Goal: Task Accomplishment & Management: Complete application form

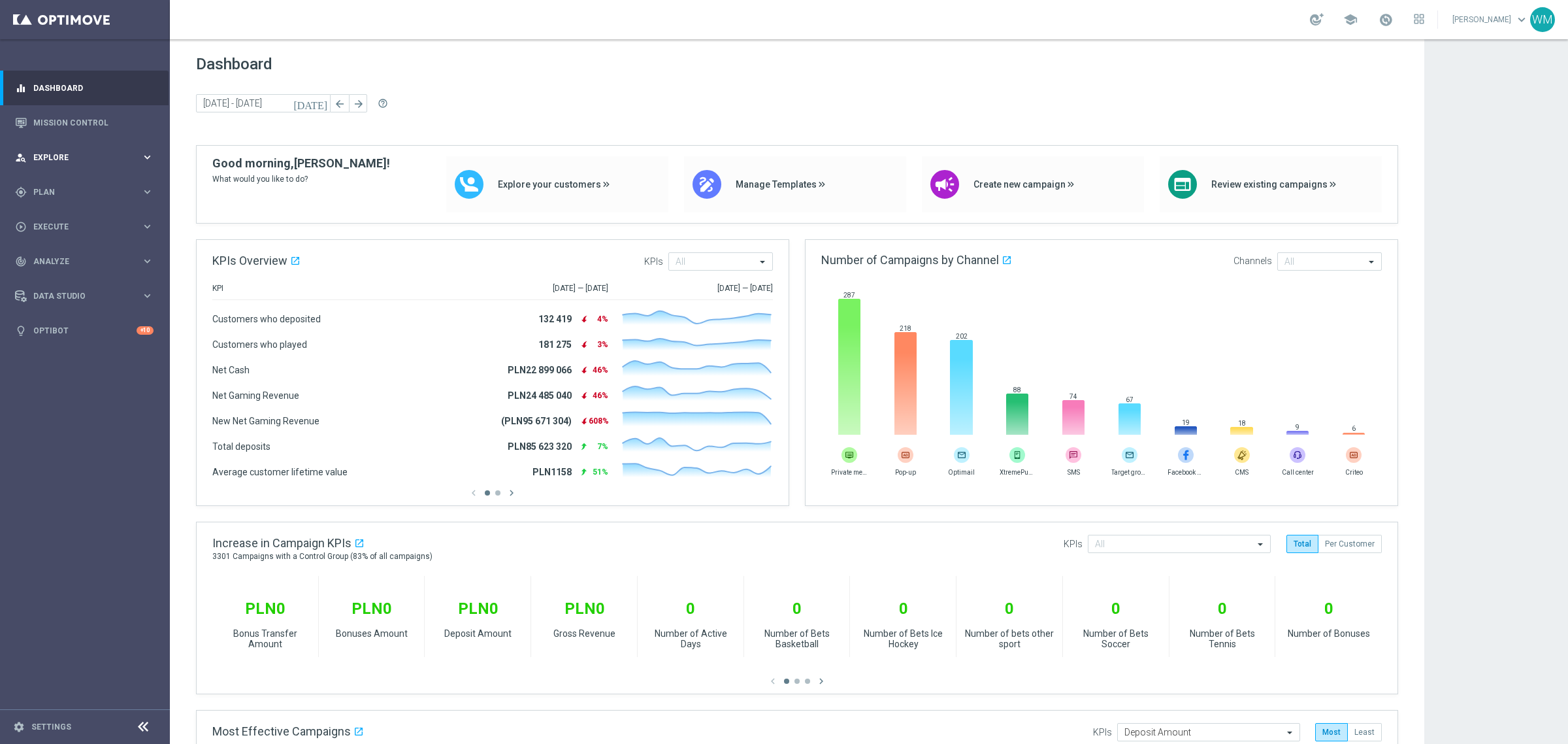
click at [109, 151] on div "person_search Explore" at bounding box center [78, 157] width 126 height 12
click at [54, 345] on span "Plan" at bounding box center [87, 349] width 108 height 8
click at [68, 328] on div "play_circle_outline Execute" at bounding box center [78, 324] width 126 height 12
click at [56, 252] on link "Campaign Builder" at bounding box center [85, 253] width 102 height 10
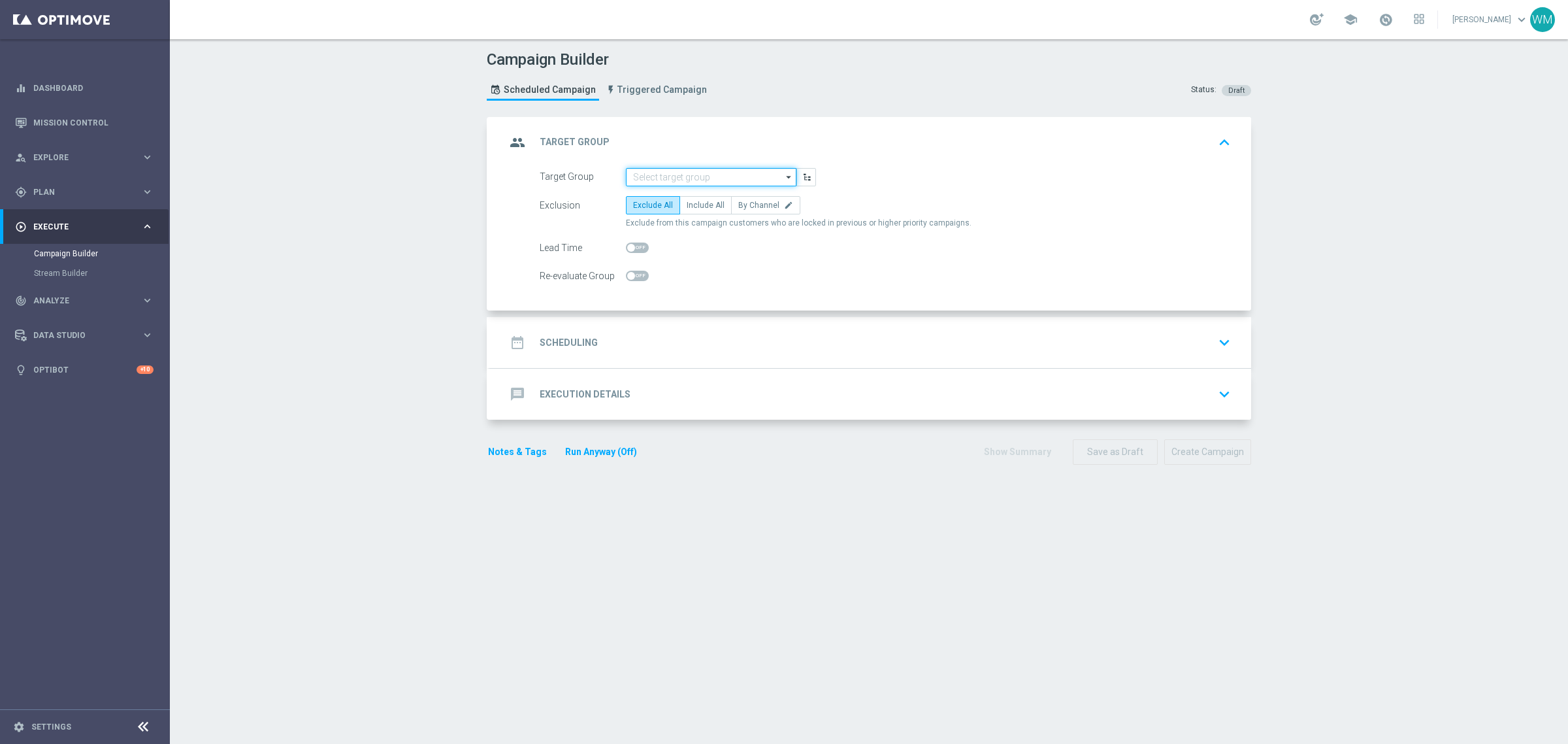
click at [671, 168] on input at bounding box center [712, 177] width 171 height 19
paste input "WM_TEST_290925"
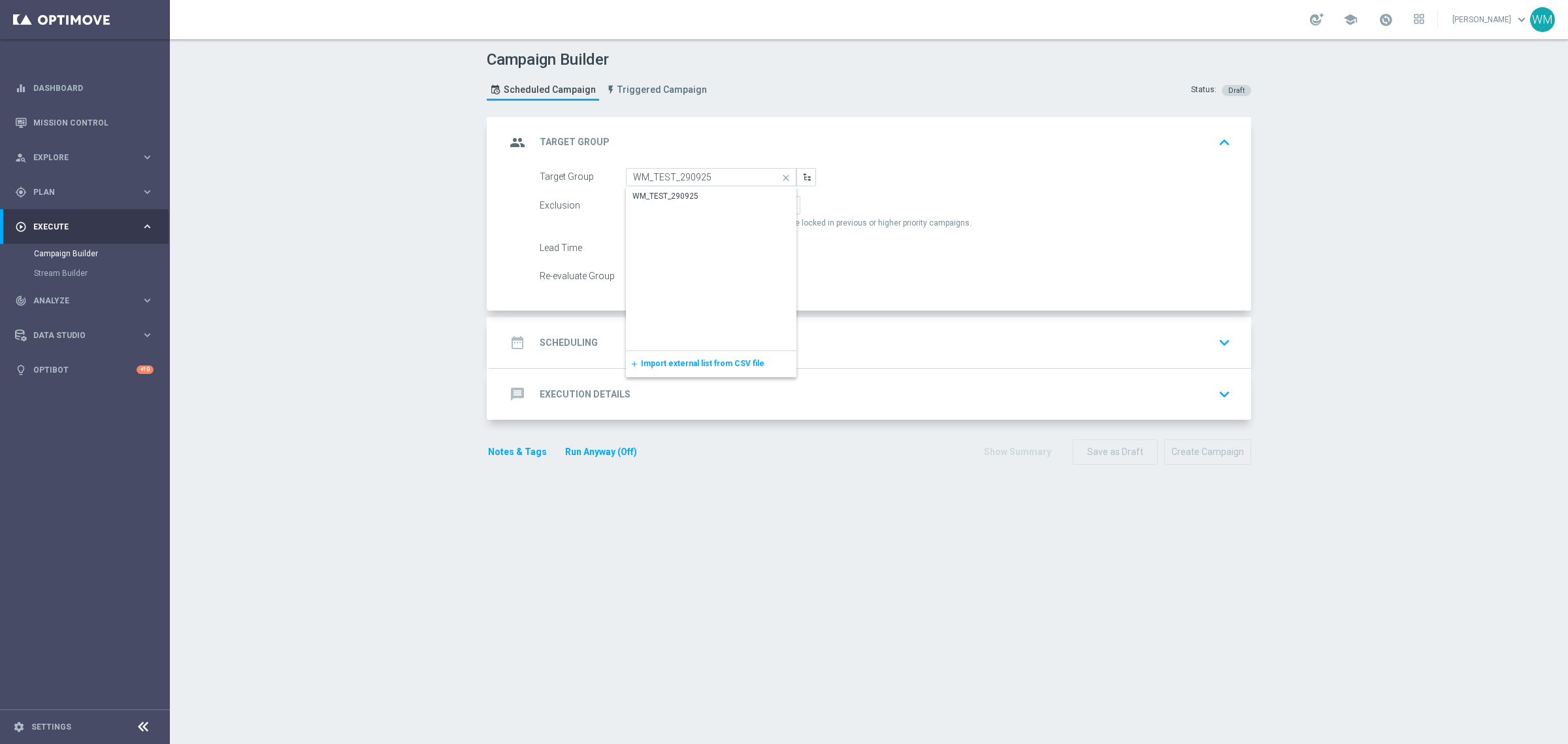
click at [670, 191] on div "WM_TEST_290925" at bounding box center [666, 196] width 66 height 12
type input "WM_TEST_290925"
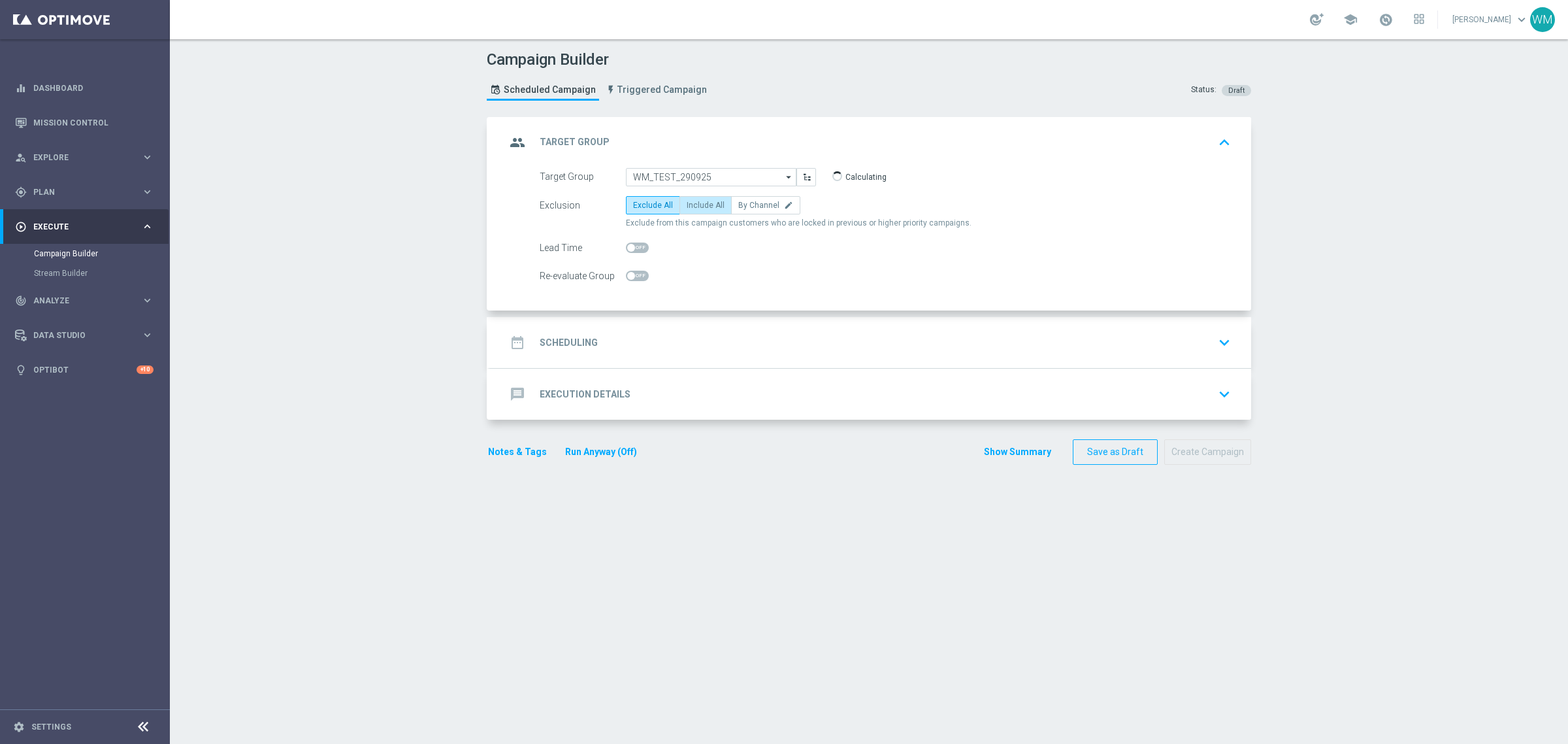
click at [699, 205] on span "Include All" at bounding box center [705, 205] width 38 height 9
click at [695, 205] on input "Include All" at bounding box center [691, 207] width 9 height 9
radio input "true"
click at [698, 332] on div "date_range Scheduling keyboard_arrow_down" at bounding box center [870, 342] width 730 height 25
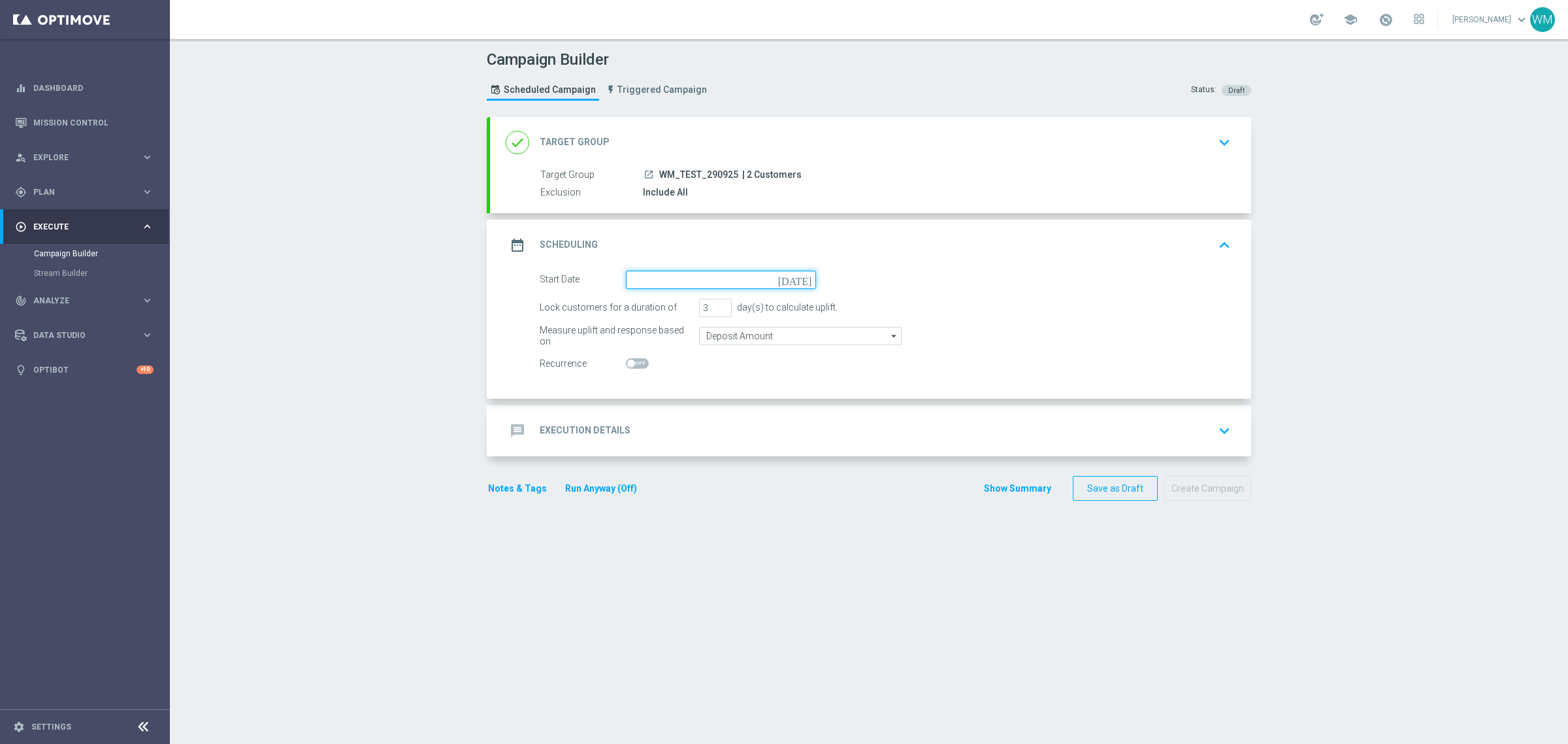
click at [676, 282] on input at bounding box center [721, 279] width 190 height 19
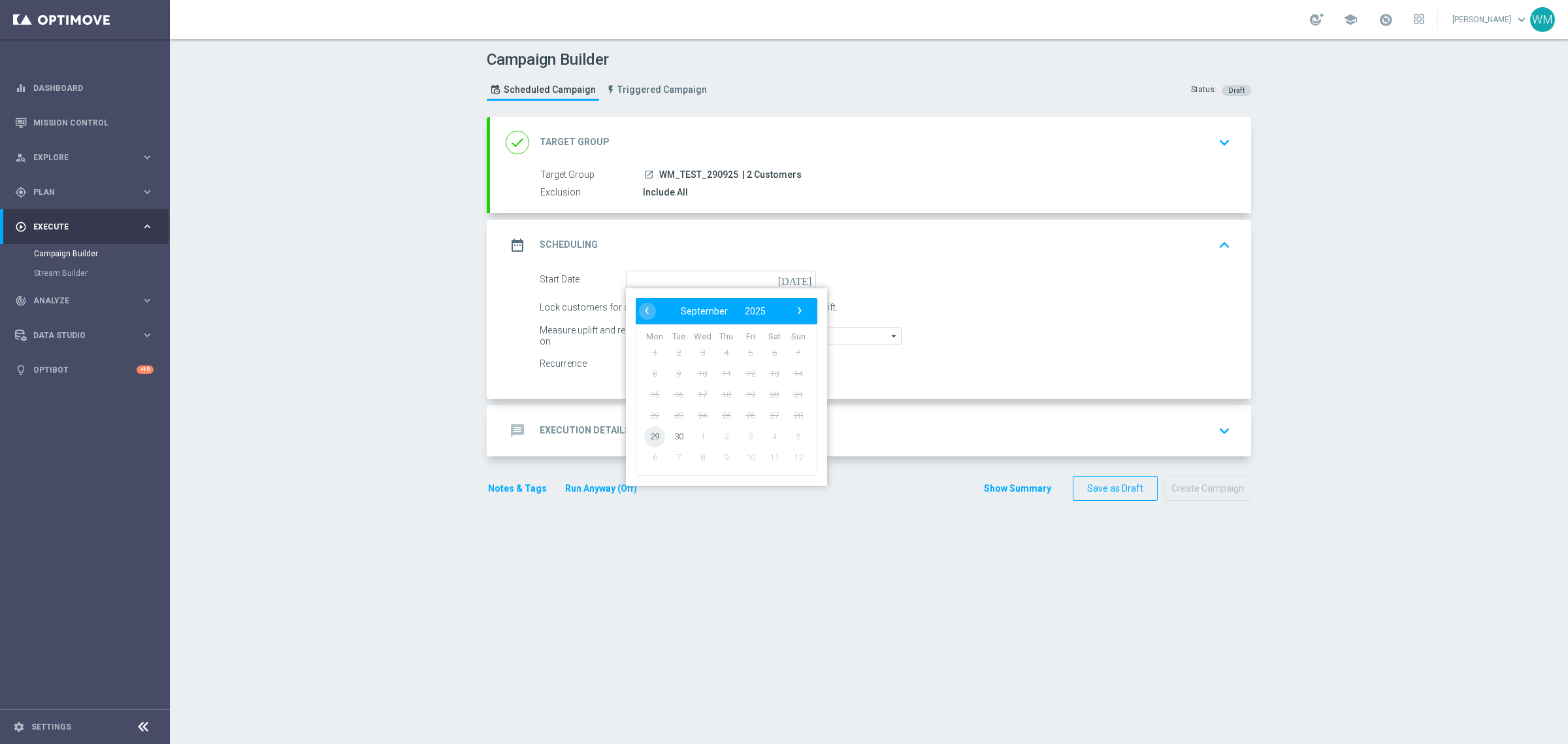
click at [649, 441] on span "29" at bounding box center [654, 436] width 21 height 21
type input "[DATE]"
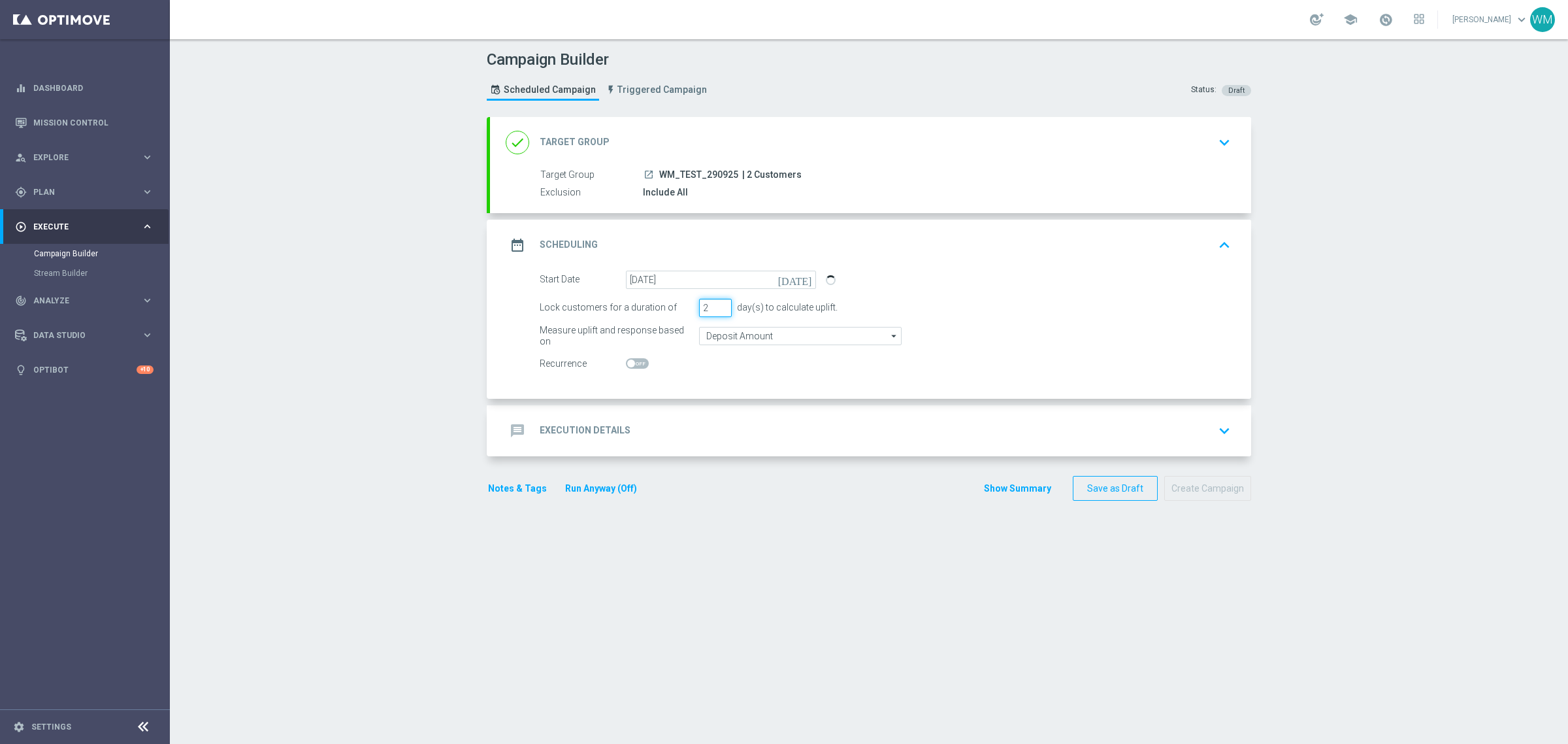
click at [716, 312] on input "2" at bounding box center [715, 308] width 33 height 19
type input "1"
click at [716, 312] on input "1" at bounding box center [715, 308] width 33 height 19
click at [1379, 17] on span at bounding box center [1386, 19] width 14 height 14
click at [648, 433] on div "message Execution Details keyboard_arrow_down" at bounding box center [870, 430] width 730 height 25
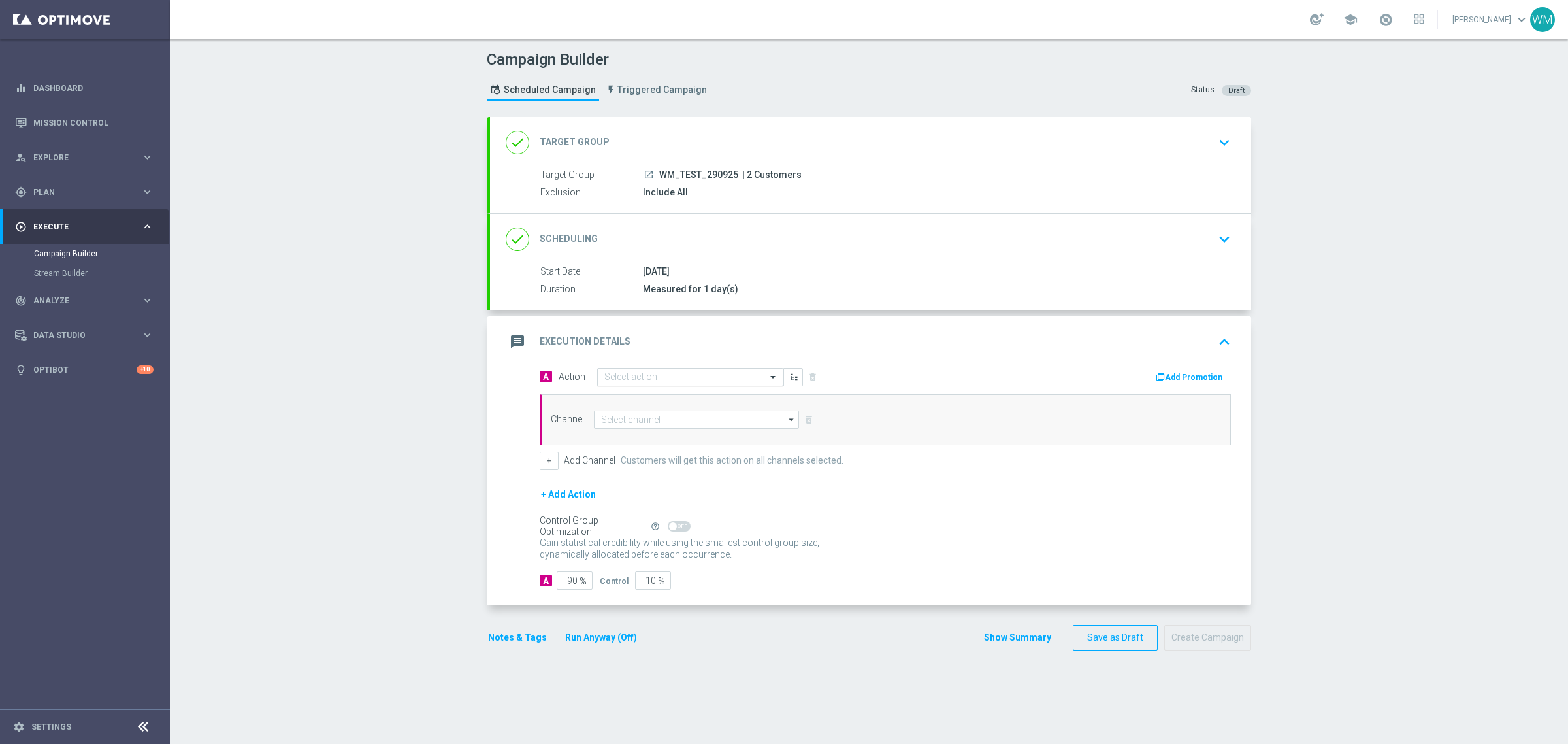
click at [630, 377] on input "text" at bounding box center [677, 378] width 146 height 11
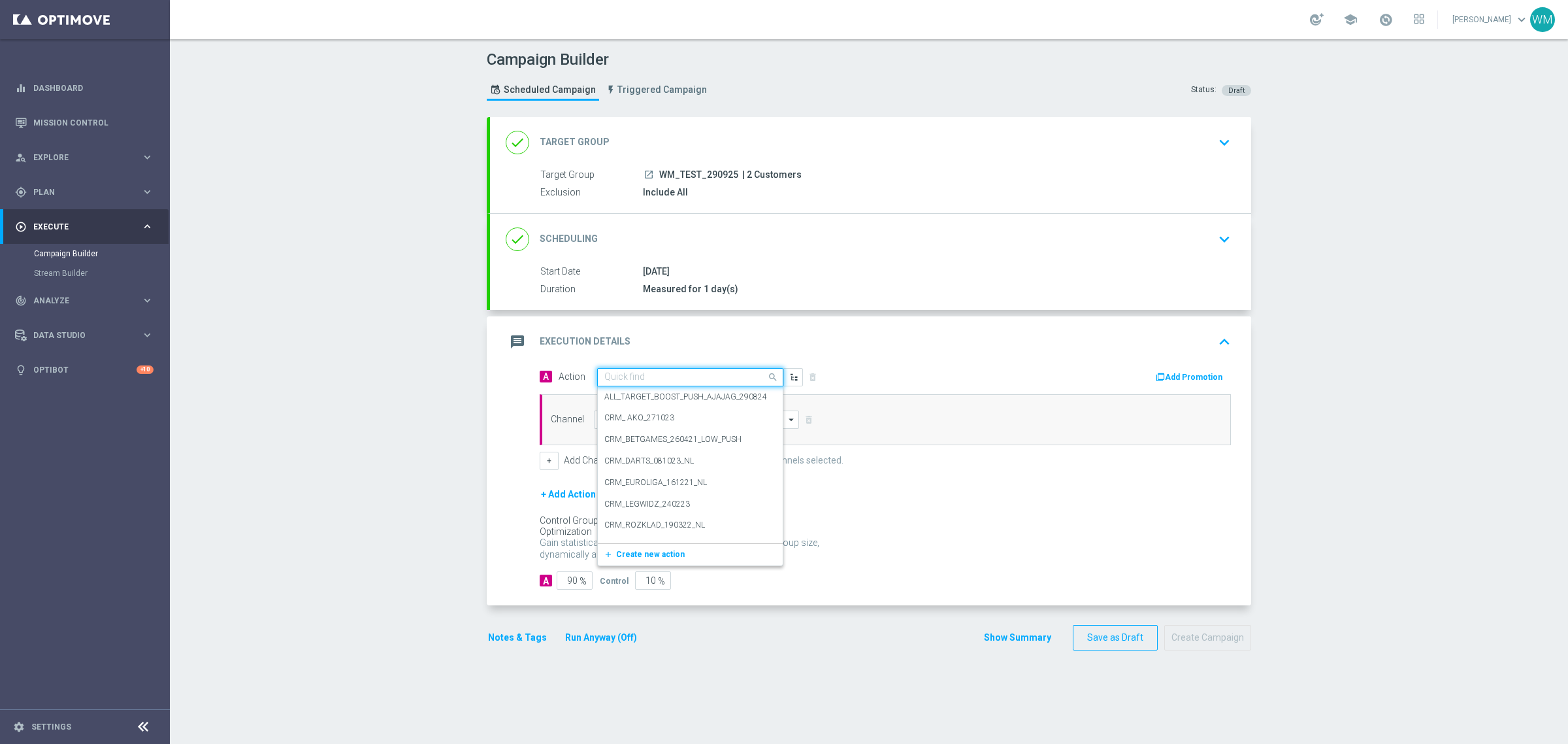
click at [630, 377] on input "text" at bounding box center [677, 378] width 146 height 11
paste input "WM_TEST_290925"
type input "WM_TEST_290925"
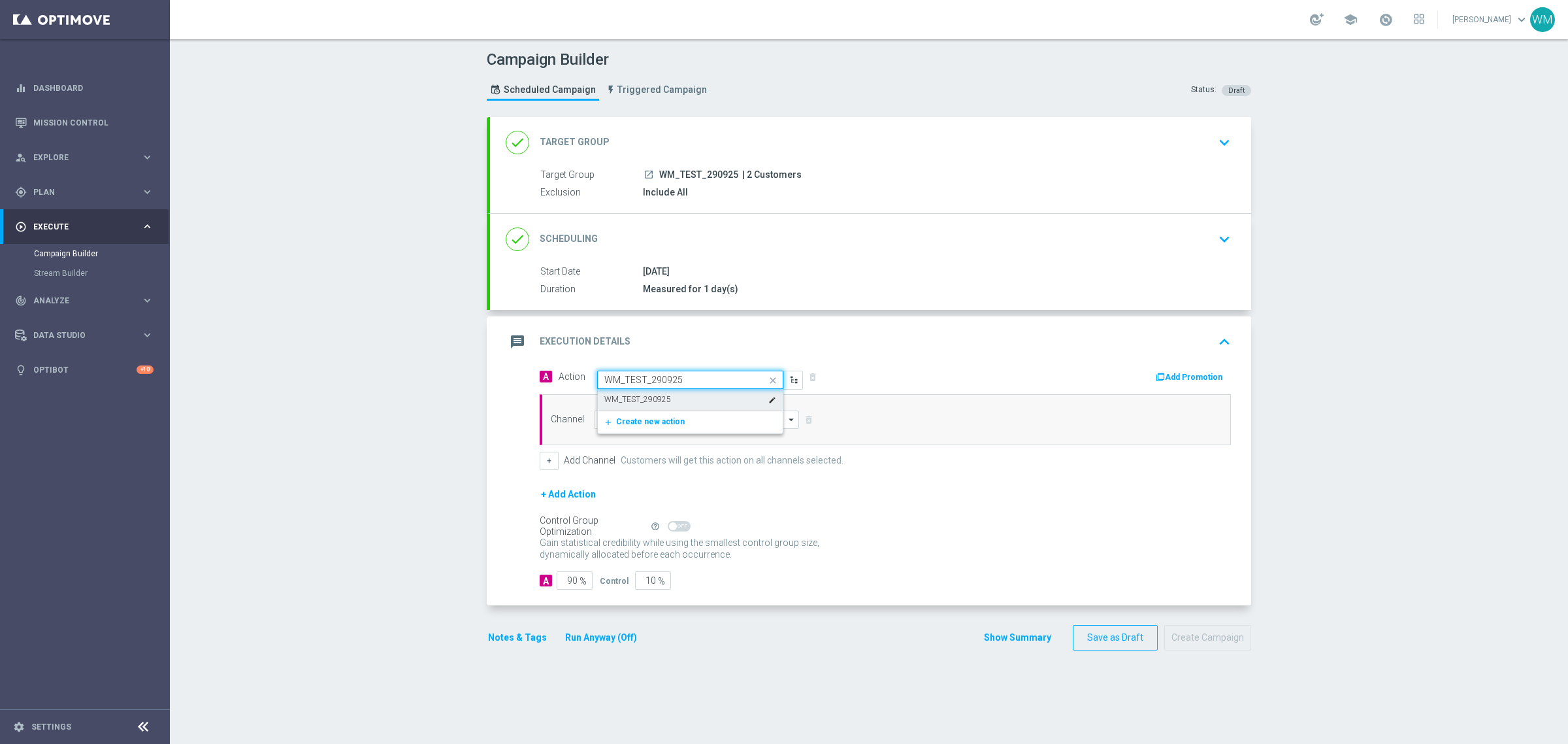
click at [634, 401] on label "WM_TEST_290925" at bounding box center [638, 399] width 67 height 11
click at [638, 417] on input at bounding box center [696, 420] width 205 height 19
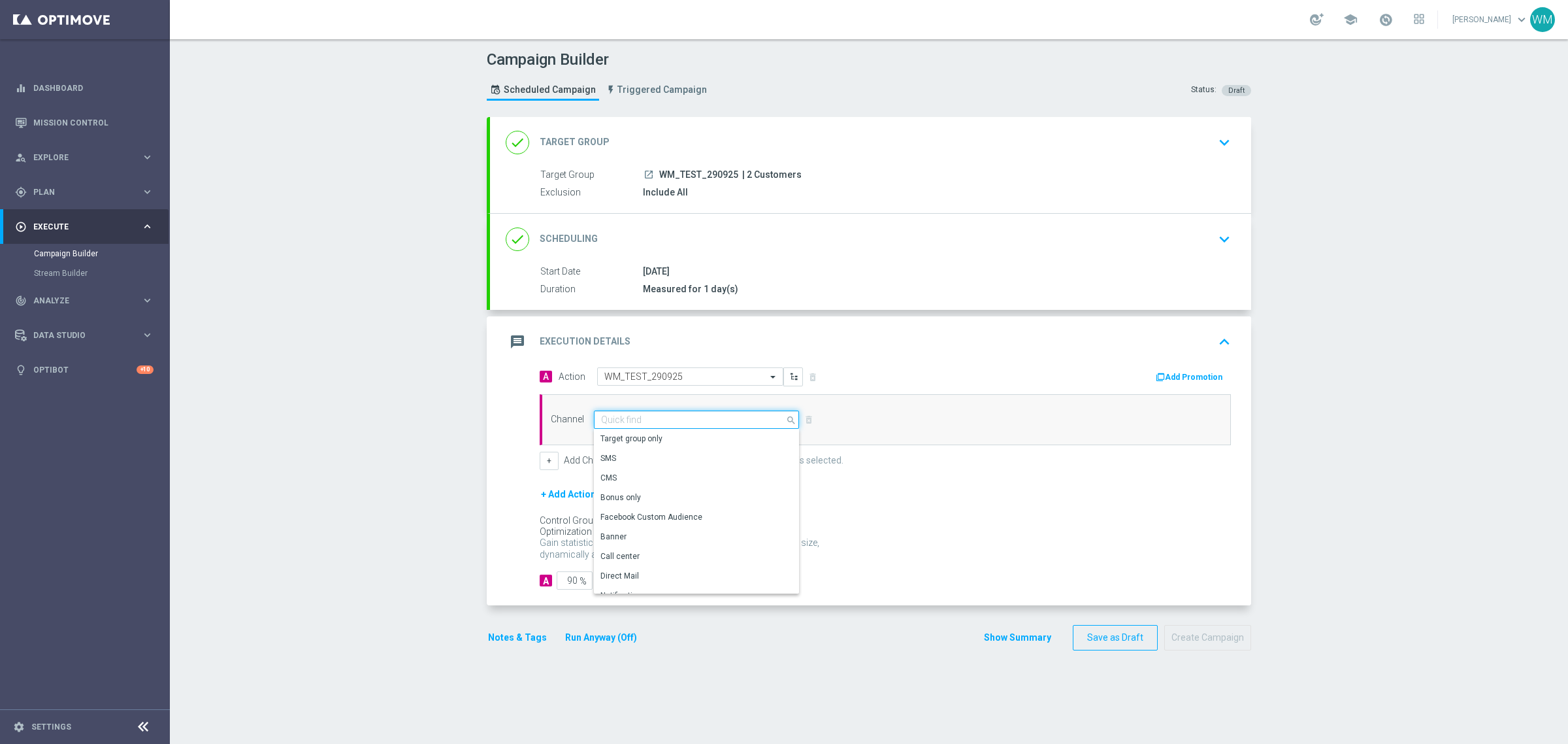
click at [640, 415] on input at bounding box center [696, 420] width 205 height 19
click at [689, 414] on input at bounding box center [696, 420] width 205 height 19
click at [741, 422] on input at bounding box center [696, 420] width 205 height 19
click at [657, 446] on div "Private message" at bounding box center [696, 438] width 205 height 19
type input "Private message"
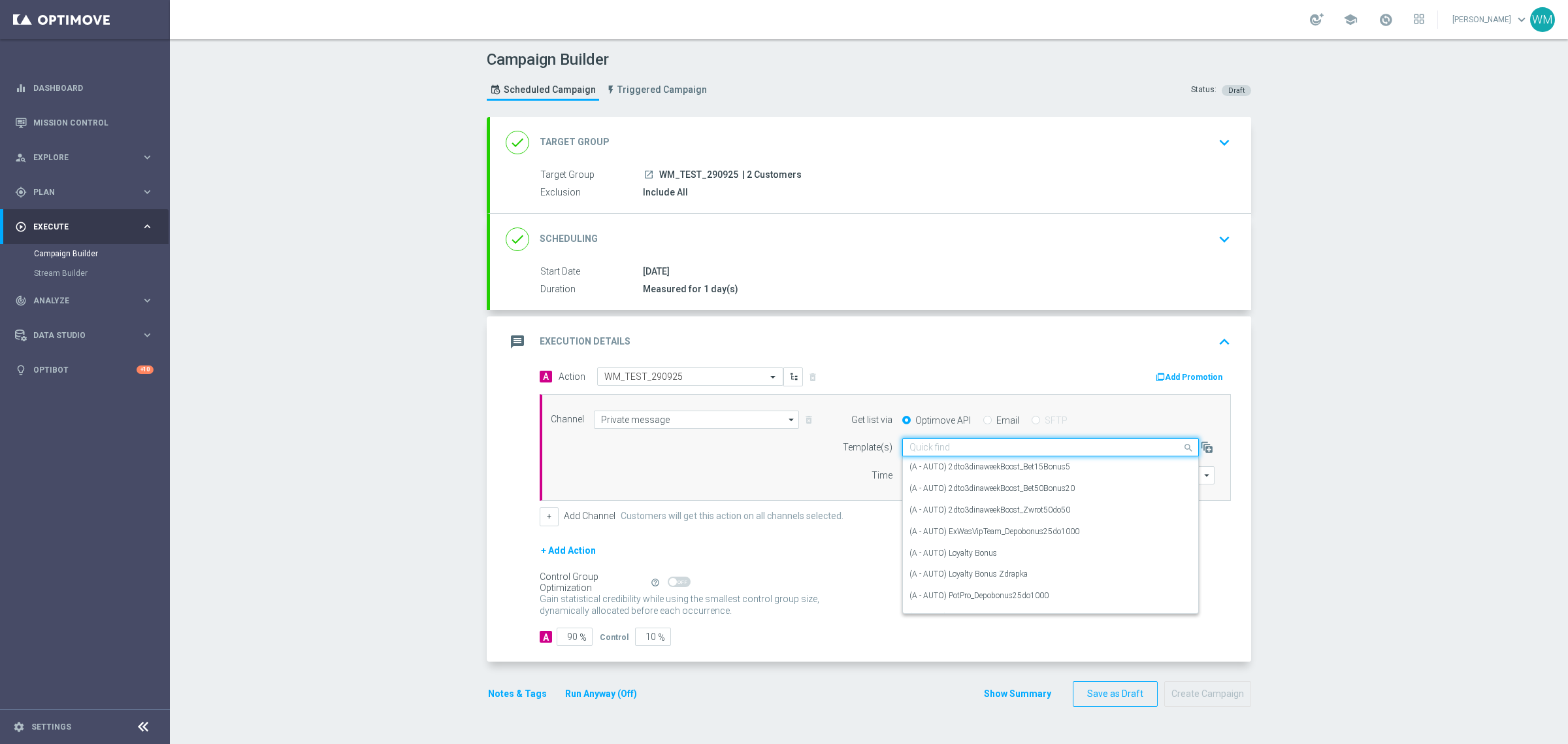
click at [1017, 440] on div "Quick find" at bounding box center [1050, 447] width 296 height 19
paste input "WM_TEST_290925"
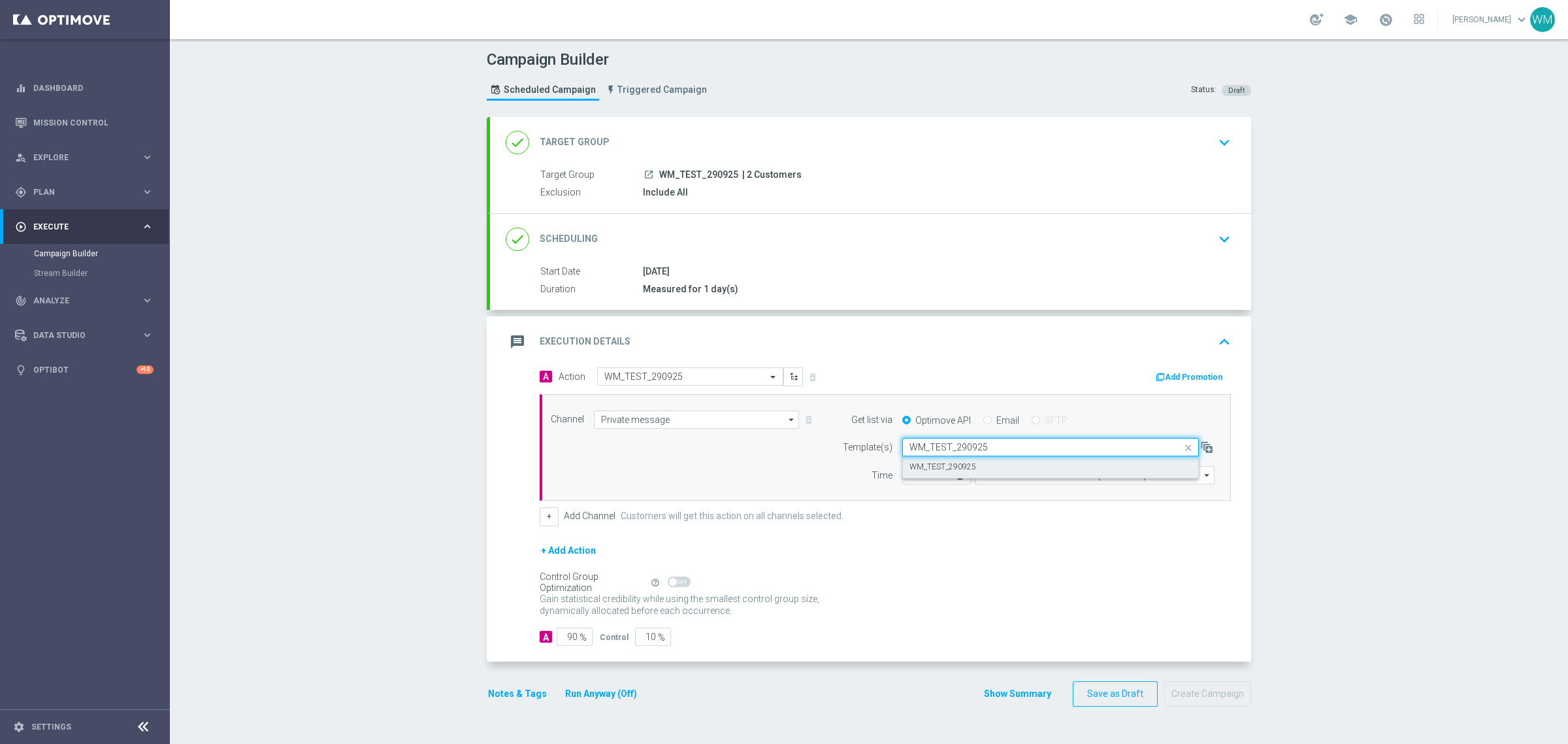
click at [1011, 461] on div "WM_TEST_290925" at bounding box center [1050, 467] width 283 height 22
type input "WM_TEST_290925"
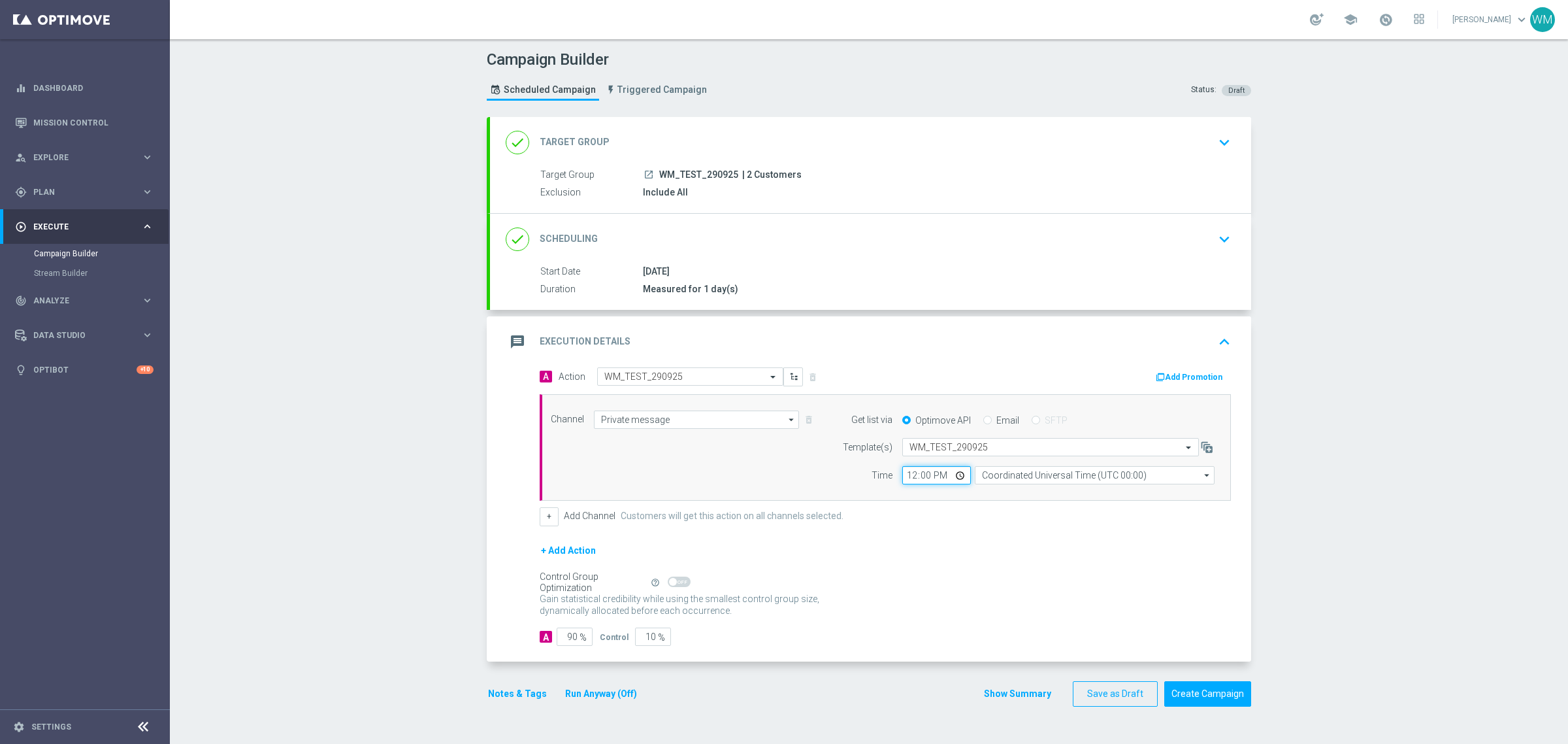
click at [907, 478] on input "12:00" at bounding box center [936, 475] width 68 height 19
type input "08:15"
click at [1096, 474] on input "Coordinated Universal Time (UTC 00:00)" at bounding box center [1095, 475] width 240 height 19
click at [1105, 492] on div "Central European Time ([GEOGRAPHIC_DATA]) (UTC +02:00)" at bounding box center [1087, 494] width 213 height 12
type input "Central European Time ([GEOGRAPHIC_DATA]) (UTC +02:00)"
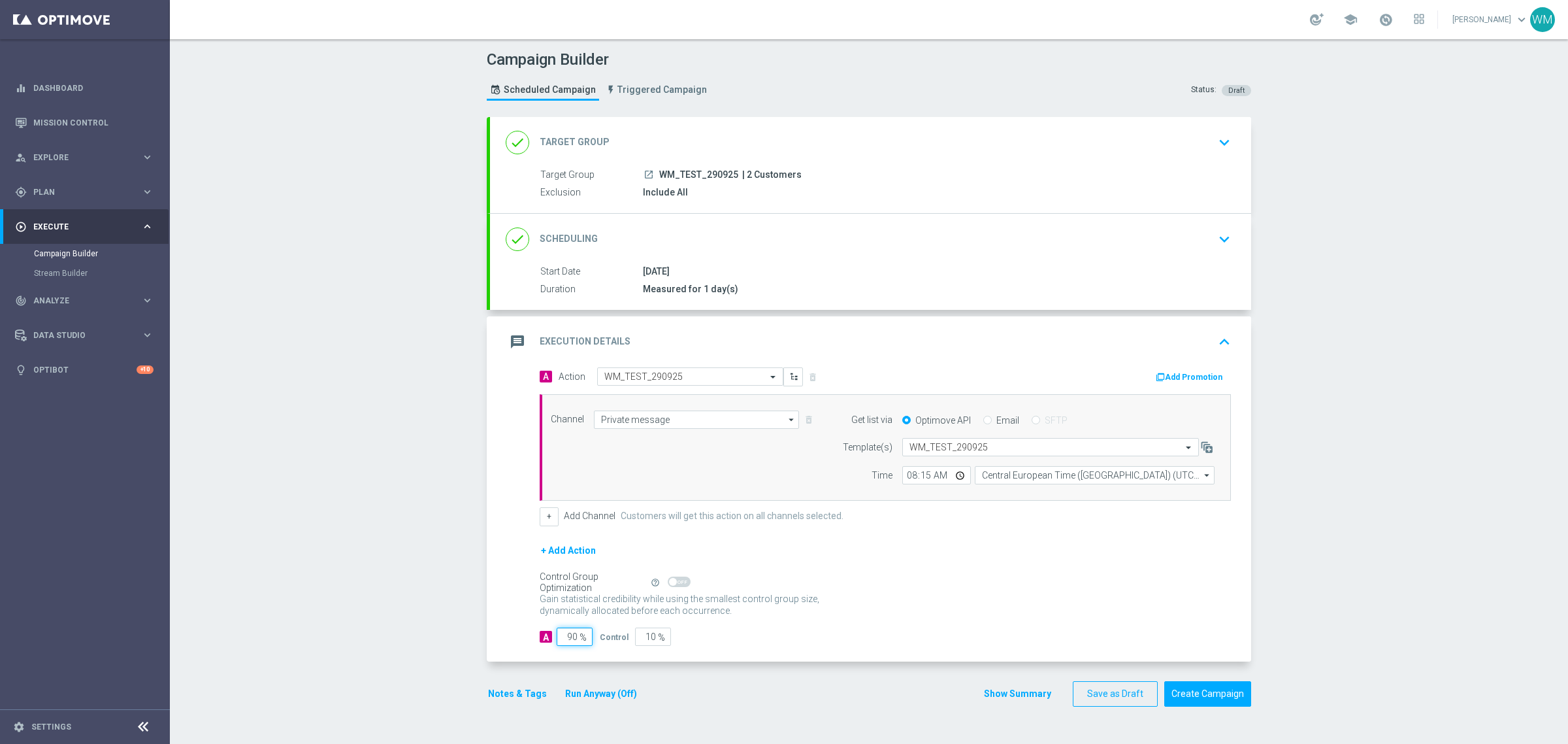
click at [566, 639] on input "90" at bounding box center [575, 636] width 36 height 19
type input "100"
type input "0"
type input "100"
click at [547, 516] on button "+" at bounding box center [549, 516] width 19 height 19
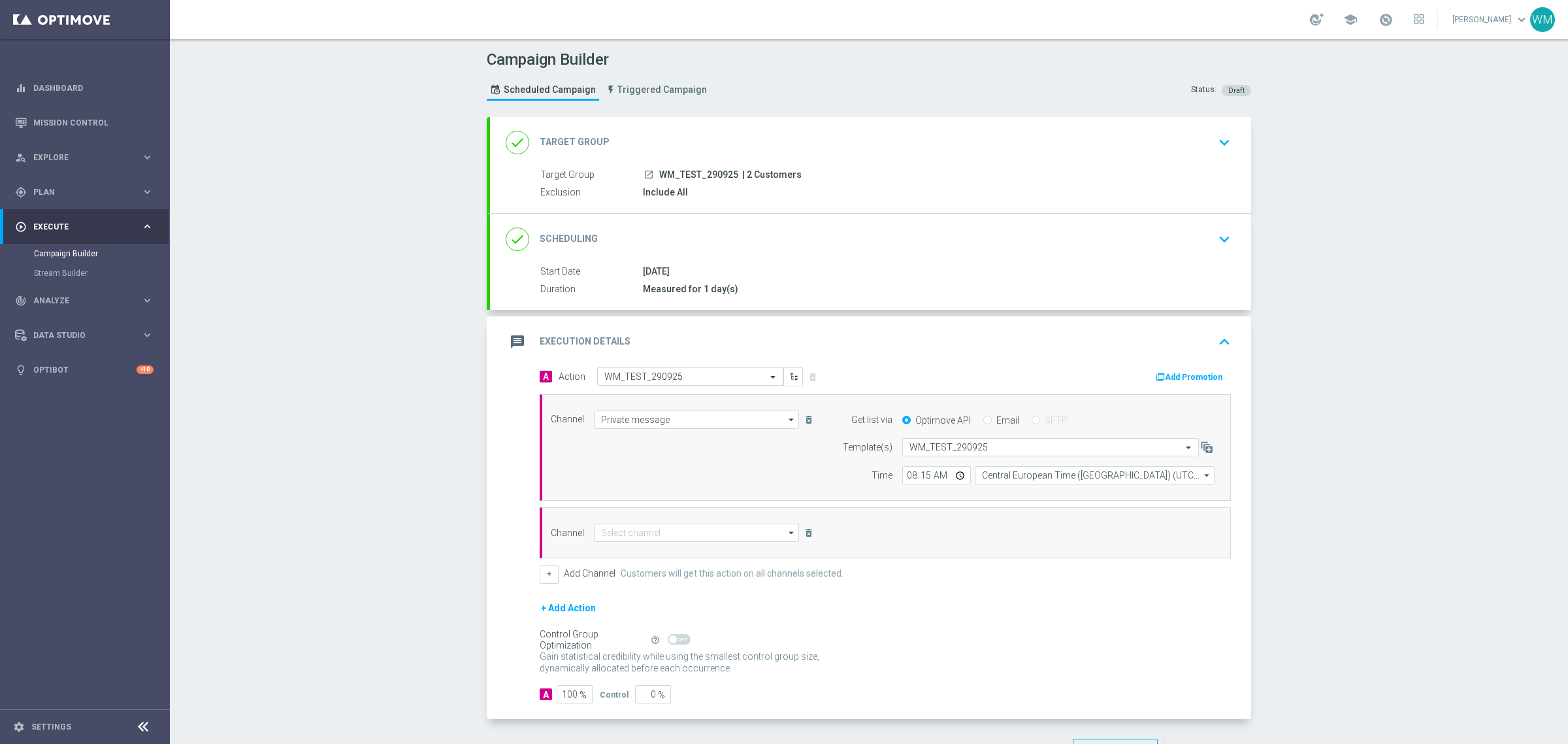
click at [619, 539] on div "Channel arrow_drop_down Show Selected 0 of NaN Target group only SMS" at bounding box center [885, 532] width 691 height 51
click at [619, 539] on input at bounding box center [696, 532] width 205 height 19
click at [609, 553] on div "SMS" at bounding box center [608, 552] width 15 height 12
type input "SMS"
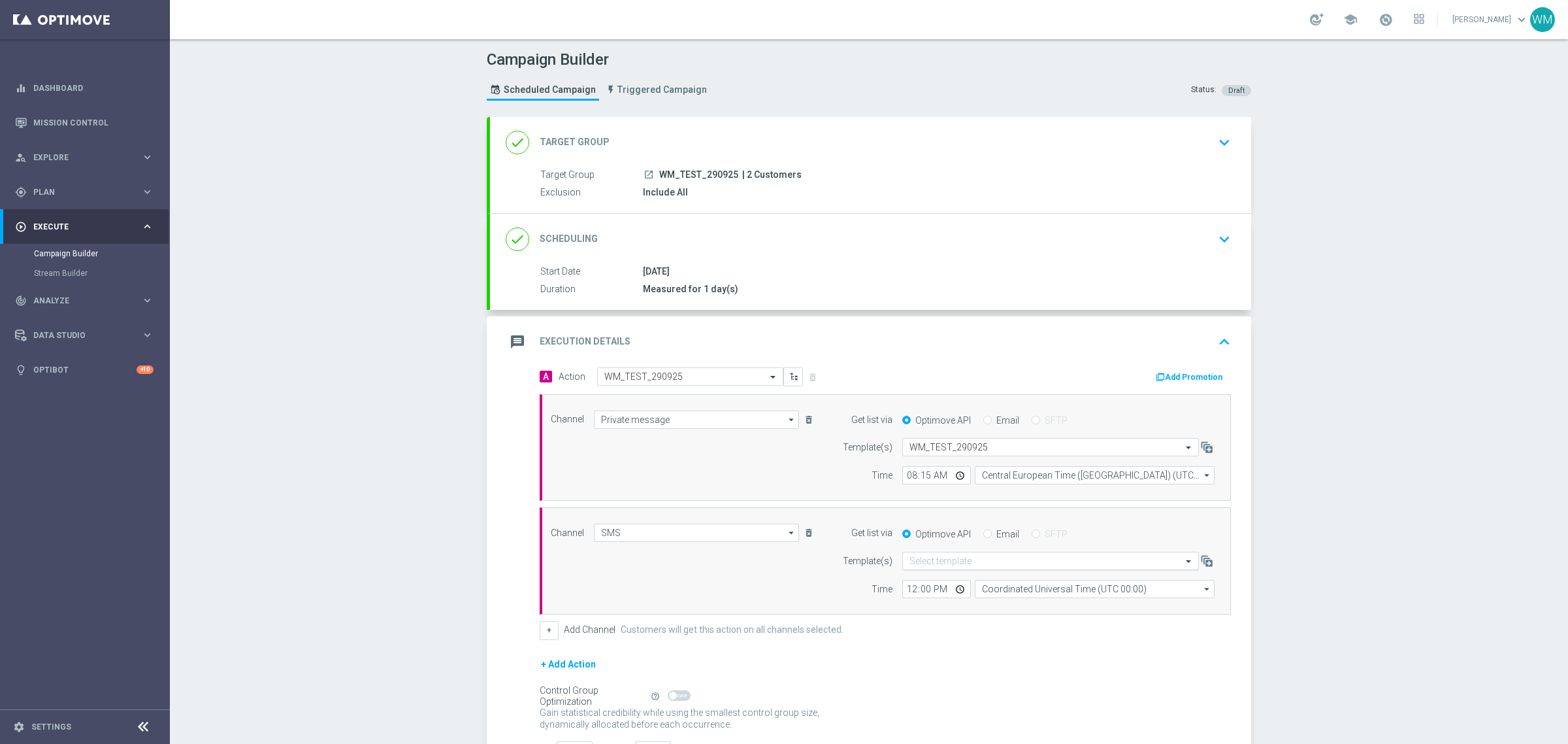
click at [960, 567] on input "text" at bounding box center [1038, 561] width 256 height 11
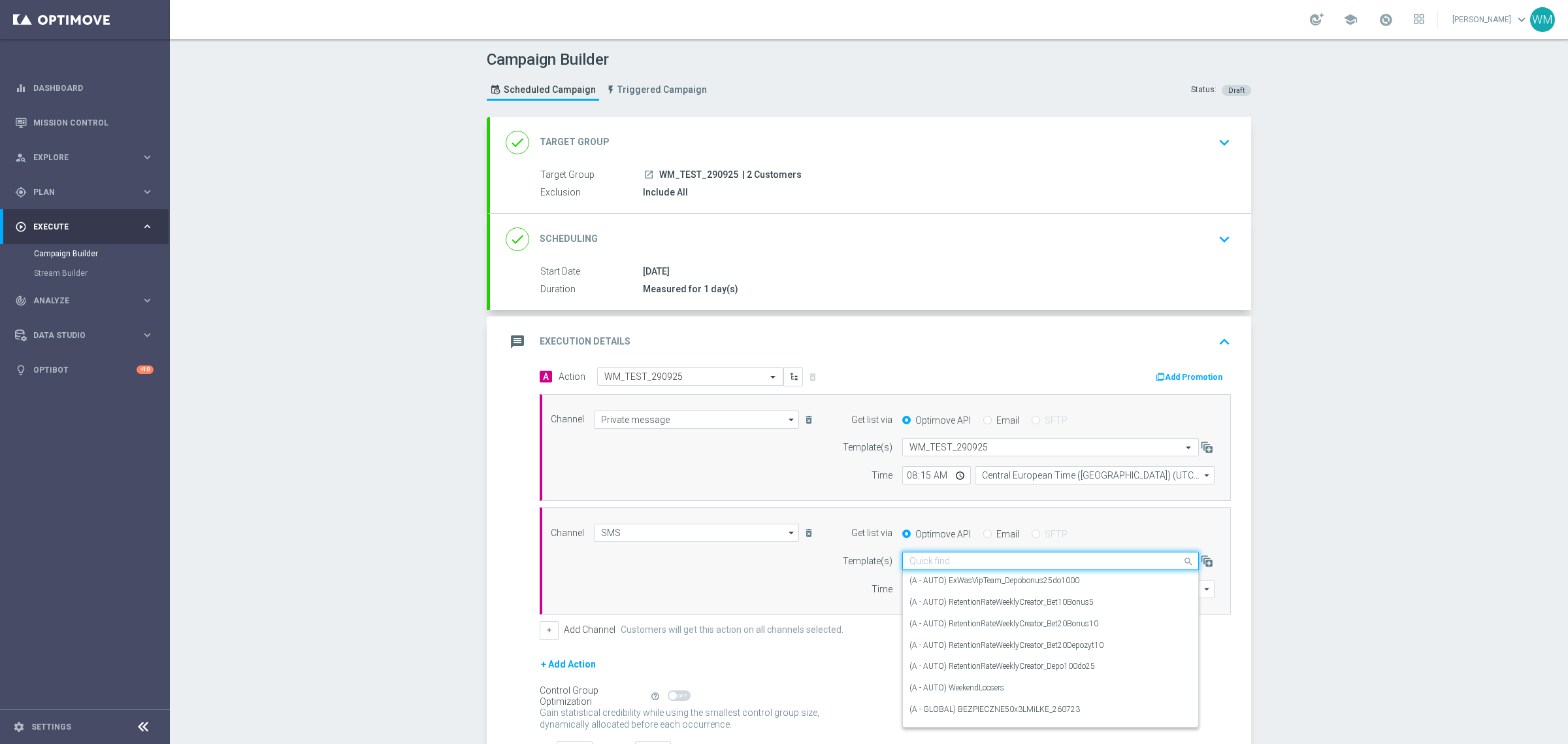
paste input "WM_TEST_290925"
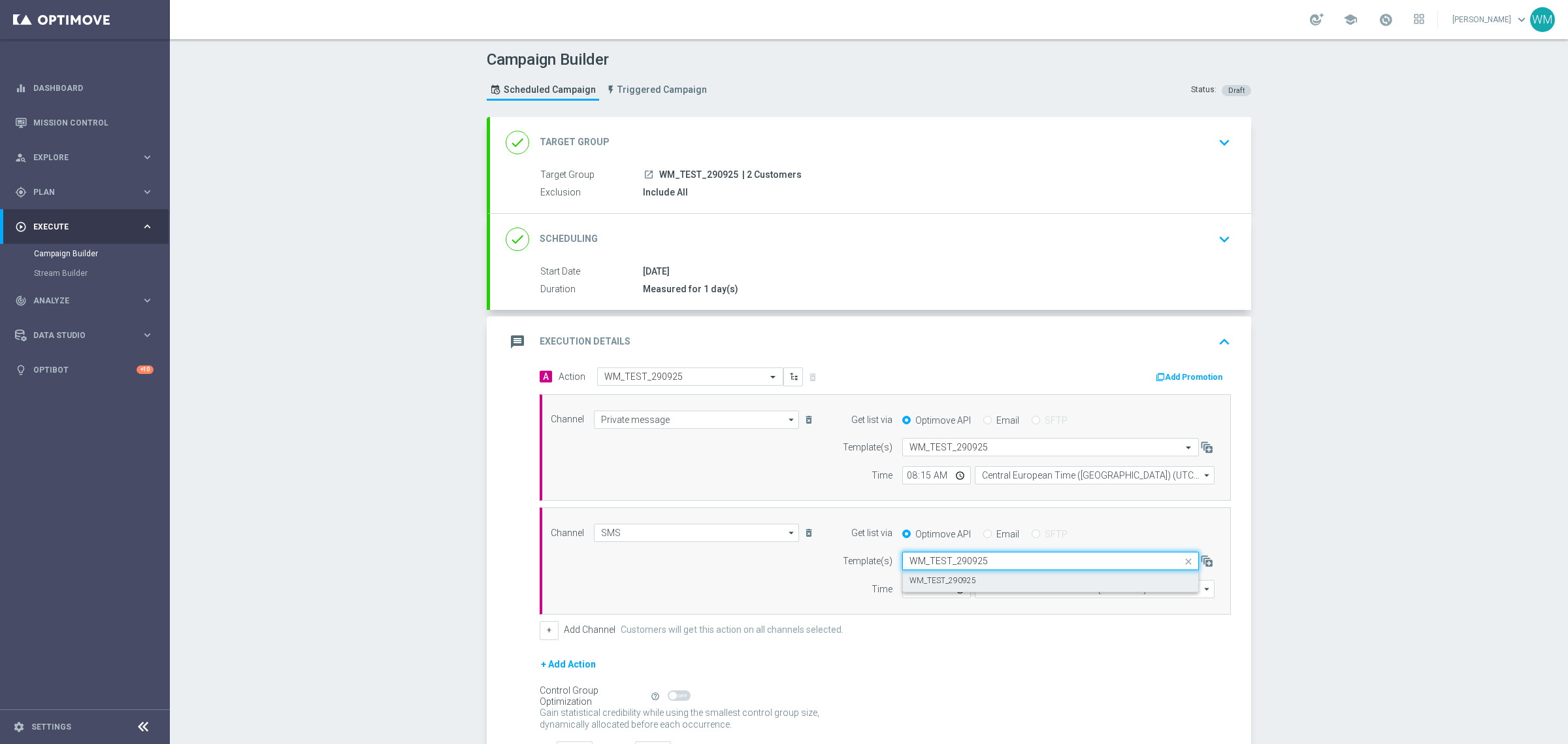
click at [960, 573] on div "WM_TEST_290925" at bounding box center [1050, 581] width 283 height 22
type input "WM_TEST_290925"
click at [912, 589] on input "12:00" at bounding box center [936, 589] width 68 height 19
type input "08:15"
click at [1044, 587] on input "Coordinated Universal Time (UTC 00:00)" at bounding box center [1095, 589] width 240 height 19
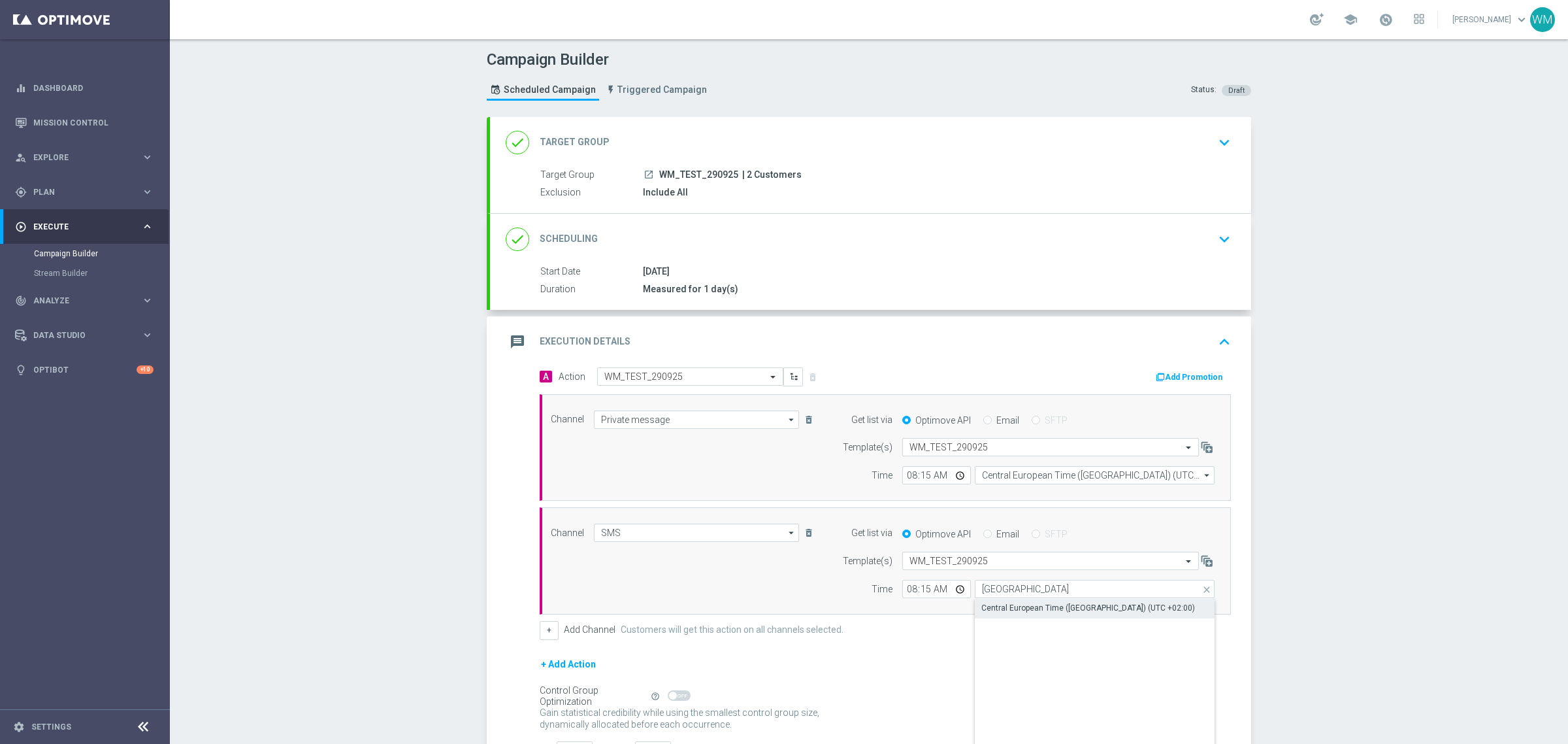
click at [1053, 613] on div "Central European Time ([GEOGRAPHIC_DATA]) (UTC +02:00)" at bounding box center [1087, 608] width 213 height 12
type input "Central European Time ([GEOGRAPHIC_DATA]) (UTC +02:00)"
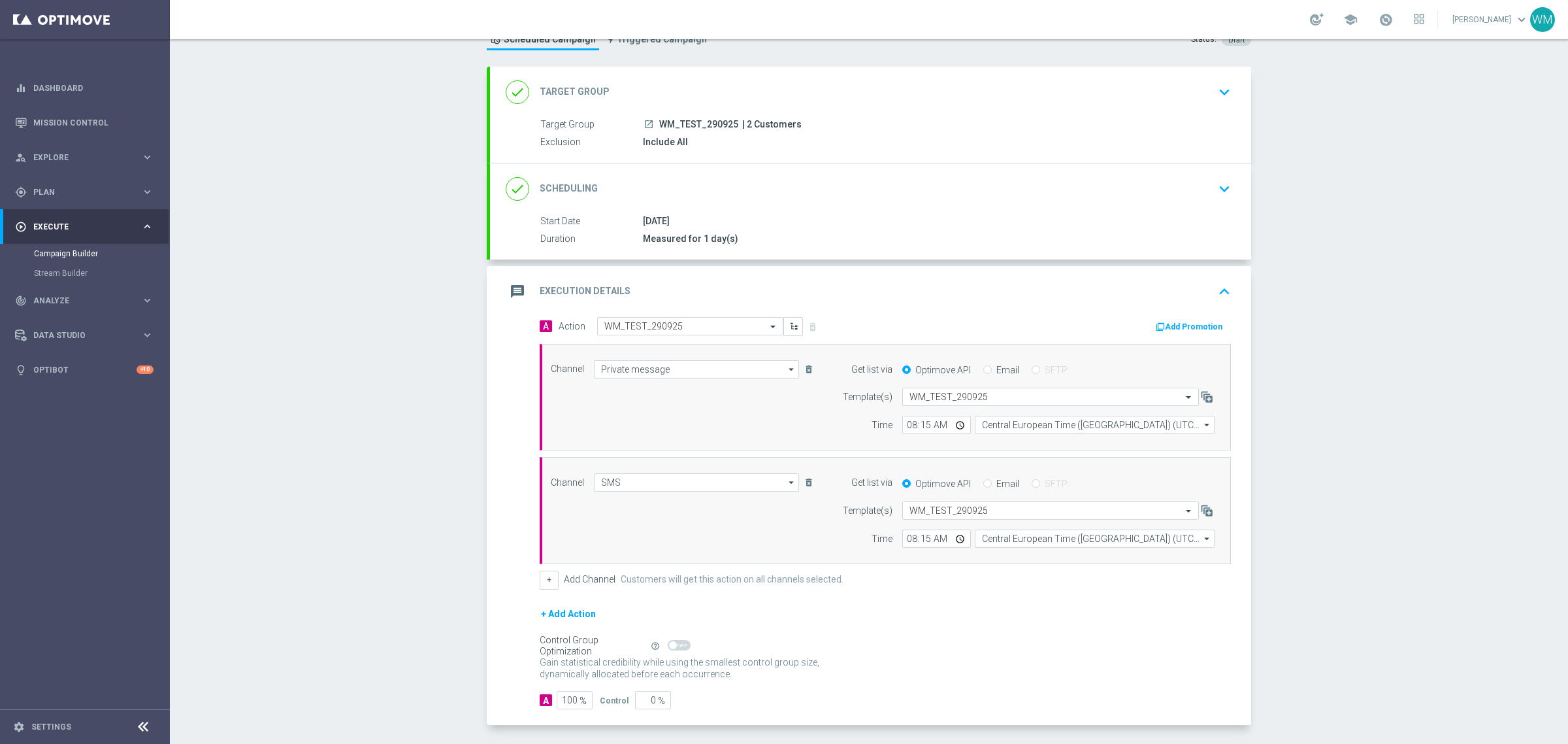
scroll to position [105, 0]
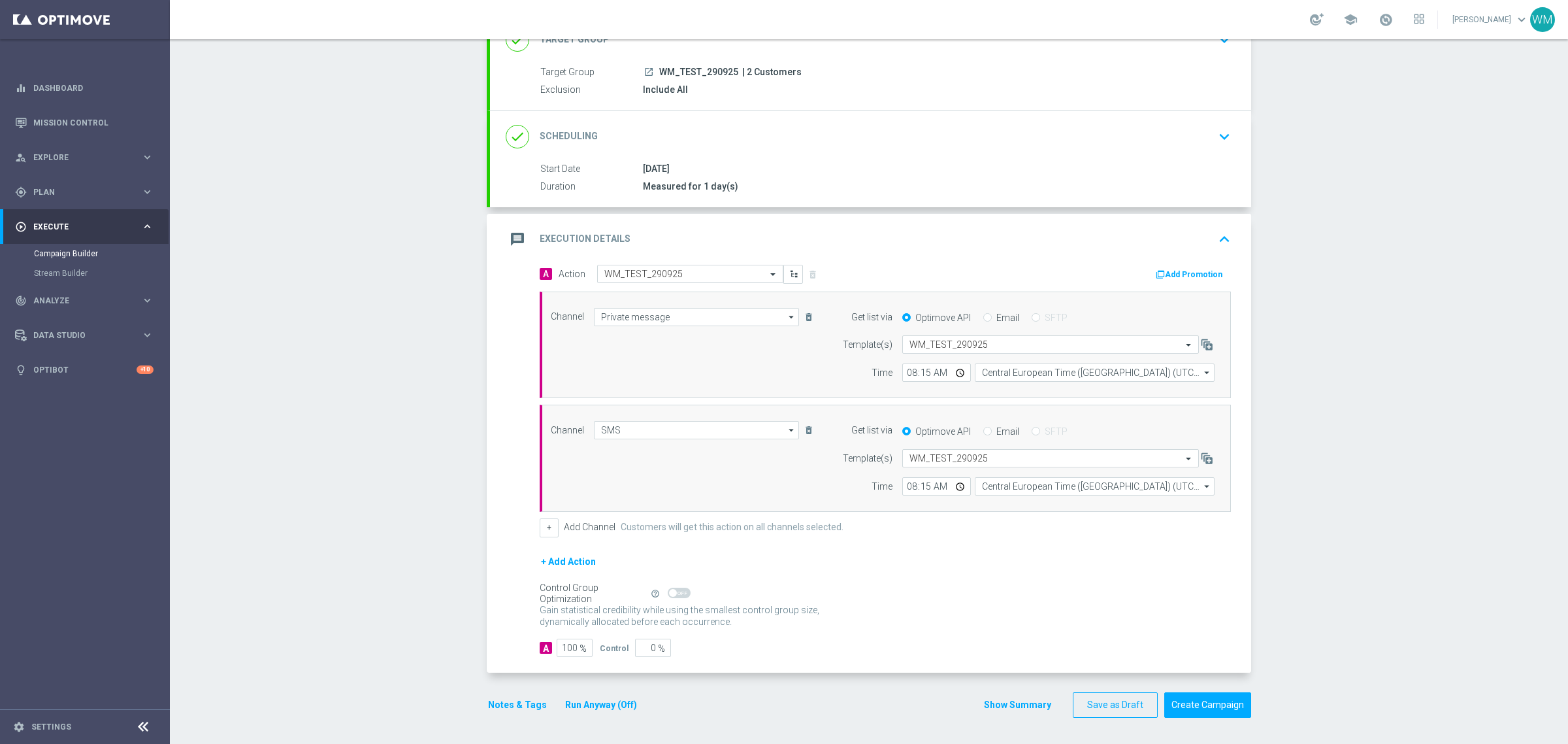
click at [1164, 275] on button "Add Promotion" at bounding box center [1190, 275] width 72 height 14
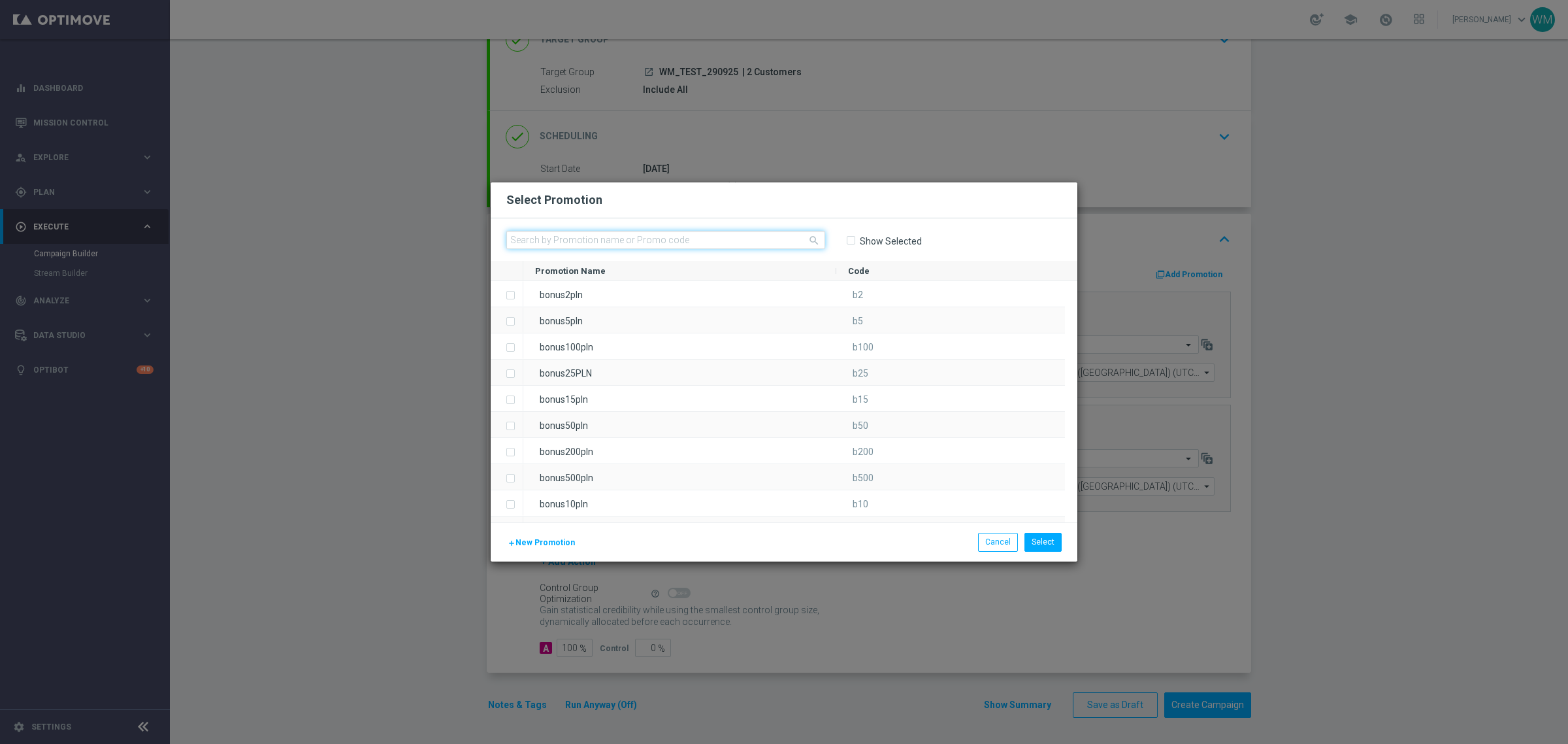
click at [668, 236] on input "text" at bounding box center [666, 240] width 319 height 19
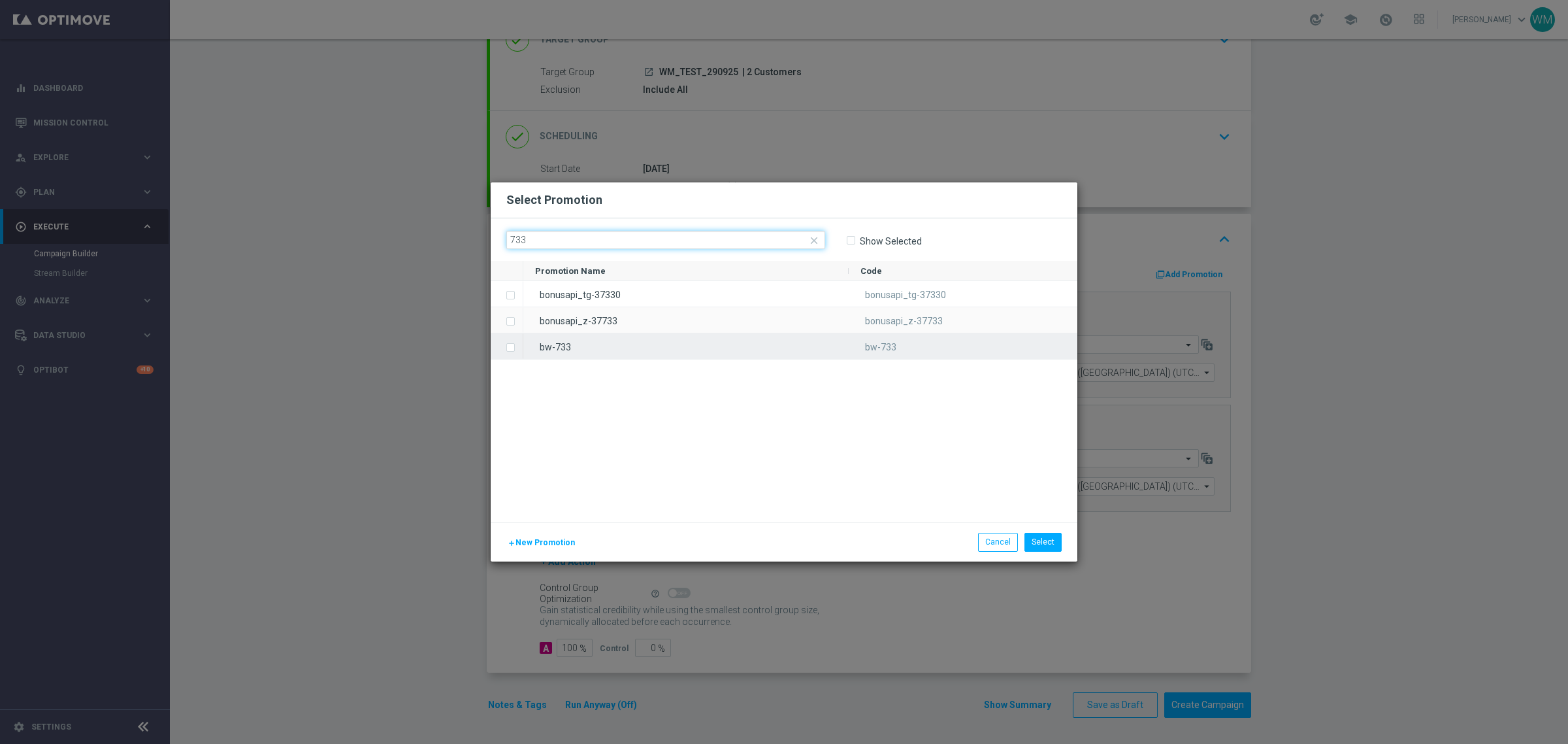
type input "733"
click at [555, 356] on div "bw-733" at bounding box center [686, 346] width 325 height 26
click at [1050, 548] on button "Select" at bounding box center [1043, 541] width 37 height 19
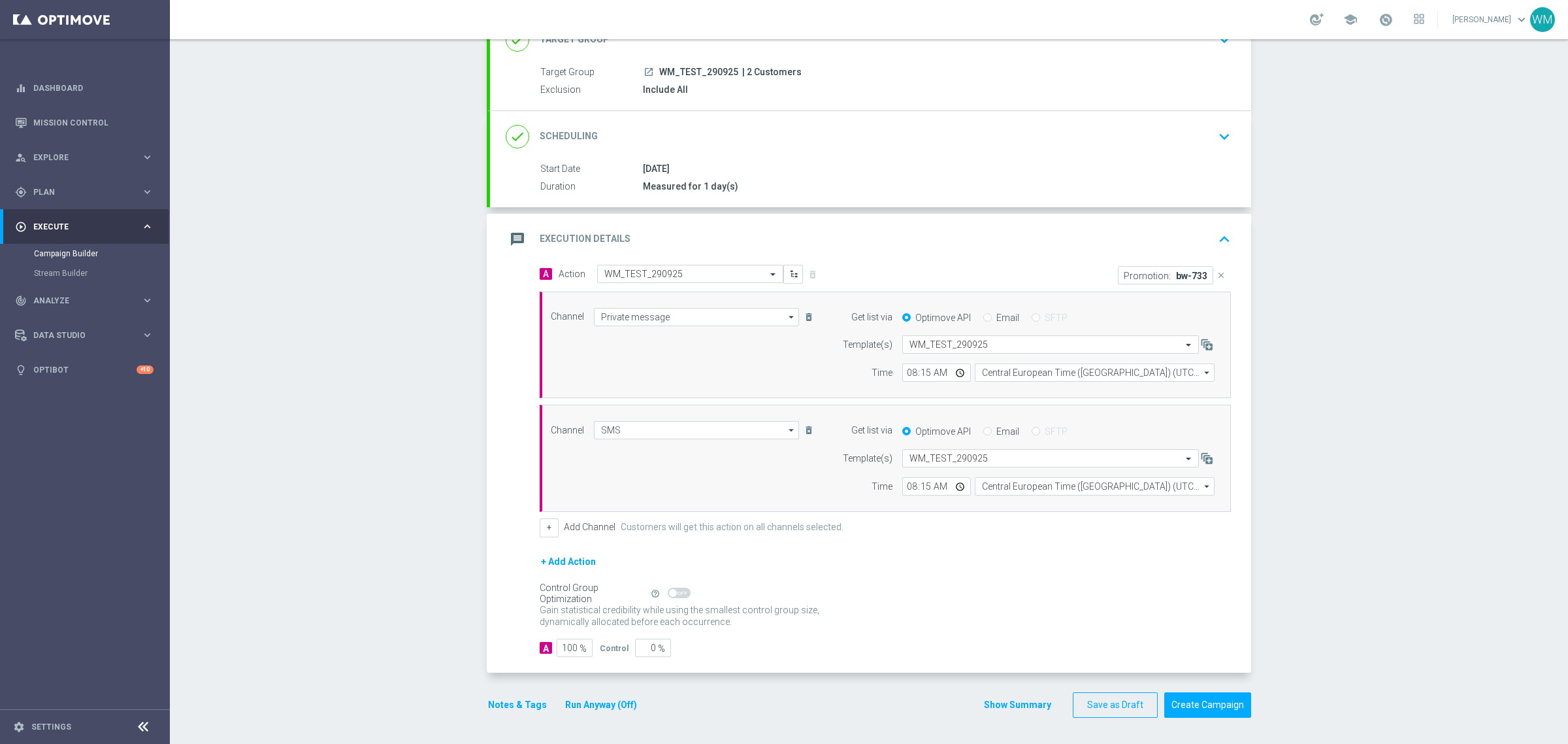
click at [1447, 260] on div "Campaign Builder Scheduled Campaign Triggered Campaign Status: Draft done Targe…" at bounding box center [869, 391] width 1398 height 705
click at [1034, 703] on button "Show Summary" at bounding box center [1017, 705] width 68 height 15
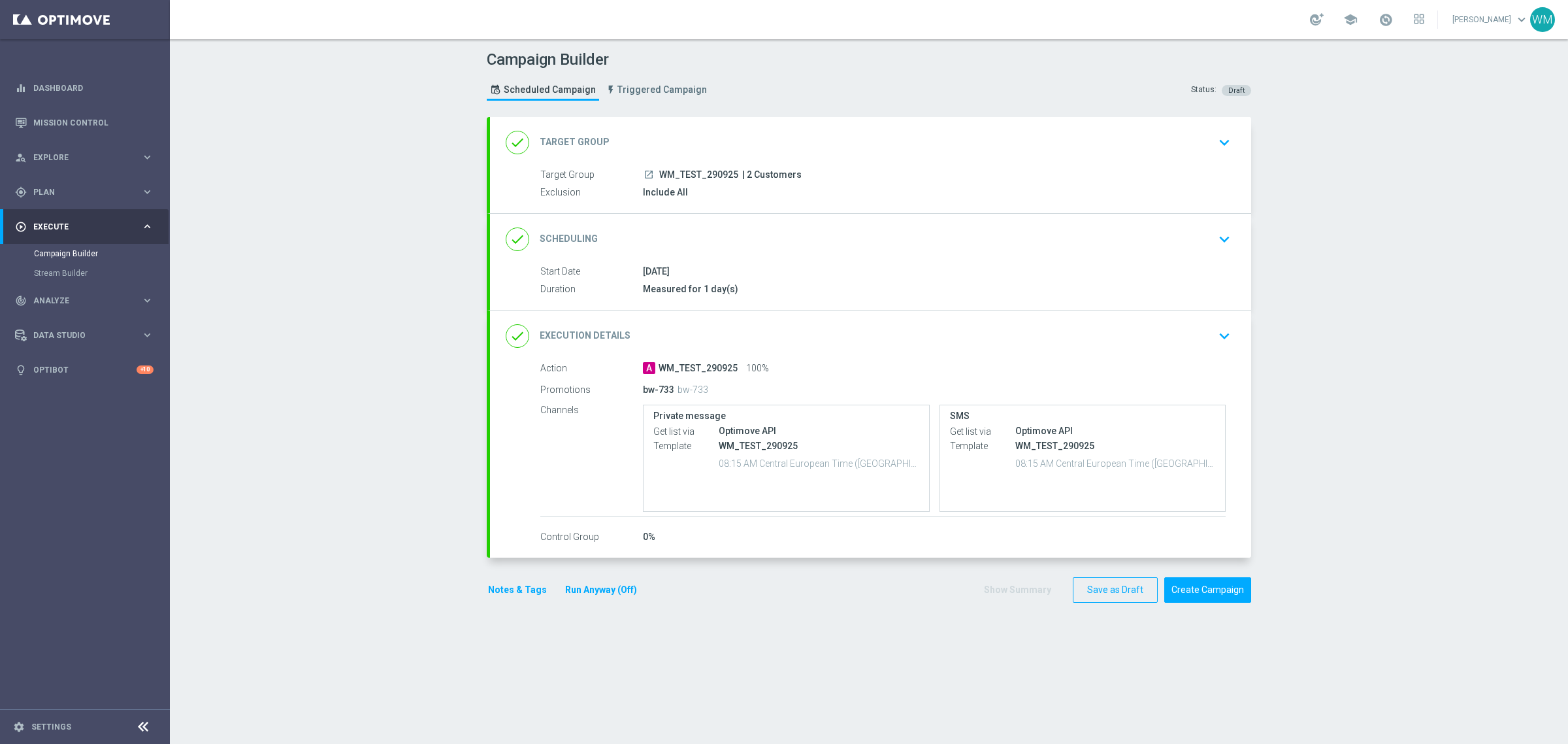
scroll to position [0, 0]
drag, startPoint x: 651, startPoint y: 174, endPoint x: 732, endPoint y: 172, distance: 81.0
click at [733, 172] on div "launch WM_TEST_290925 | 2 Customers" at bounding box center [935, 175] width 583 height 13
copy div "WM_TEST_290925"
drag, startPoint x: 720, startPoint y: 394, endPoint x: 532, endPoint y: 362, distance: 190.7
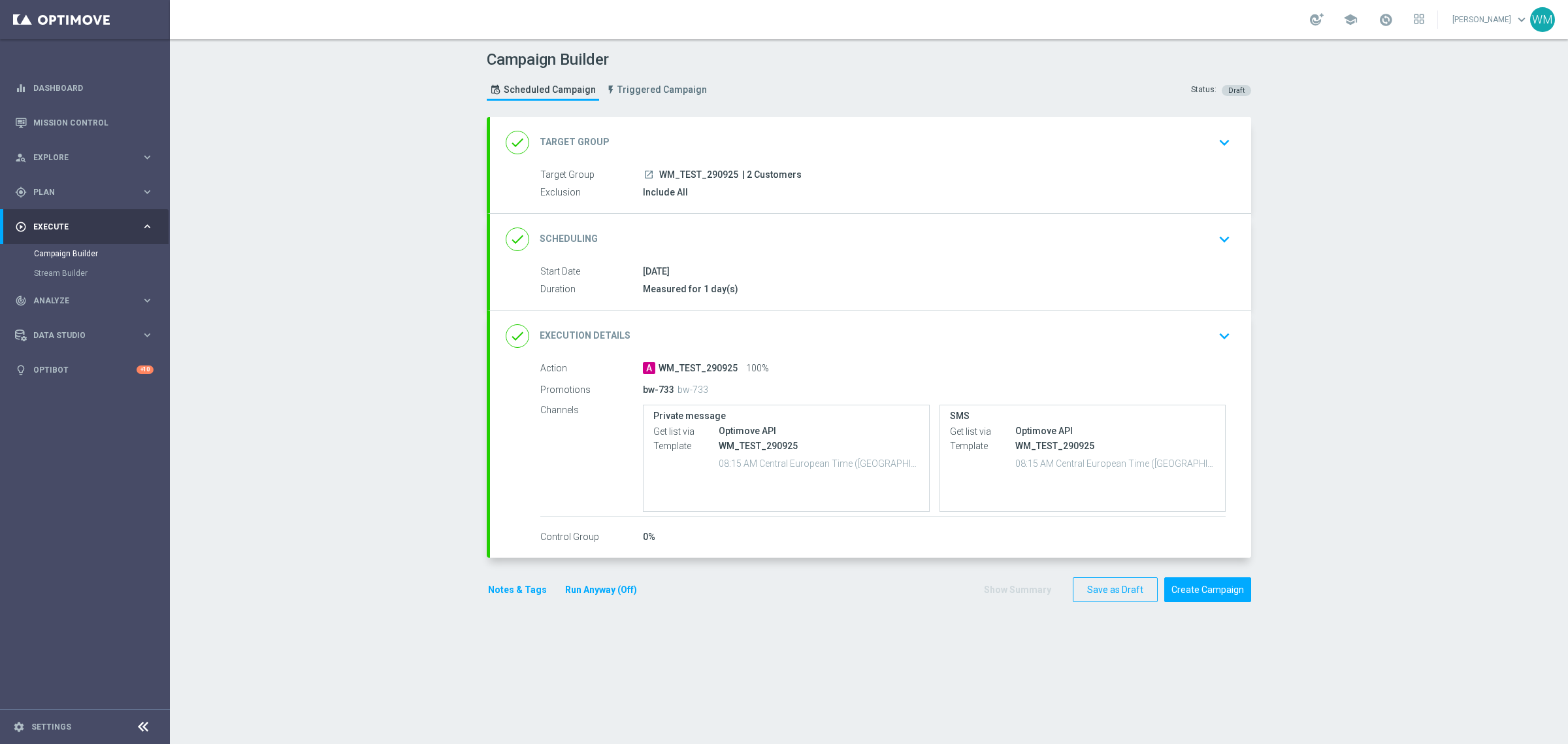
click at [532, 362] on div "Action A WM_TEST_290925 100% Promotions bw-733 bw-733 Channels Private message …" at bounding box center [871, 453] width 761 height 183
drag, startPoint x: 532, startPoint y: 362, endPoint x: 725, endPoint y: 393, distance: 195.5
click at [725, 393] on div "Action A WM_TEST_290925 100% Promotions bw-733 bw-733 Channels Private message …" at bounding box center [871, 453] width 761 height 183
click at [725, 393] on div "bw-733 bw-733" at bounding box center [883, 389] width 481 height 19
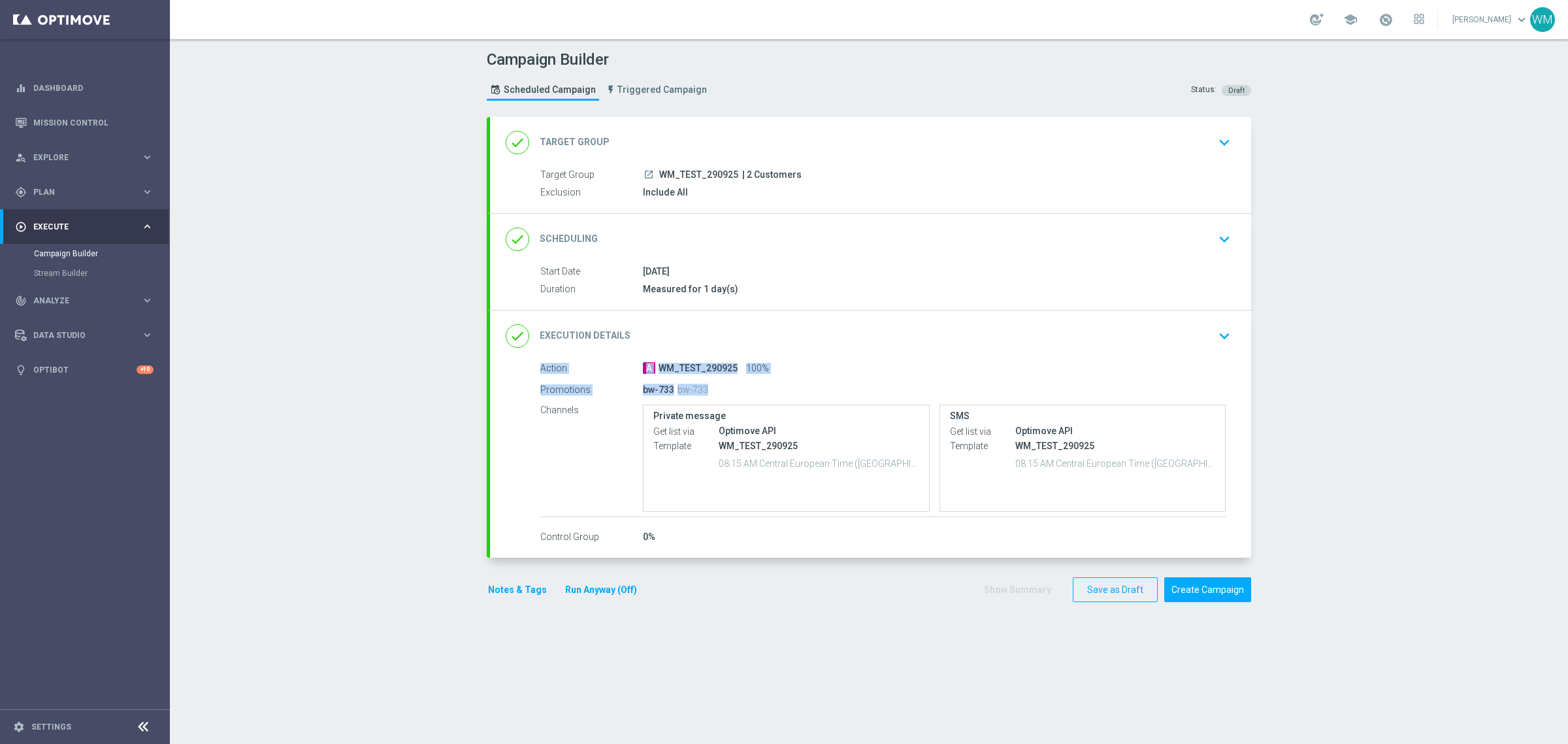
drag, startPoint x: 725, startPoint y: 393, endPoint x: 511, endPoint y: 366, distance: 215.7
click at [511, 366] on div "Action A WM_TEST_290925 100% Promotions bw-733 bw-733 Channels Private message …" at bounding box center [871, 453] width 761 height 183
click at [511, 365] on div "Action A WM_TEST_290925 100% Promotions bw-733 bw-733 Channels Private message …" at bounding box center [871, 453] width 761 height 183
click at [512, 365] on div "Action A WM_TEST_290925 100% Promotions bw-733 bw-733 Channels Private message …" at bounding box center [871, 453] width 761 height 183
drag, startPoint x: 512, startPoint y: 365, endPoint x: 751, endPoint y: 415, distance: 244.2
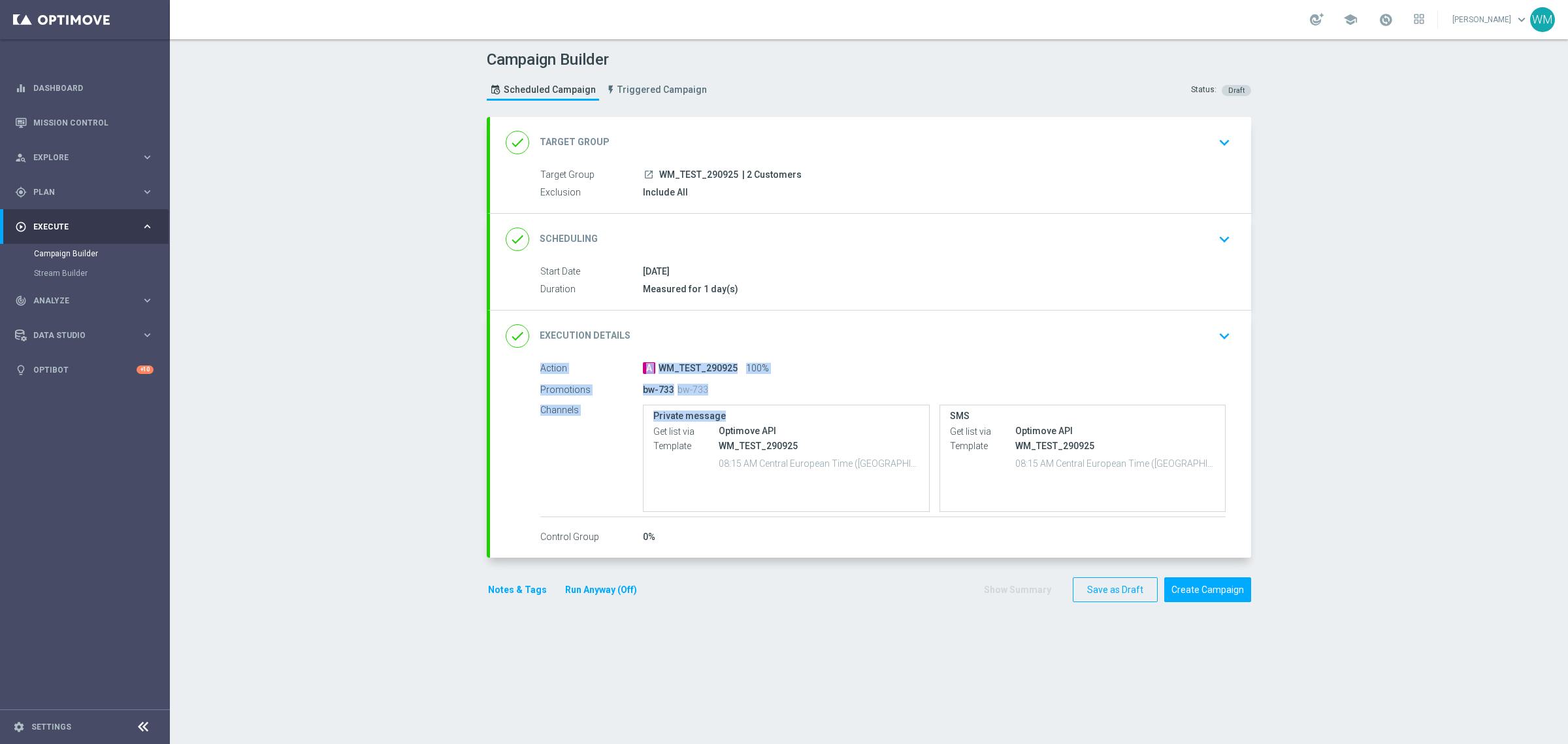
click at [751, 415] on div "Action A WM_TEST_290925 100% Promotions bw-733 bw-733 Channels Private message …" at bounding box center [871, 453] width 761 height 183
click at [751, 415] on label "Private message" at bounding box center [786, 416] width 266 height 11
drag, startPoint x: 752, startPoint y: 415, endPoint x: 528, endPoint y: 366, distance: 229.3
click at [528, 366] on div "Action A WM_TEST_290925 100% Promotions bw-733 bw-733 Channels Private message …" at bounding box center [871, 453] width 761 height 183
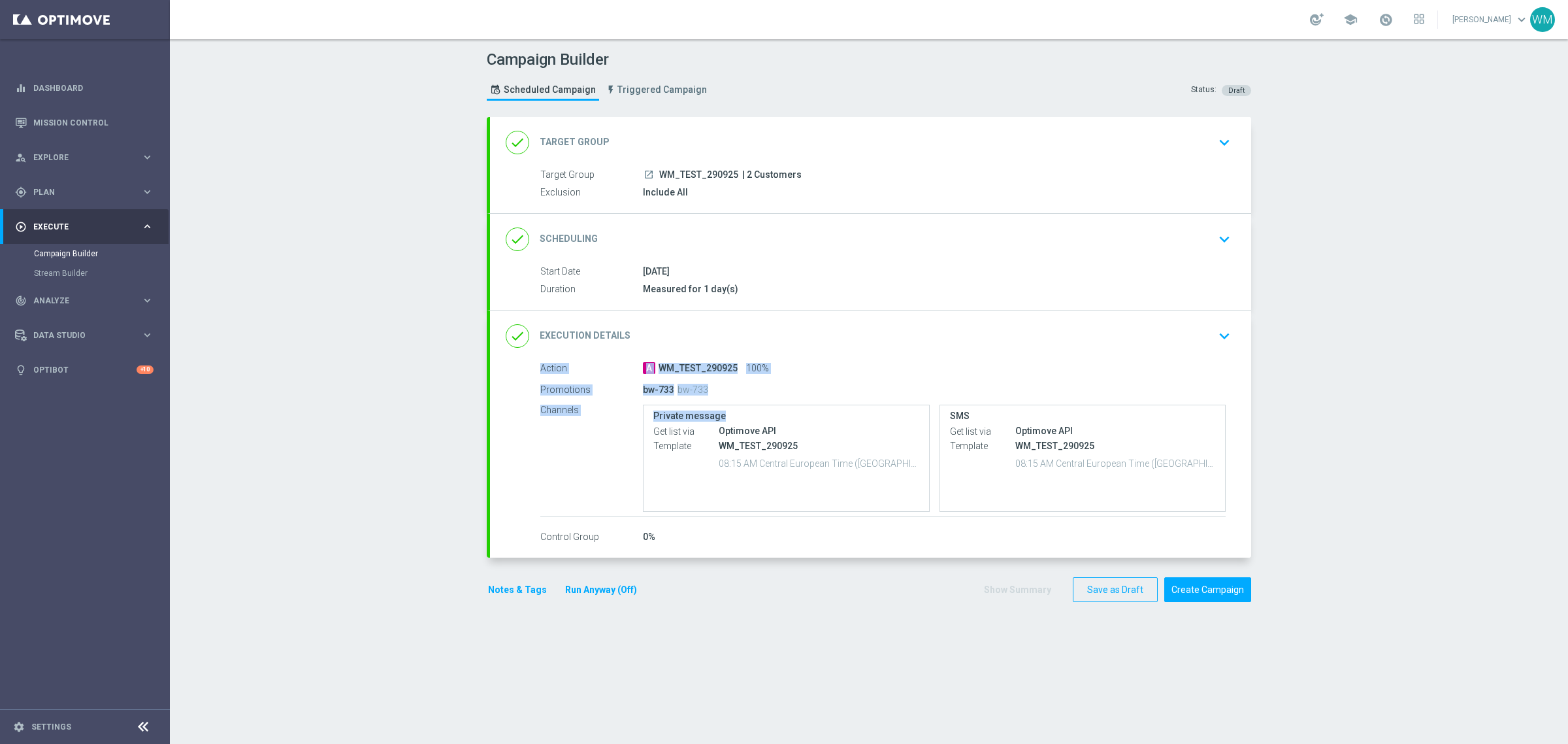
drag, startPoint x: 527, startPoint y: 366, endPoint x: 716, endPoint y: 419, distance: 196.3
click at [716, 419] on div "Action A WM_TEST_290925 100% Promotions bw-733 bw-733 Channels Private message …" at bounding box center [871, 453] width 761 height 183
click at [716, 419] on label "Private message" at bounding box center [786, 416] width 266 height 11
drag, startPoint x: 716, startPoint y: 419, endPoint x: 510, endPoint y: 364, distance: 213.2
click at [510, 364] on div "Action A WM_TEST_290925 100% Promotions bw-733 bw-733 Channels Private message …" at bounding box center [871, 453] width 761 height 183
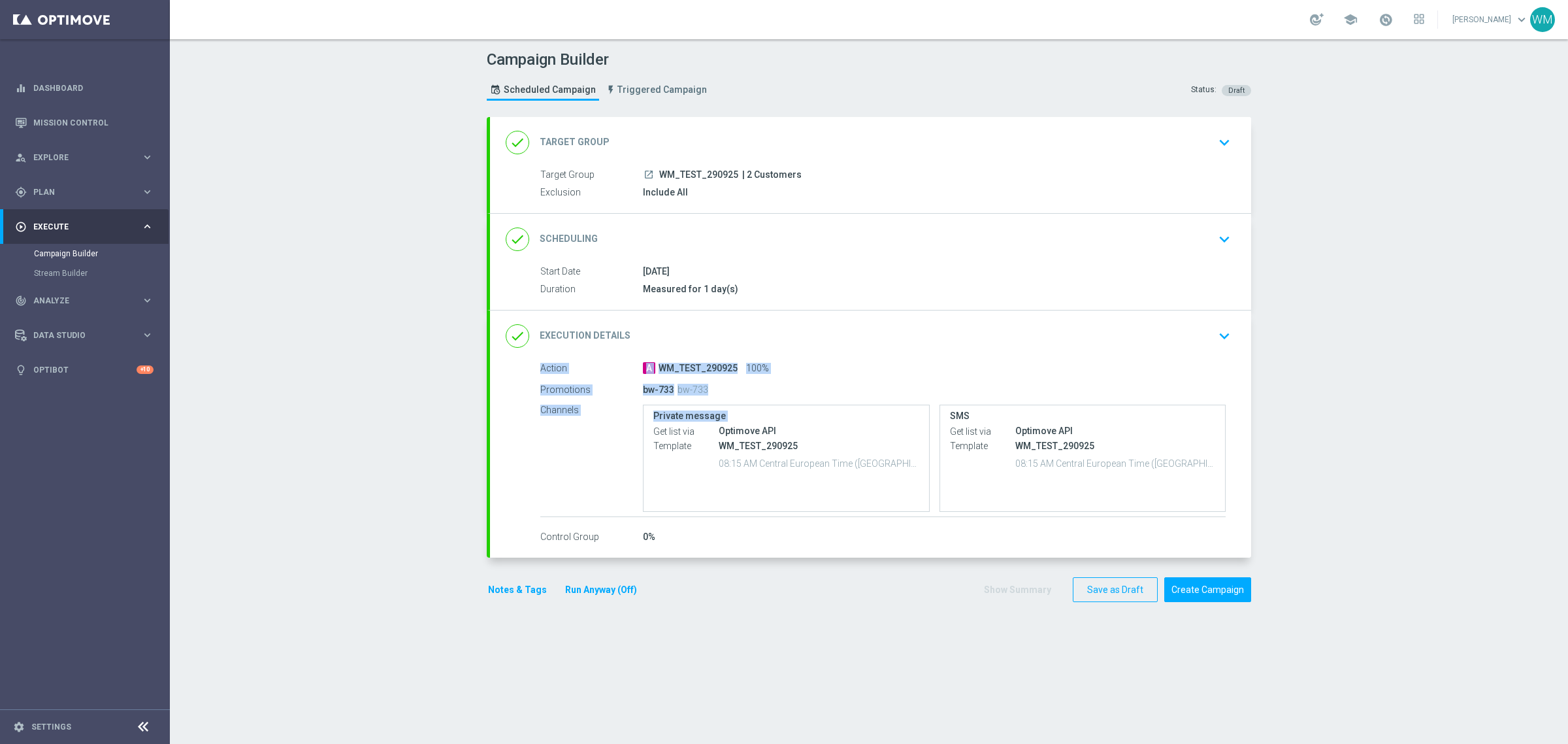
click at [510, 364] on div "Action A WM_TEST_290925 100% Promotions bw-733 bw-733 Channels Private message …" at bounding box center [871, 453] width 761 height 183
drag, startPoint x: 510, startPoint y: 364, endPoint x: 713, endPoint y: 411, distance: 208.4
click at [713, 411] on div "Action A WM_TEST_290925 100% Promotions bw-733 bw-733 Channels Private message …" at bounding box center [871, 453] width 761 height 183
click at [713, 411] on label "Private message" at bounding box center [786, 416] width 266 height 11
drag, startPoint x: 713, startPoint y: 411, endPoint x: 507, endPoint y: 374, distance: 209.3
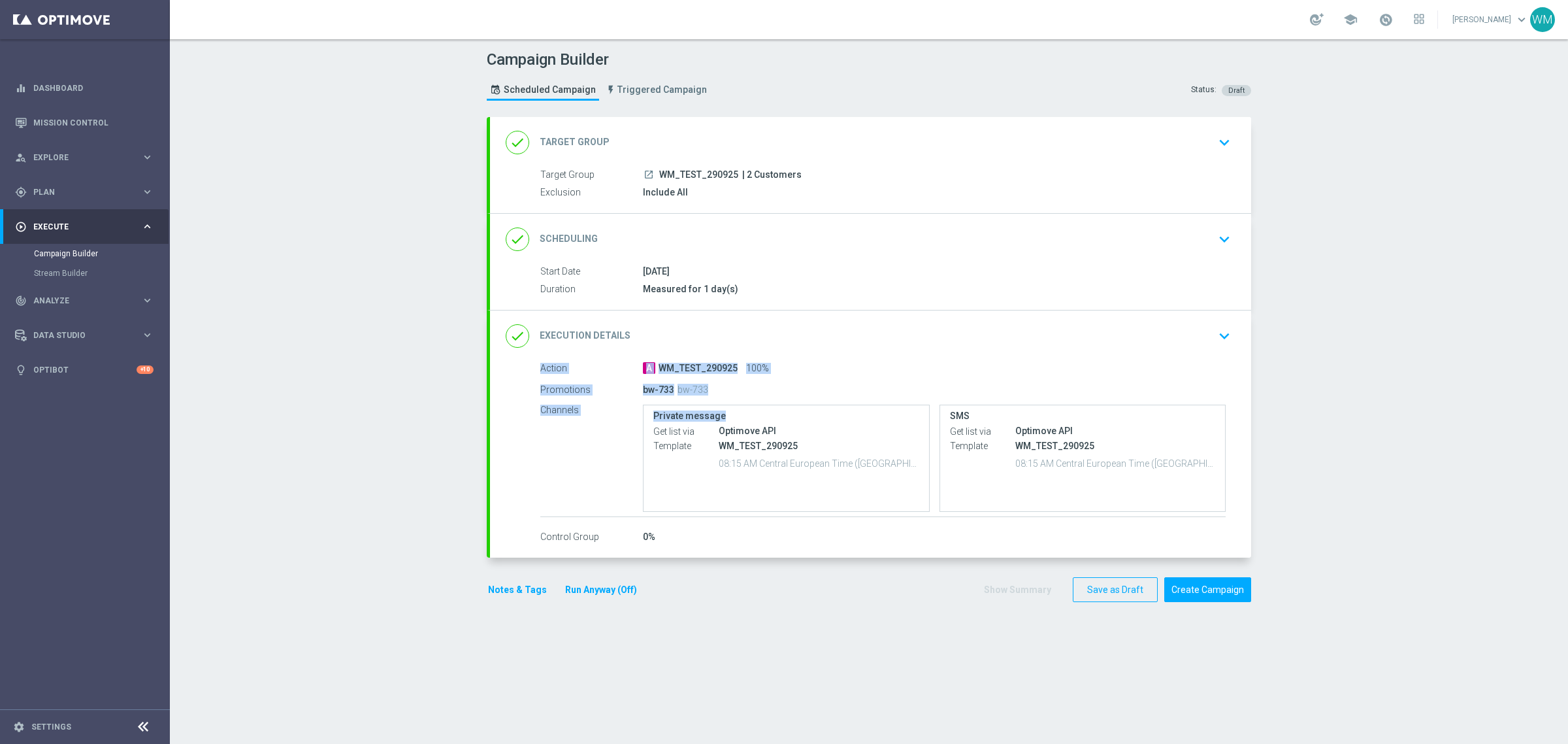
click at [507, 374] on div "Action A WM_TEST_290925 100% Promotions bw-733 bw-733 Channels Private message …" at bounding box center [871, 453] width 761 height 183
drag, startPoint x: 507, startPoint y: 374, endPoint x: 745, endPoint y: 425, distance: 243.4
click at [745, 425] on div "Action A WM_TEST_290925 100% Promotions bw-733 bw-733 Channels Private message …" at bounding box center [871, 453] width 761 height 183
click at [745, 425] on div "Optimove API" at bounding box center [819, 431] width 200 height 13
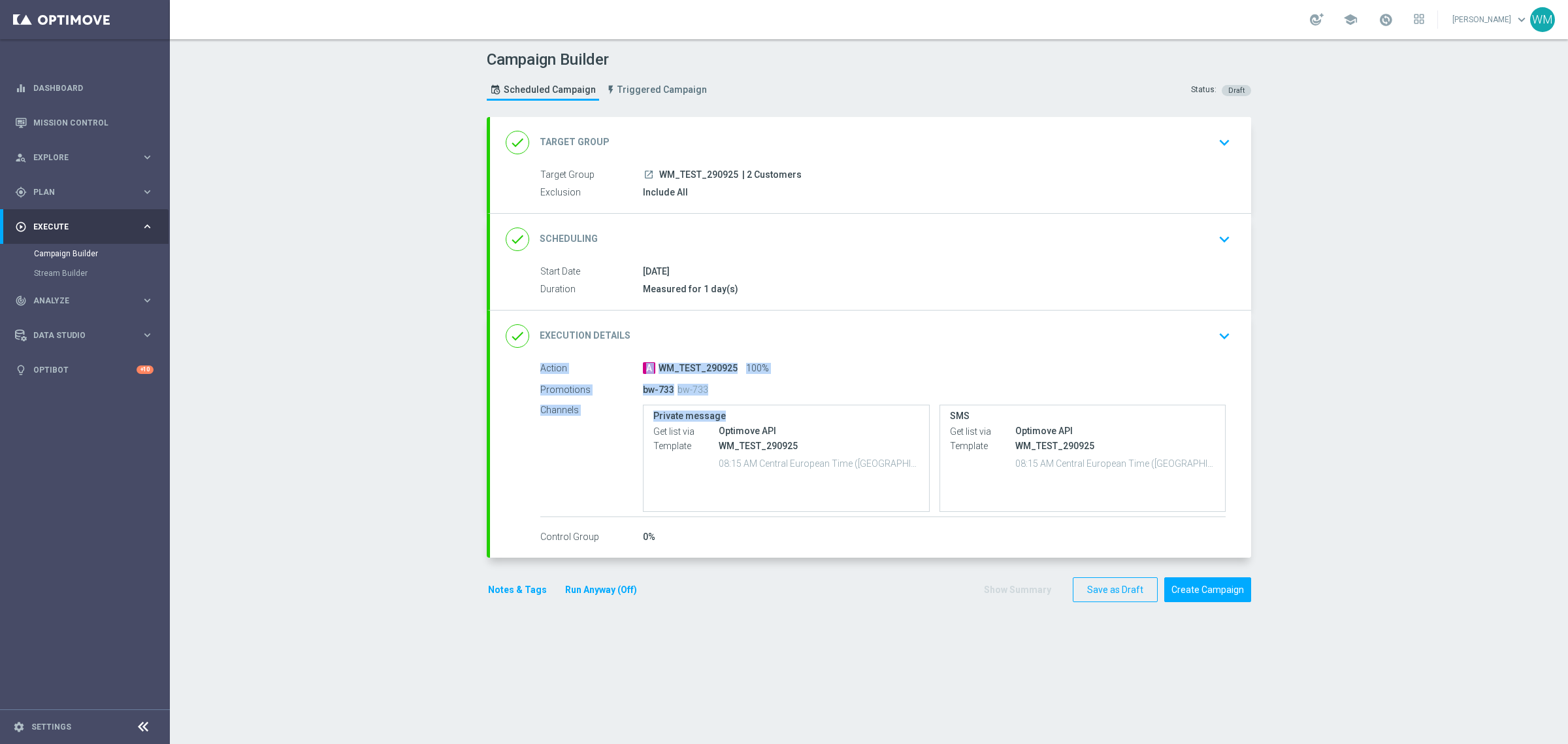
drag, startPoint x: 741, startPoint y: 415, endPoint x: 531, endPoint y: 366, distance: 215.6
click at [531, 366] on div "Action A WM_TEST_290925 100% Promotions bw-733 bw-733 Channels Private message …" at bounding box center [871, 453] width 761 height 183
drag, startPoint x: 531, startPoint y: 366, endPoint x: 741, endPoint y: 433, distance: 220.4
click at [741, 433] on div "Action A WM_TEST_290925 100% Promotions bw-733 bw-733 Channels Private message …" at bounding box center [871, 453] width 761 height 183
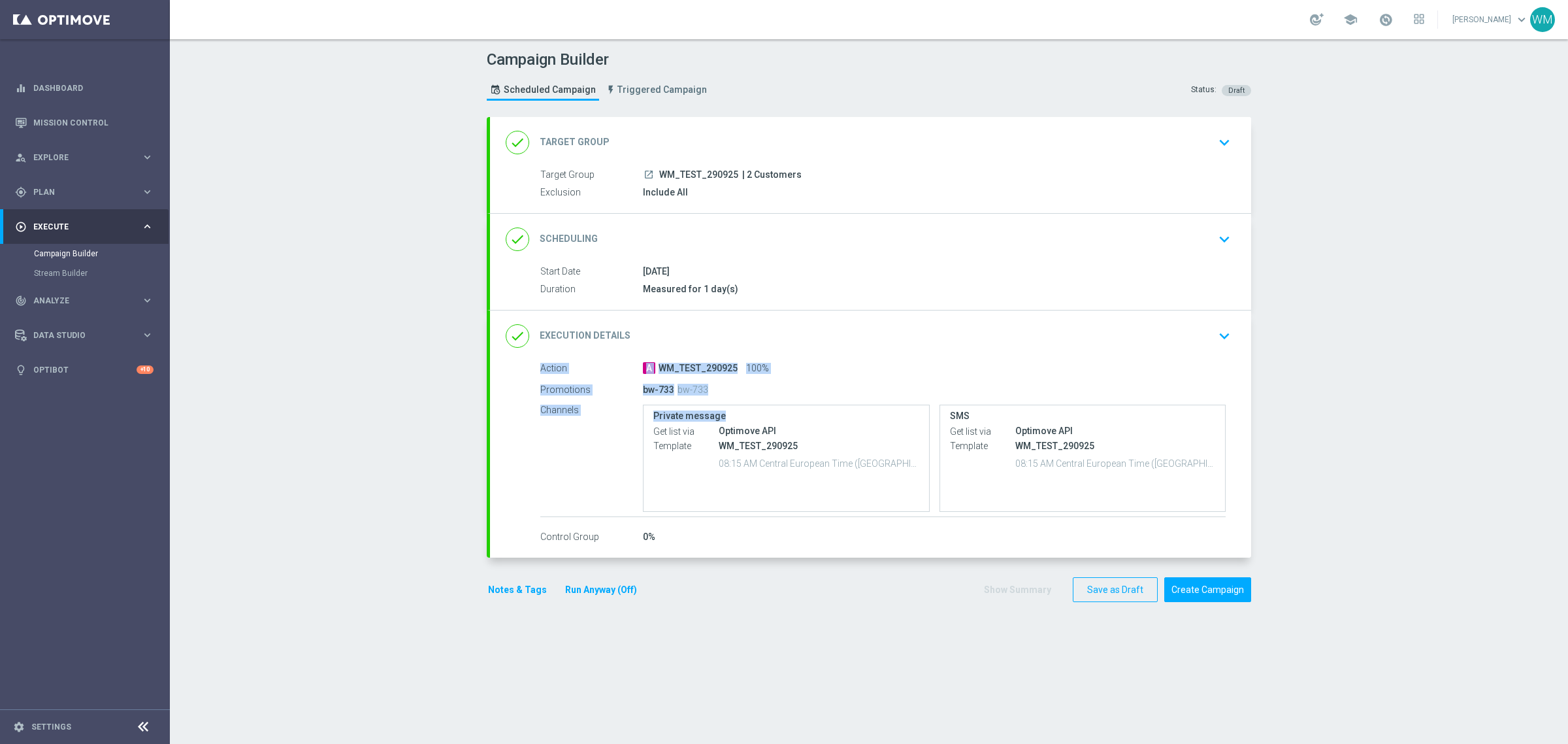
click at [741, 433] on div "Optimove API" at bounding box center [819, 431] width 200 height 13
click at [1406, 449] on div "Campaign Builder Scheduled Campaign Triggered Campaign Status: Draft done Targe…" at bounding box center [869, 391] width 1398 height 705
click at [749, 350] on div "done Execution Details keyboard_arrow_down" at bounding box center [871, 336] width 761 height 51
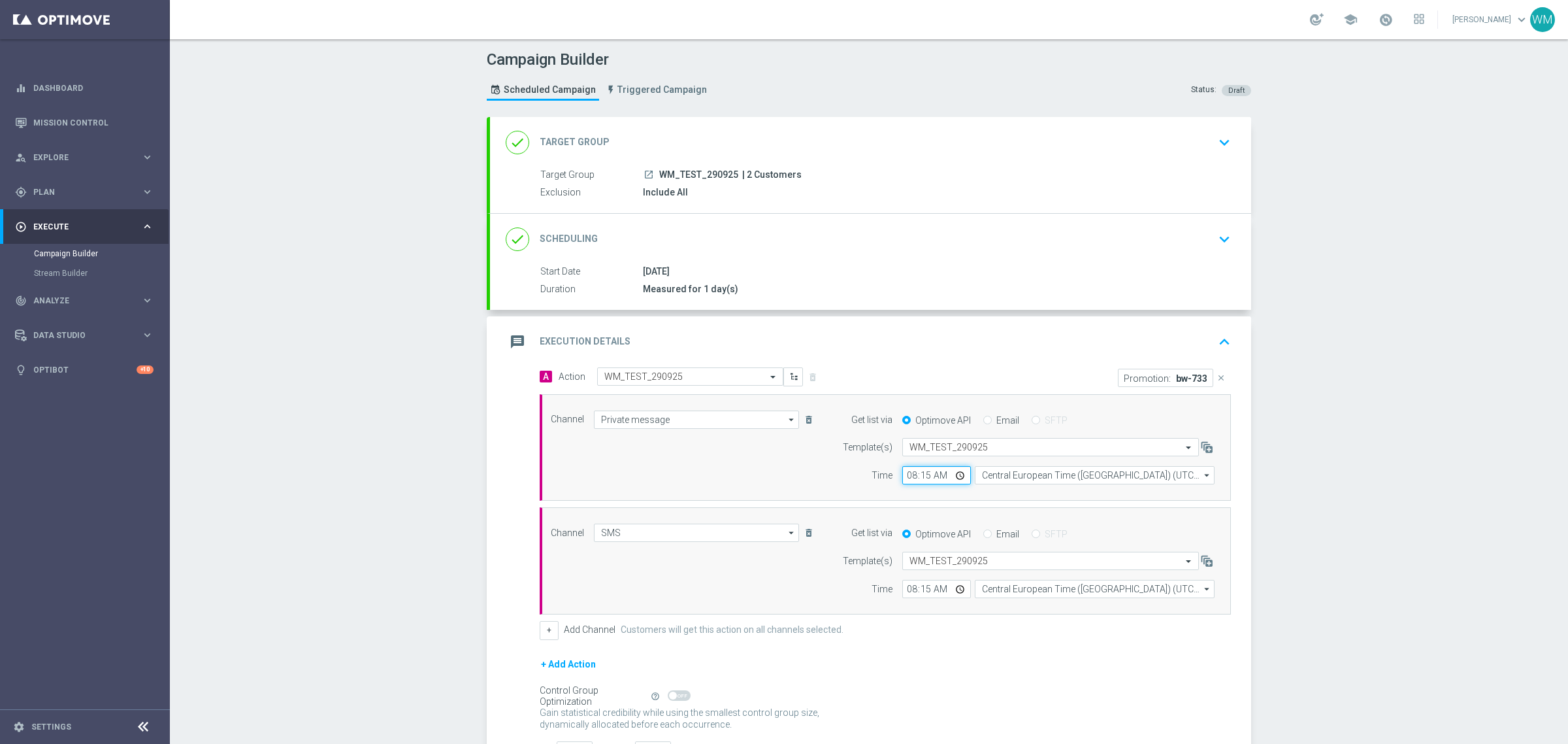
click at [914, 471] on input "08:15" at bounding box center [936, 475] width 68 height 19
type input "08:20"
click at [921, 589] on input "08:15" at bounding box center [936, 589] width 68 height 19
type input "08:20"
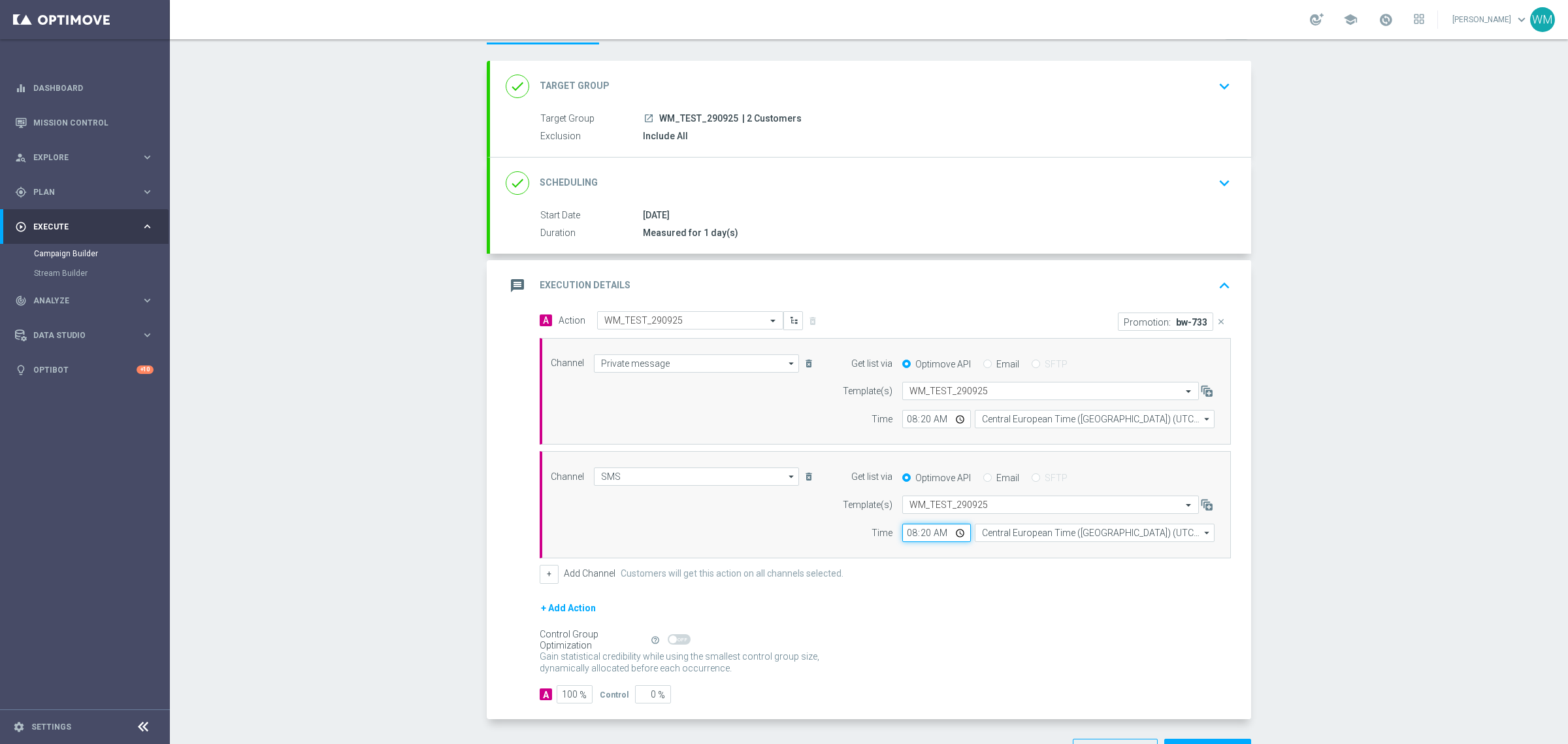
scroll to position [105, 0]
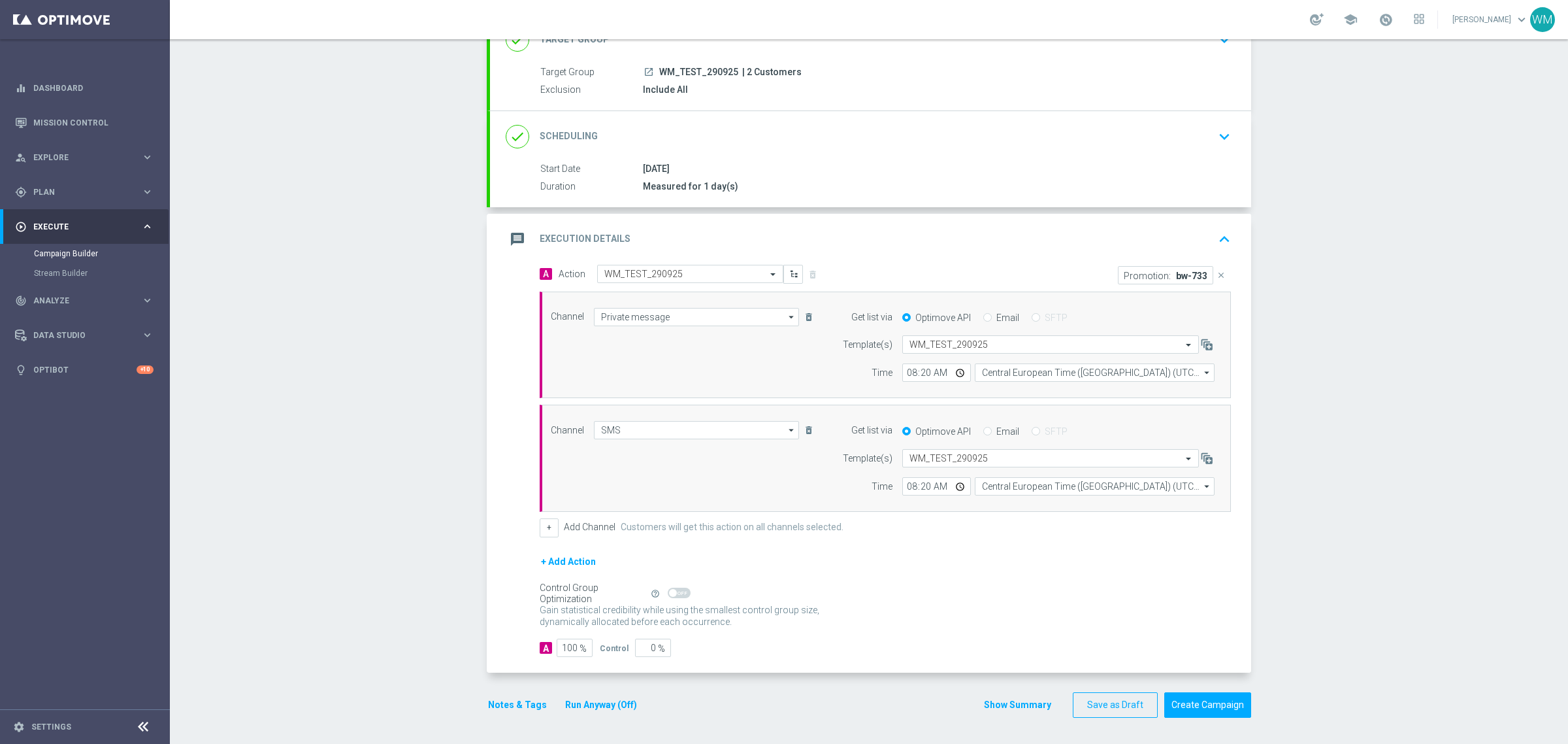
click at [980, 709] on div "Notes & Tags Run Anyway (Off) Show Summary Save as Draft Create Campaign" at bounding box center [869, 705] width 765 height 26
click at [994, 706] on button "Show Summary" at bounding box center [1017, 705] width 68 height 15
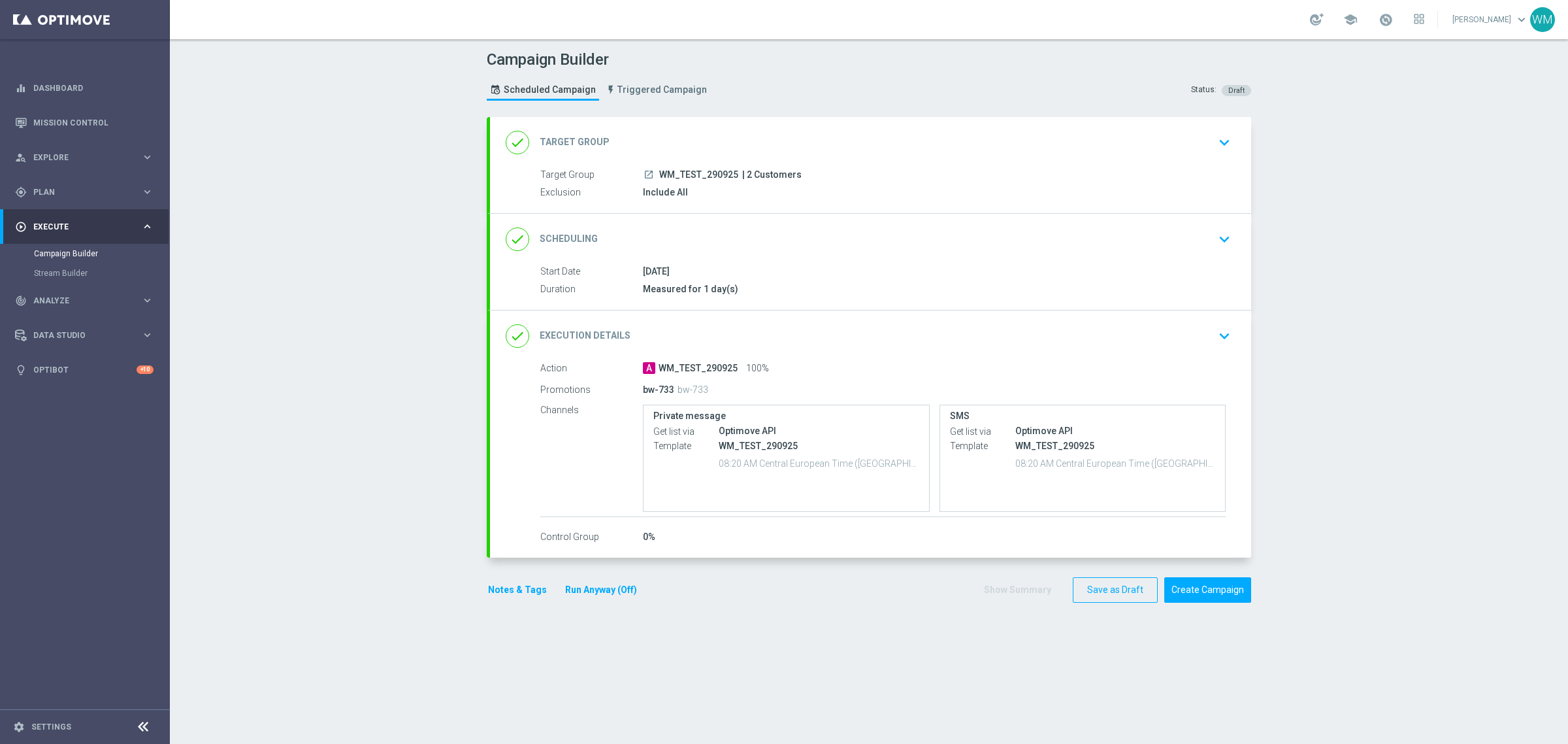
scroll to position [0, 0]
click at [1254, 481] on section "done Target Group keyboard_arrow_down Target Group launch WM_TEST_290925 | 2 Cu…" at bounding box center [869, 424] width 784 height 614
click at [694, 173] on span "WM_TEST_290925" at bounding box center [699, 175] width 79 height 12
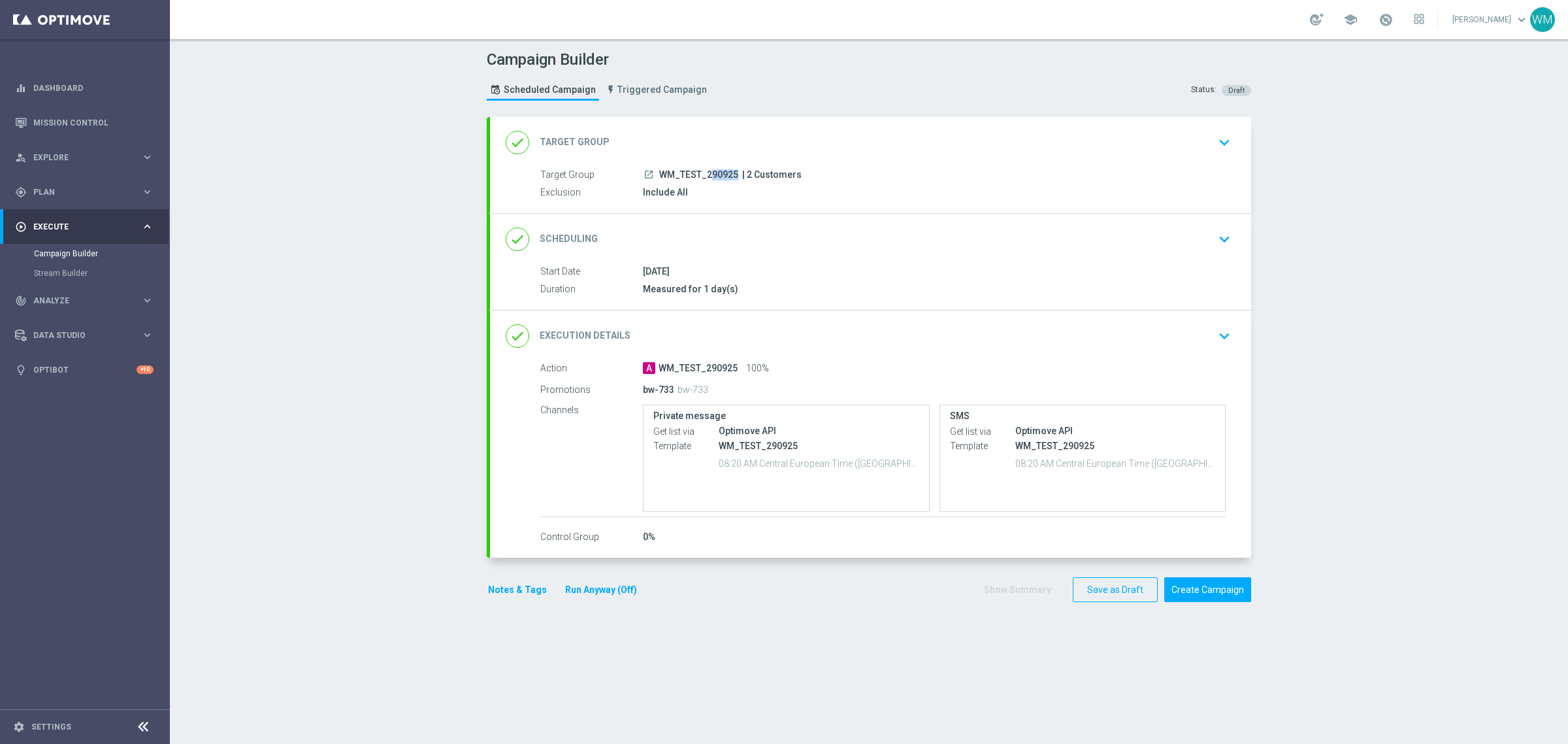
copy div "WM_TEST_290925"
click at [643, 169] on icon "launch" at bounding box center [648, 174] width 10 height 10
click at [1182, 590] on button "Create Campaign" at bounding box center [1207, 590] width 87 height 26
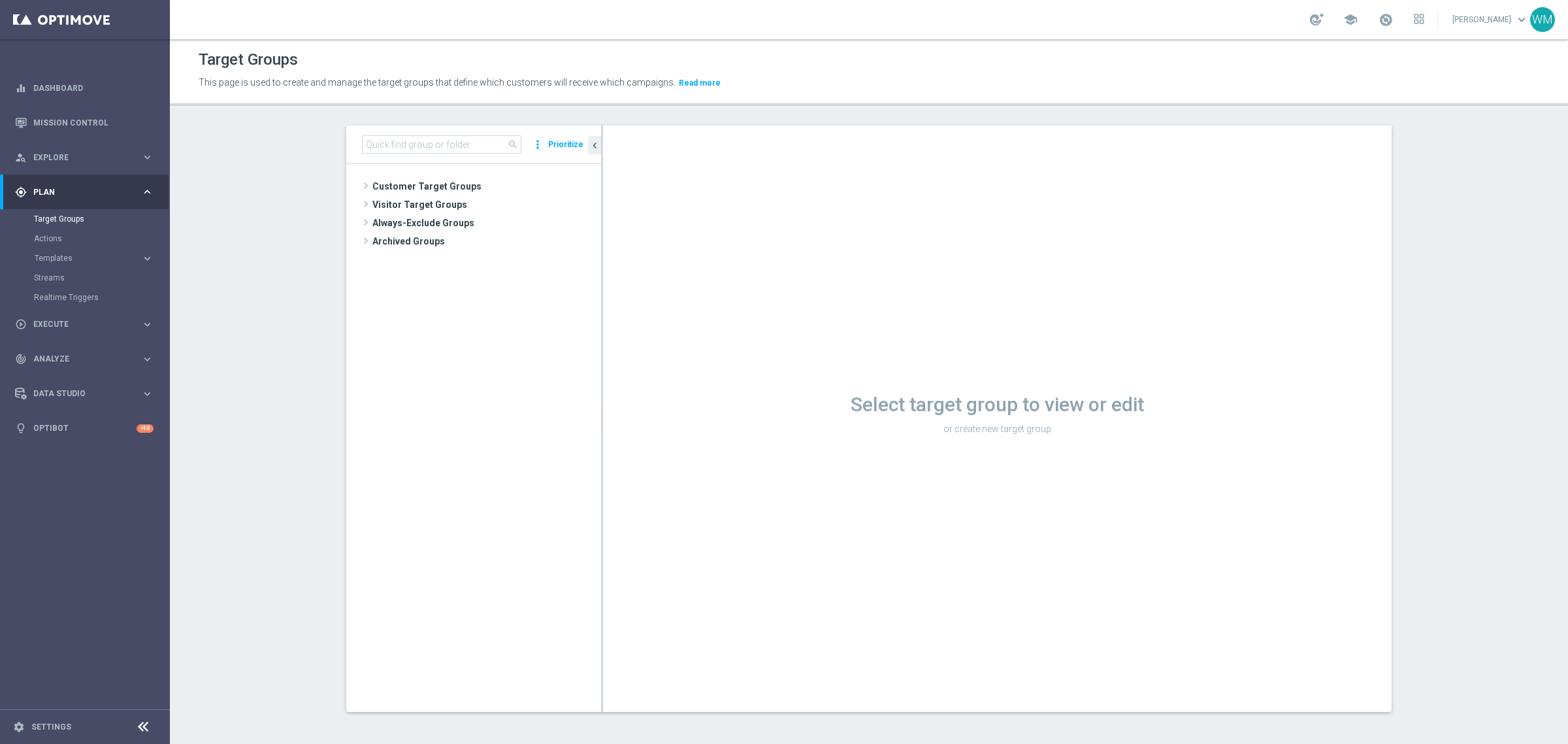
drag, startPoint x: 435, startPoint y: 184, endPoint x: 436, endPoint y: 146, distance: 38.0
click at [435, 184] on span "Customer Target Groups" at bounding box center [487, 186] width 229 height 19
click at [436, 146] on input at bounding box center [442, 144] width 159 height 19
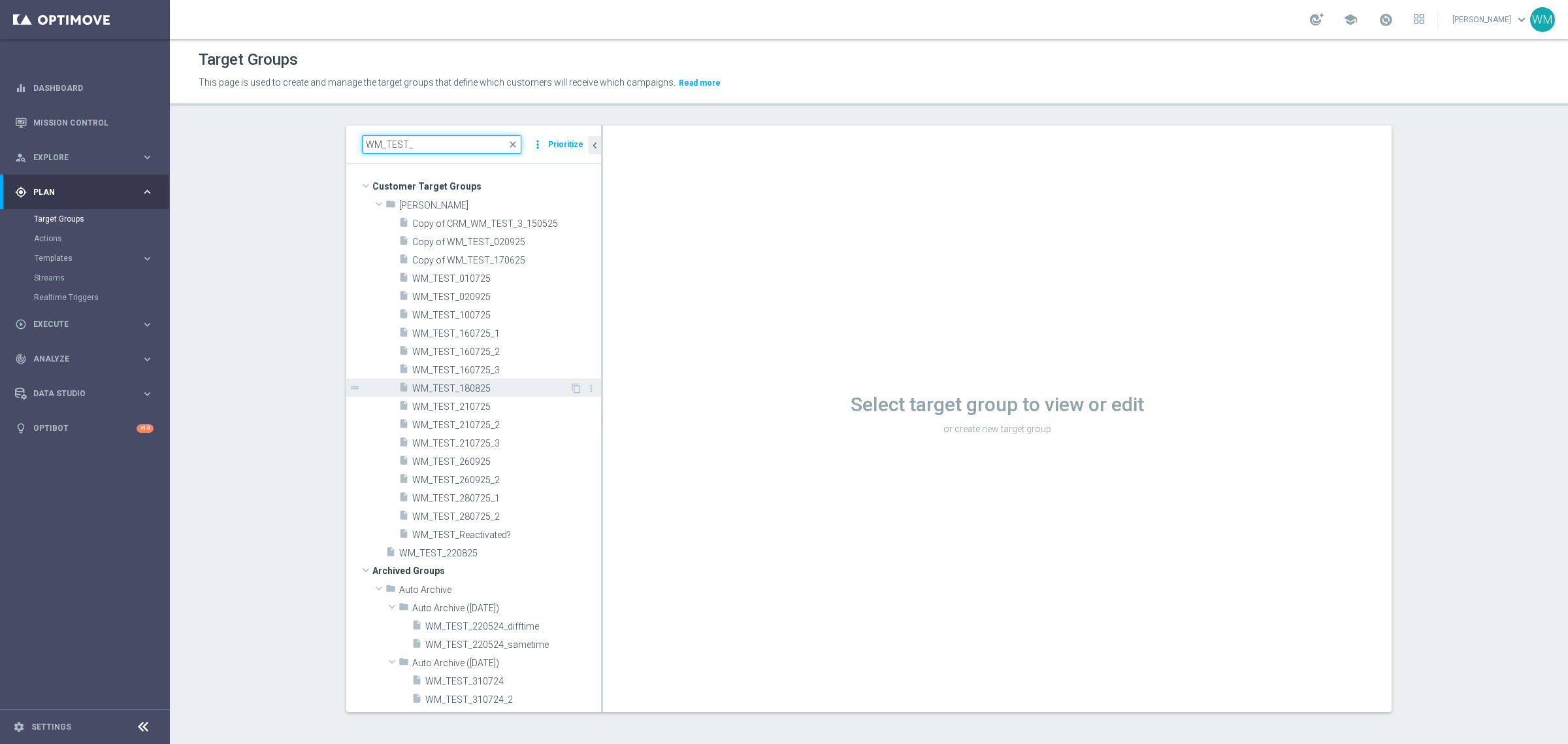
type input "WM_TEST_"
click at [526, 391] on span "WM_TEST_180825" at bounding box center [491, 389] width 158 height 11
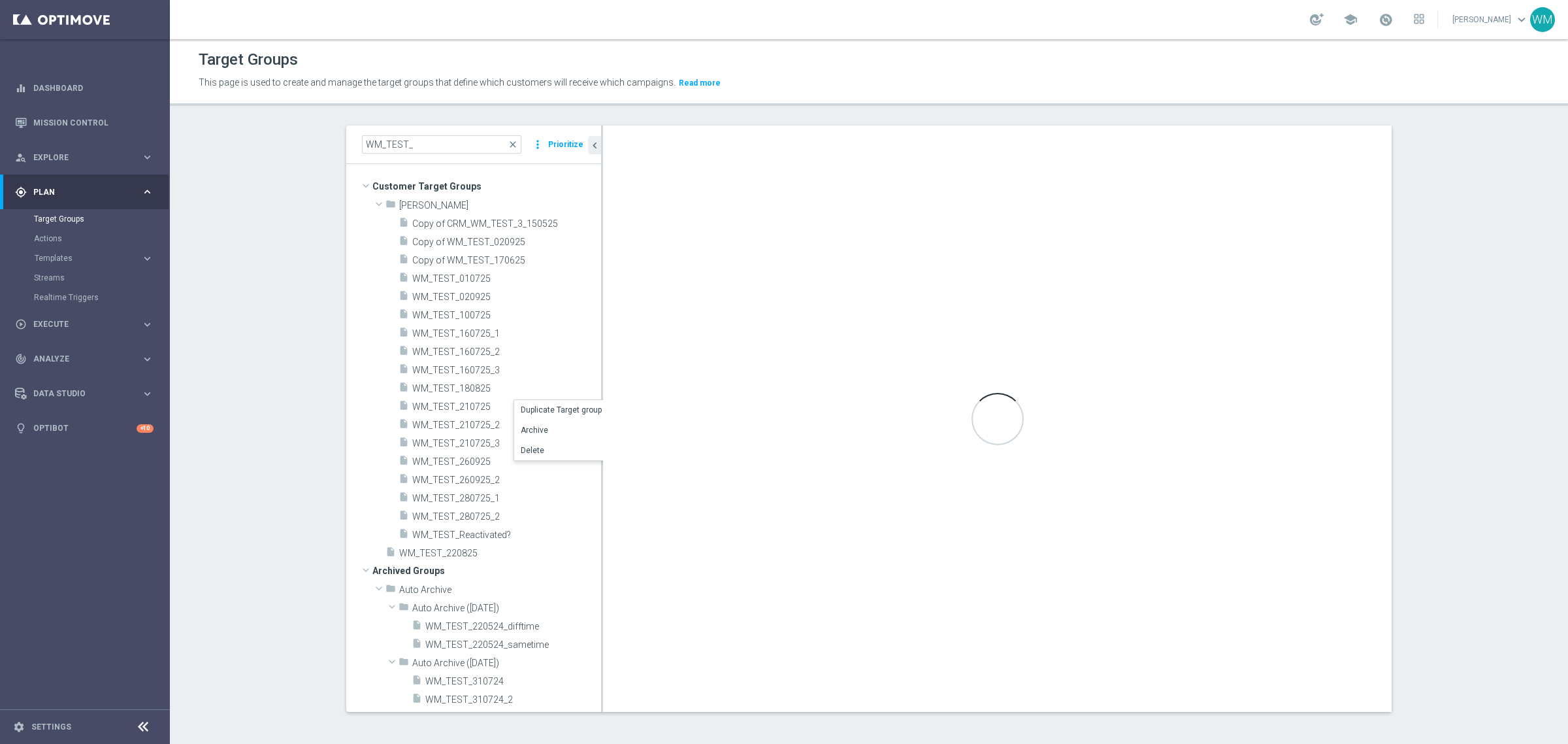
click at [687, 341] on div "Loading..." at bounding box center [997, 419] width 789 height 586
click at [815, 441] on div "Loading..." at bounding box center [997, 419] width 789 height 586
click at [473, 389] on span "WM_TEST_180825" at bounding box center [491, 389] width 158 height 11
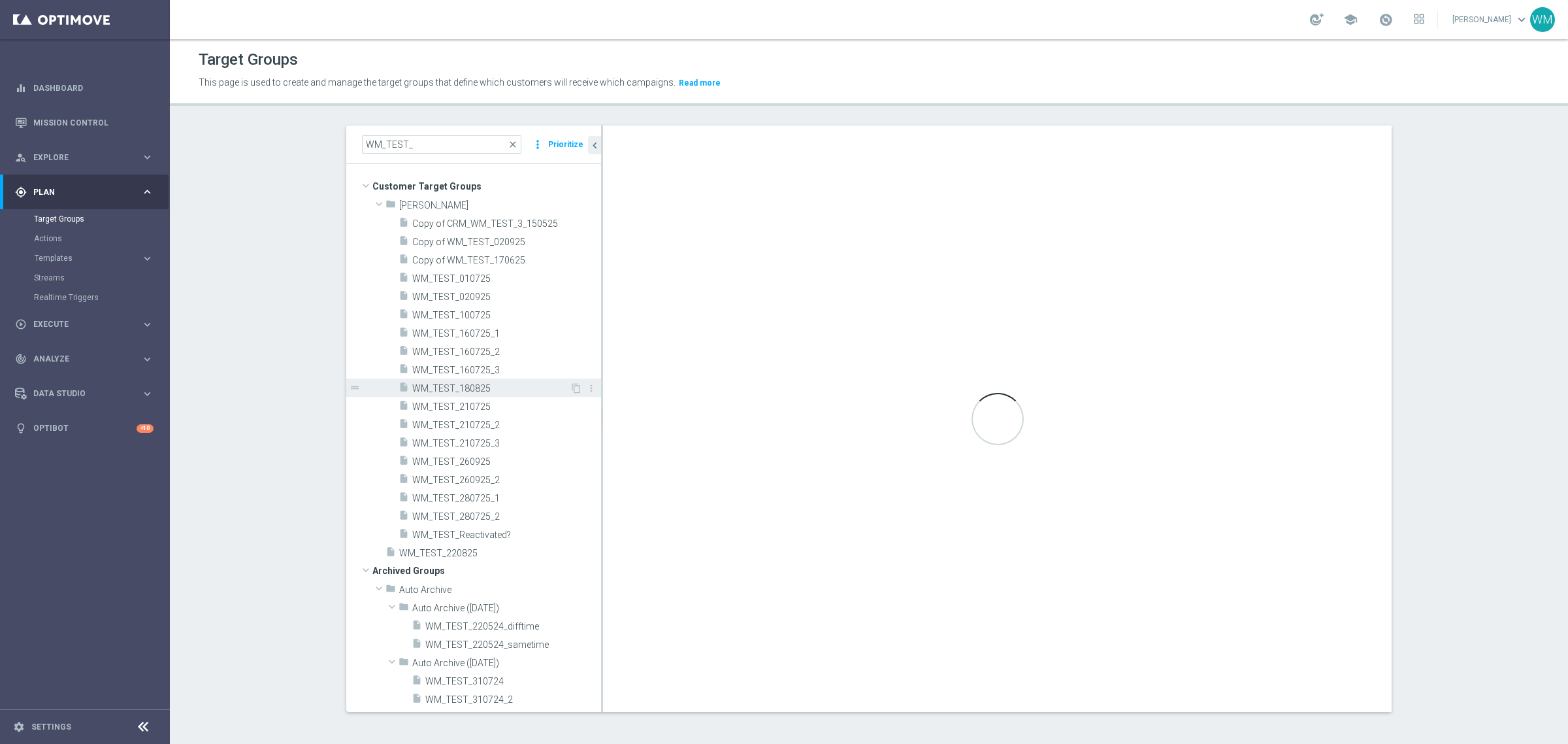
click at [473, 389] on span "WM_TEST_180825" at bounding box center [491, 389] width 158 height 11
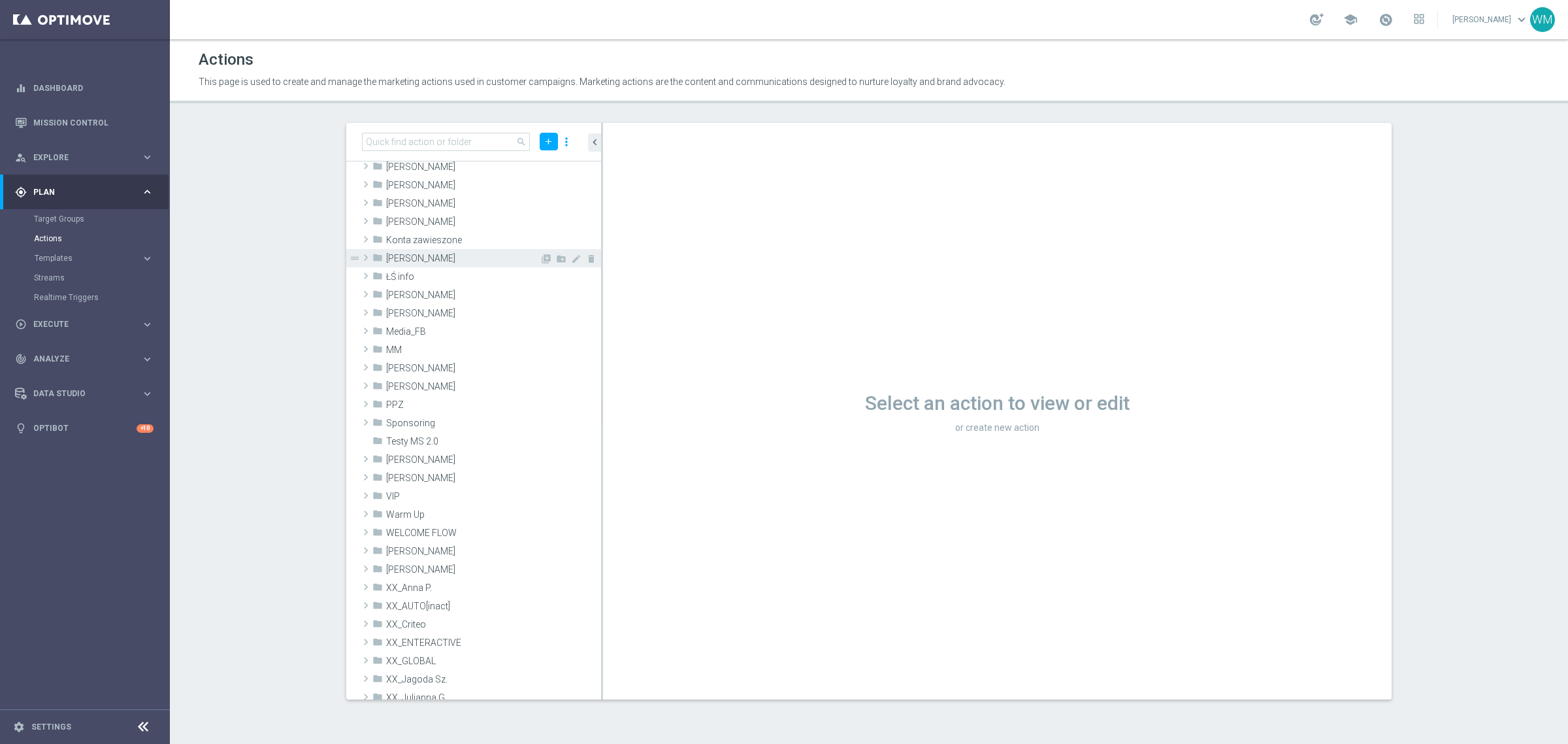
scroll to position [245, 0]
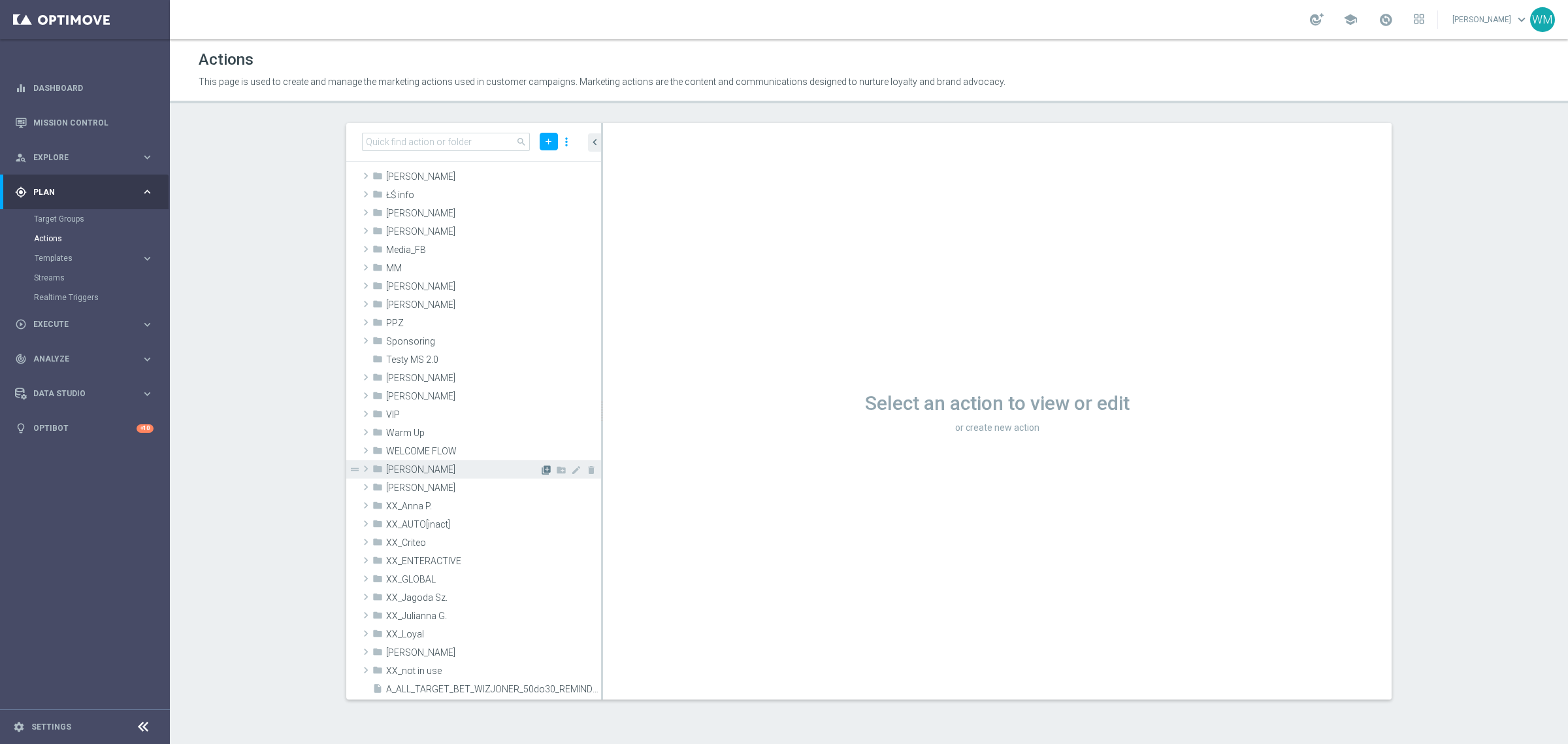
click at [541, 467] on icon "library_add" at bounding box center [546, 469] width 10 height 10
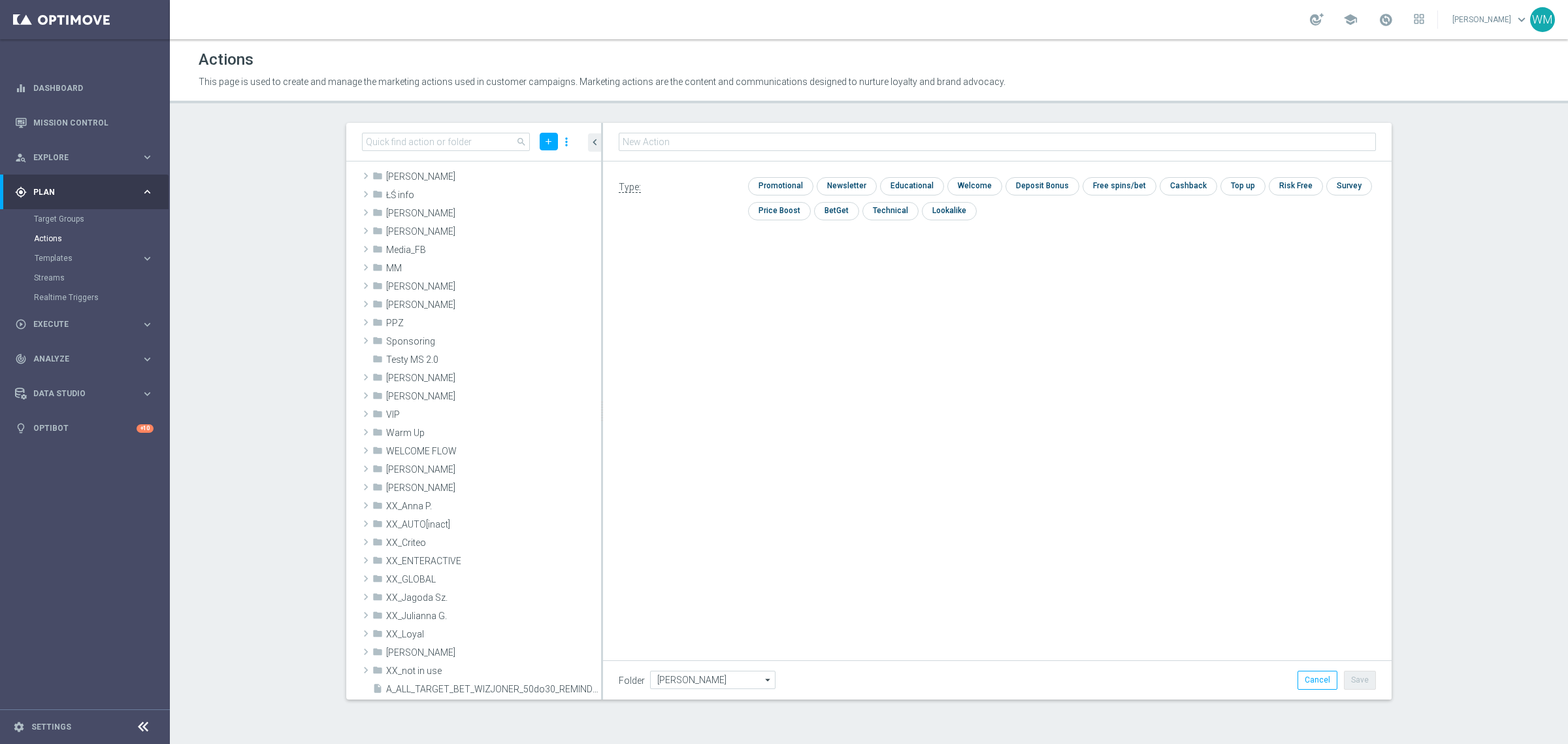
click at [817, 143] on input "text" at bounding box center [997, 142] width 757 height 19
type input "WM_TEST_290925"
click at [911, 211] on input "checkbox" at bounding box center [889, 211] width 54 height 18
checkbox input "true"
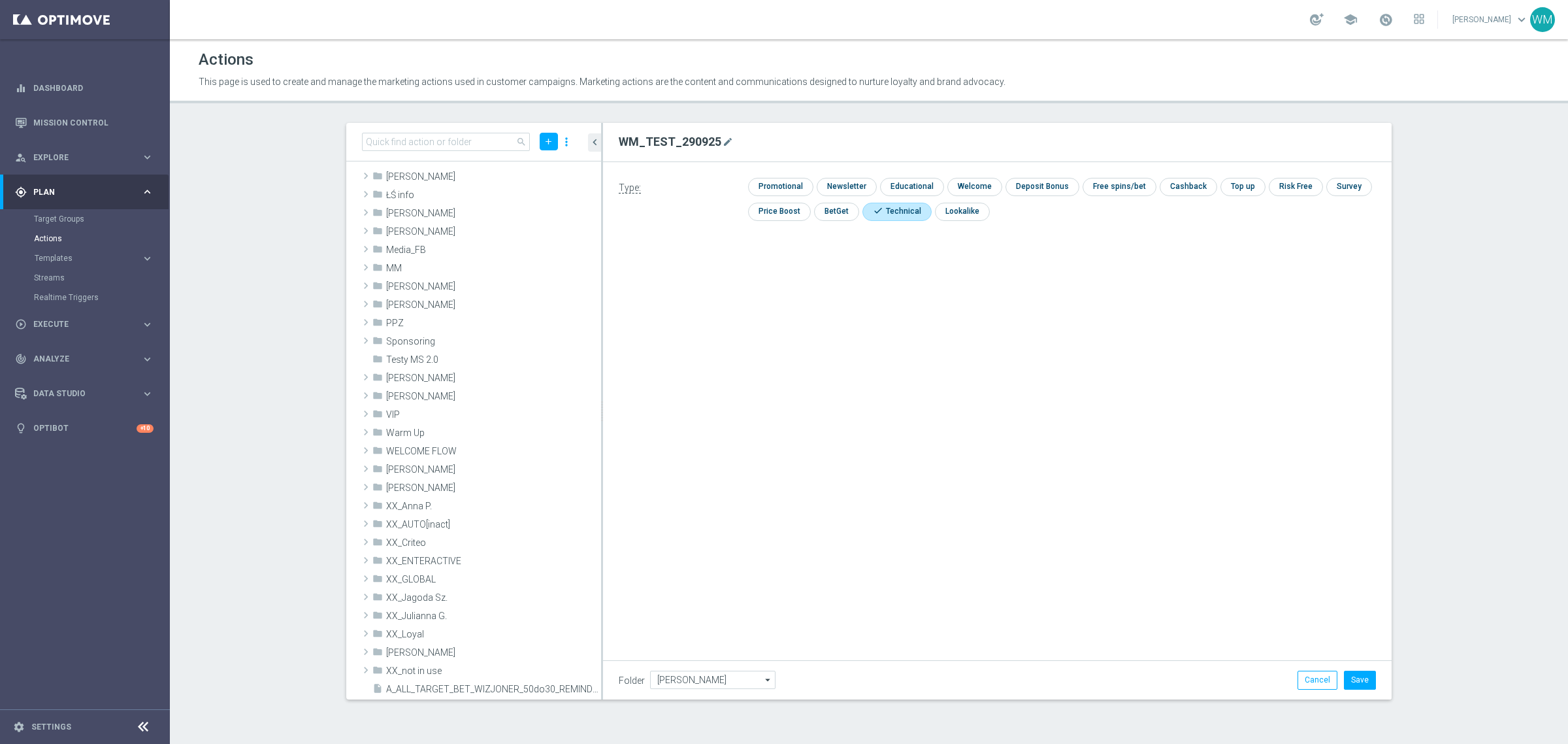
click at [706, 144] on h2 "WM_TEST_290925" at bounding box center [670, 141] width 102 height 15
copy h2 "WM_TEST_290925"
click at [1359, 683] on button "Save" at bounding box center [1360, 680] width 32 height 19
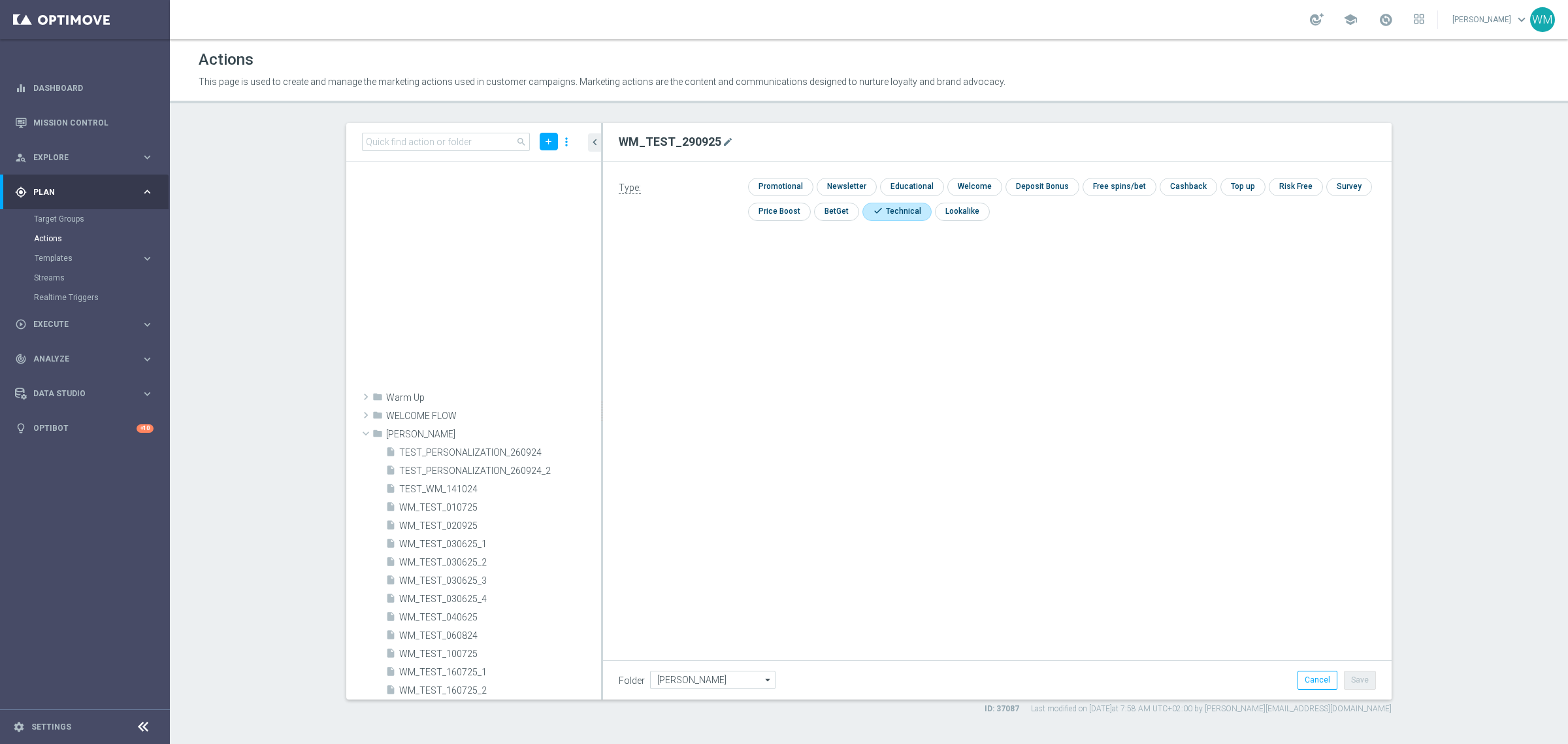
scroll to position [784, 0]
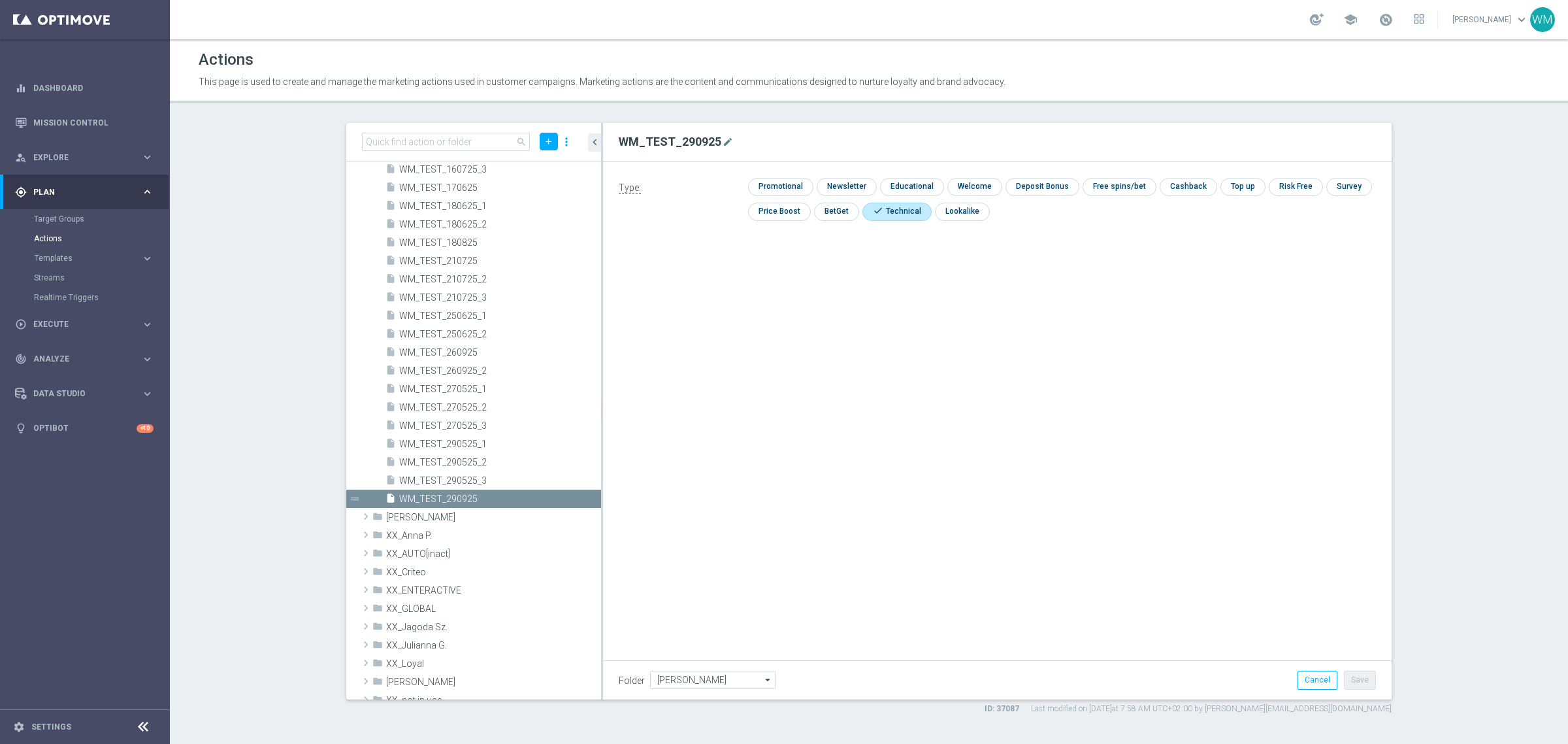
drag, startPoint x: 692, startPoint y: 130, endPoint x: 668, endPoint y: 144, distance: 27.8
click at [668, 145] on h2 "WM_TEST_290925" at bounding box center [670, 141] width 102 height 15
click at [668, 144] on h2 "WM_TEST_290925" at bounding box center [670, 141] width 102 height 15
copy form "WM_TEST_290925 mode_edit"
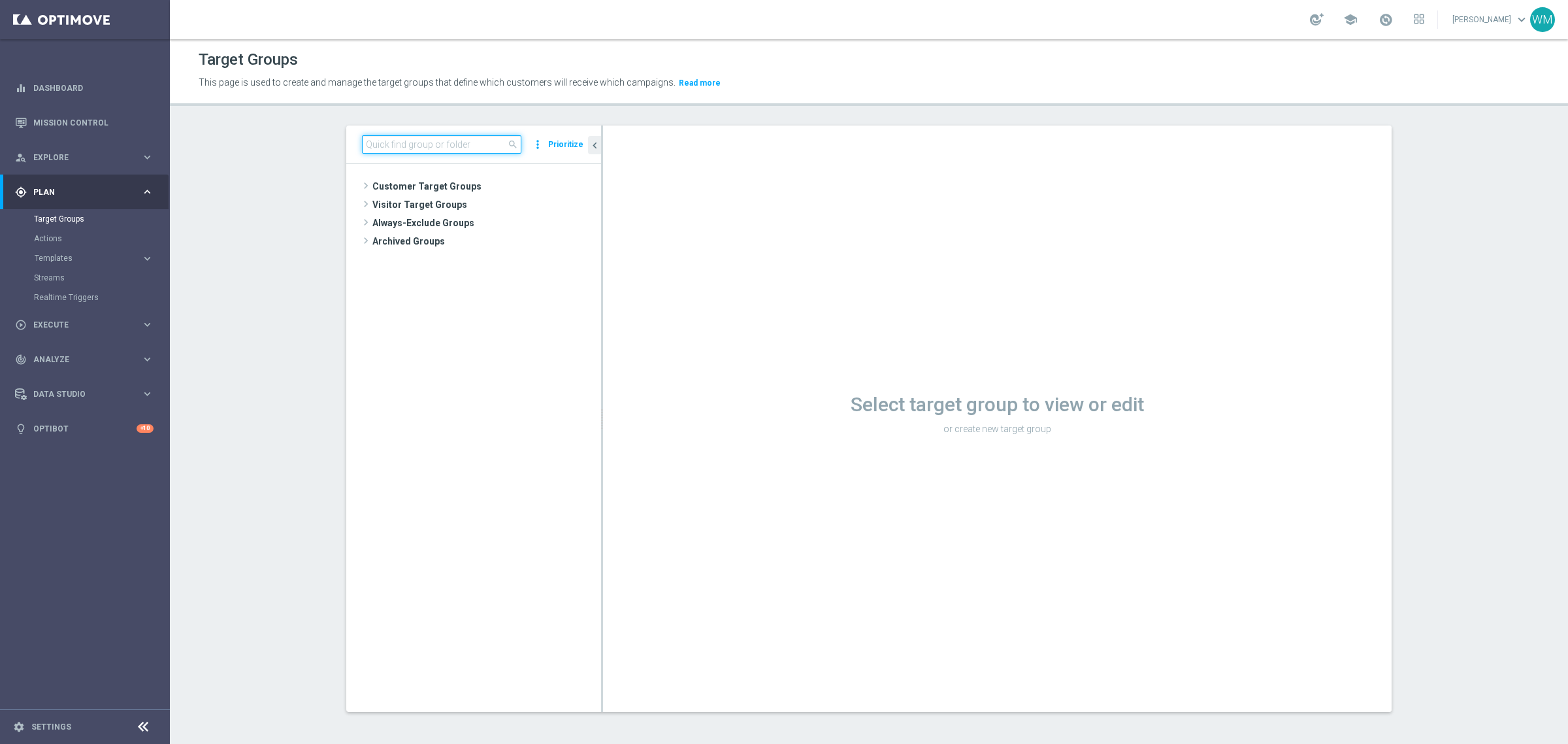
click at [425, 138] on input at bounding box center [442, 144] width 159 height 19
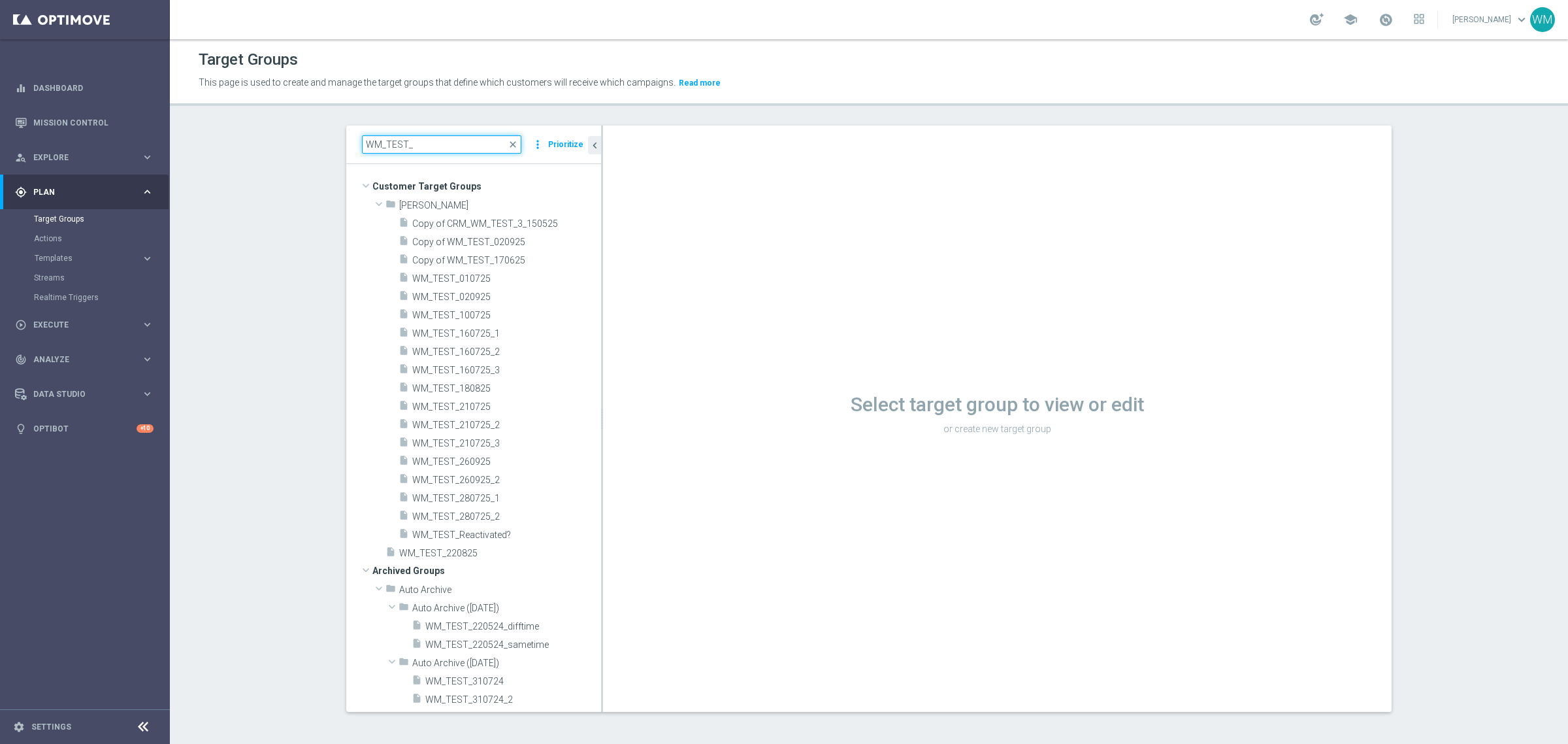
type input "WM_TEST_"
click at [530, 392] on span "WM_TEST_180825" at bounding box center [491, 389] width 158 height 11
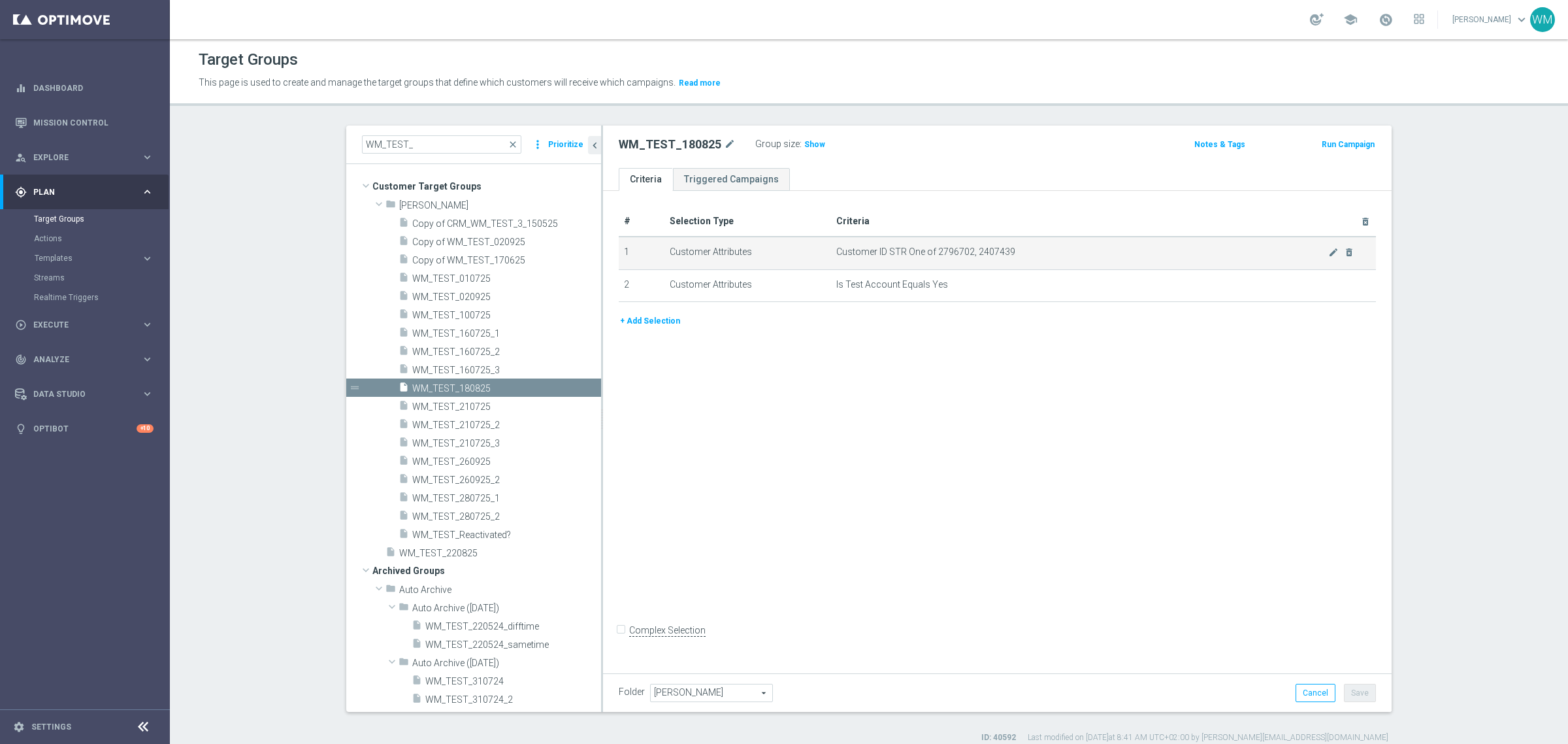
click at [946, 249] on span "Customer ID STR One of 2796702, 2407439" at bounding box center [1082, 252] width 492 height 11
copy span "2796702"
drag, startPoint x: 966, startPoint y: 284, endPoint x: 853, endPoint y: 255, distance: 116.7
click at [853, 255] on tbody "1 Customer Attributes Customer ID STR One of 2796702, 2407439 mode_edit delete_…" at bounding box center [997, 269] width 757 height 65
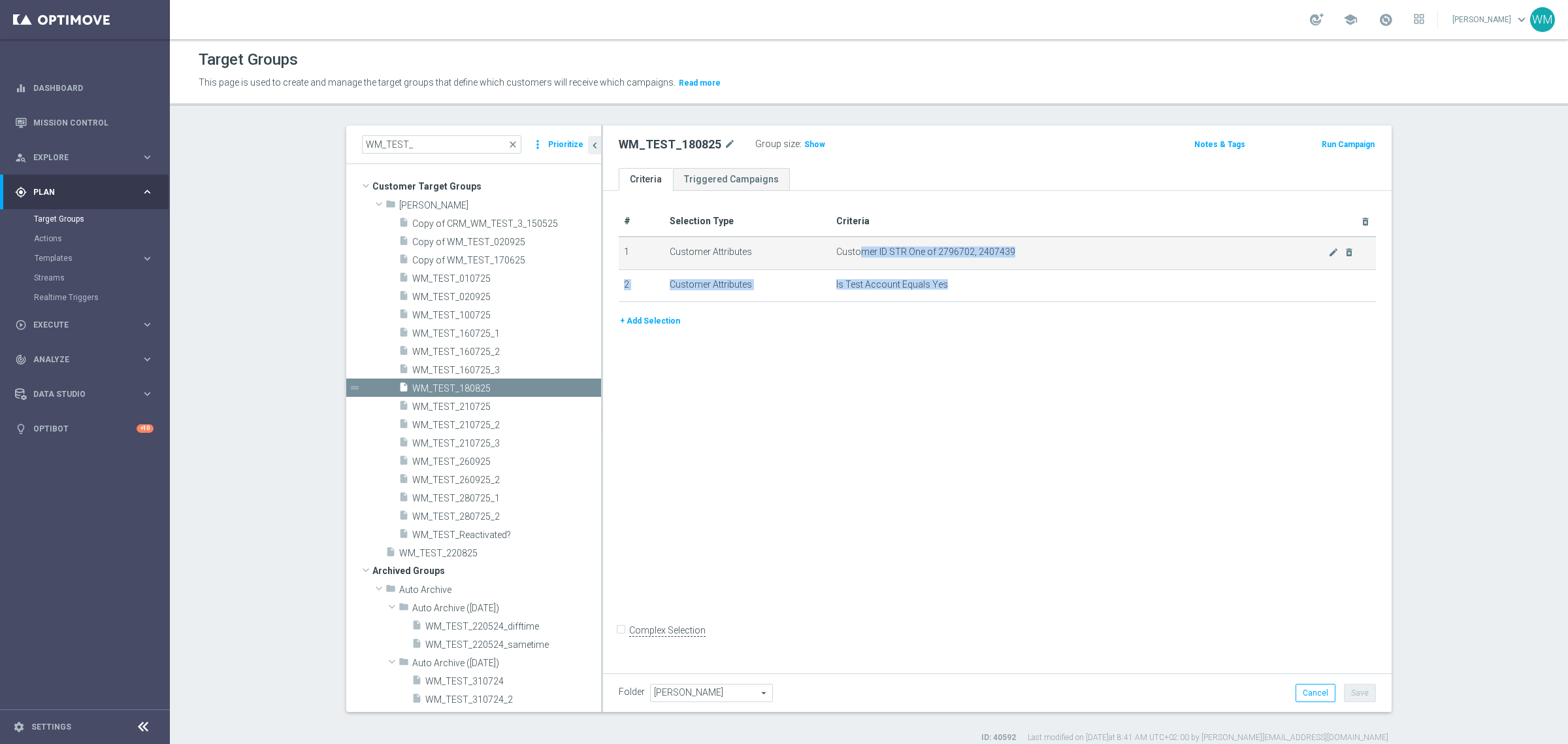
click at [853, 255] on span "Customer ID STR One of 2796702, 2407439" at bounding box center [1082, 252] width 492 height 11
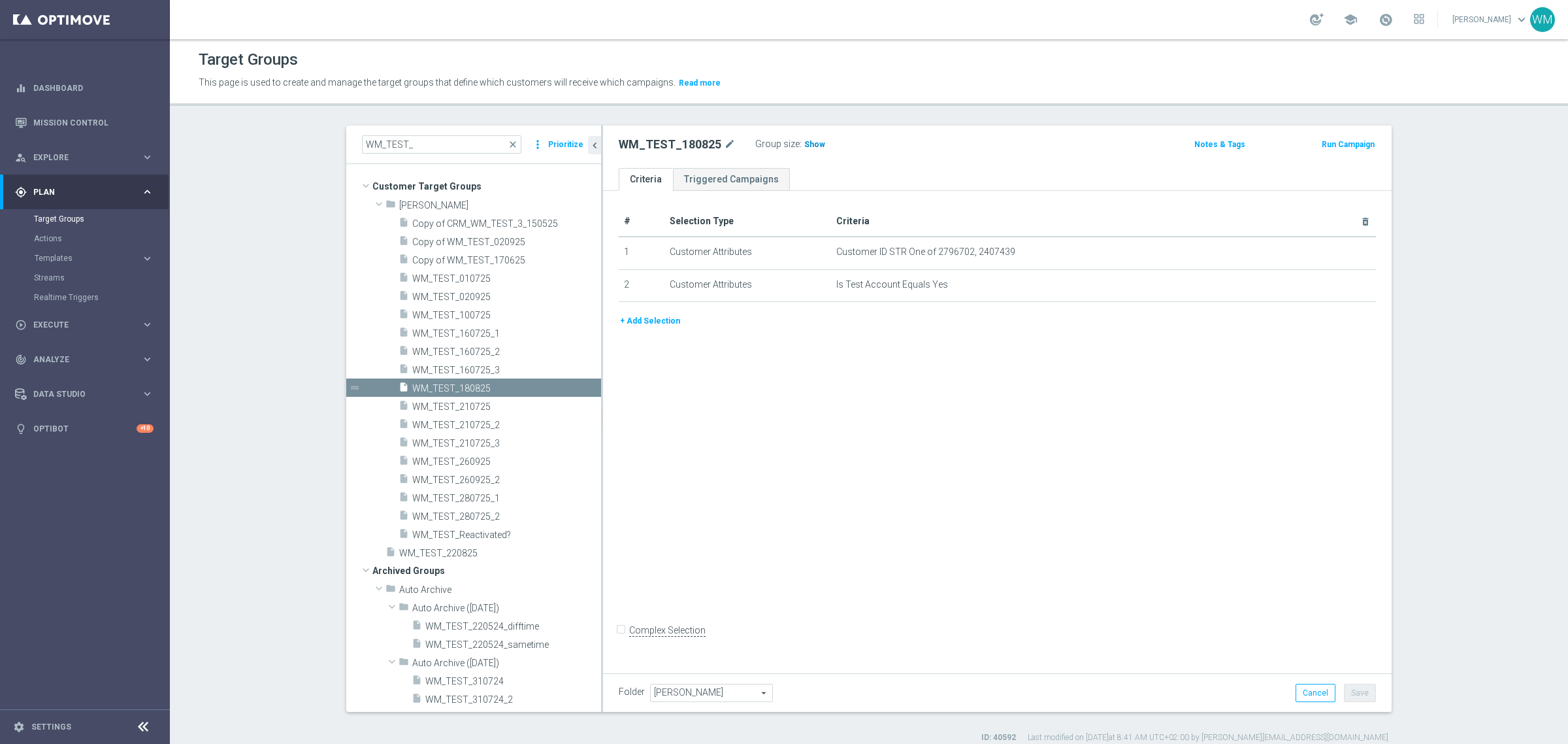
click at [804, 147] on span "Show" at bounding box center [815, 144] width 21 height 9
click at [571, 386] on icon "content_copy" at bounding box center [576, 388] width 10 height 10
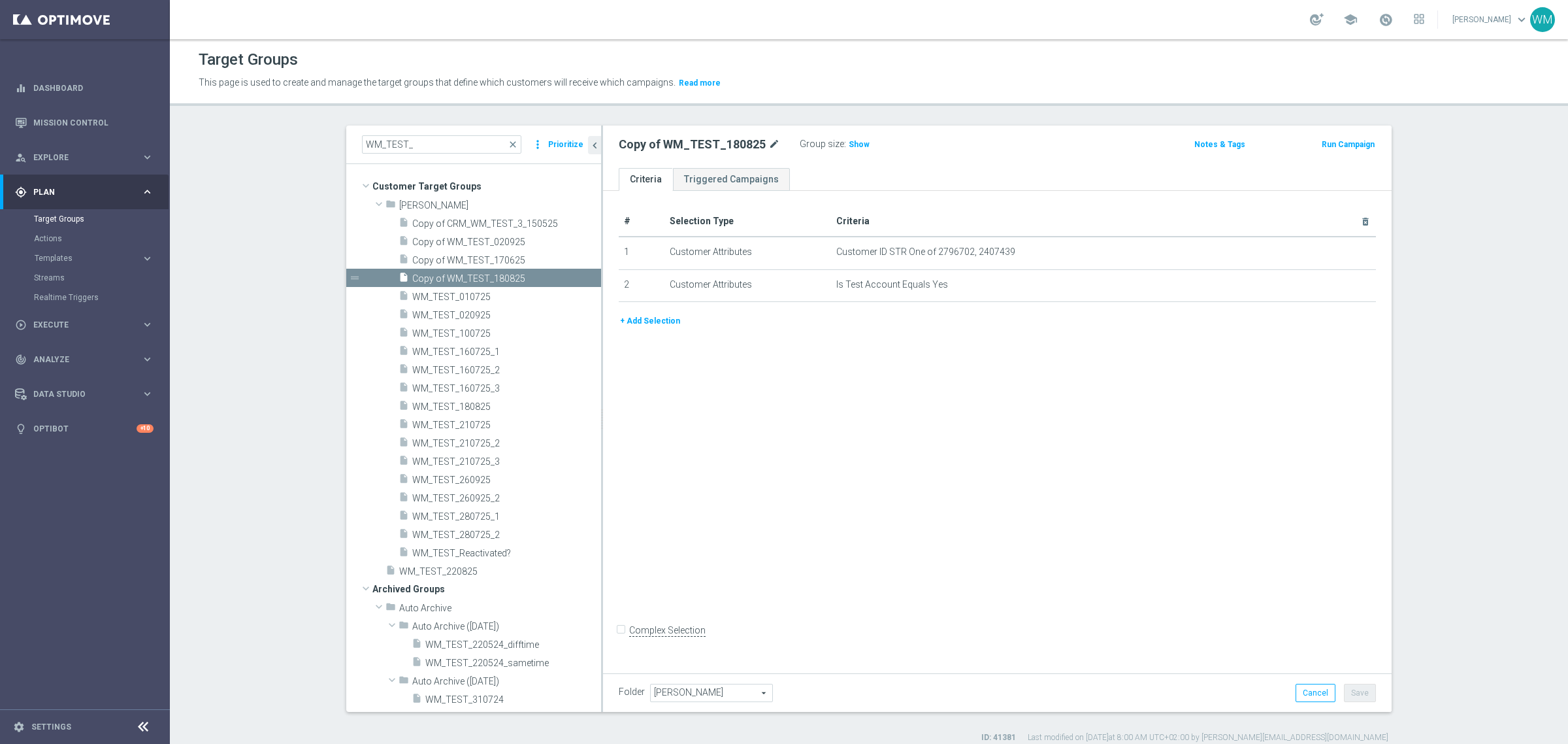
click at [769, 142] on icon "mode_edit" at bounding box center [774, 144] width 12 height 15
type input "WM_TEST_290925"
click at [991, 474] on div "# Selection Type Criteria delete_forever 1 Customer Attributes Customer ID STR …" at bounding box center [997, 429] width 789 height 477
click at [1358, 685] on button "Save" at bounding box center [1360, 692] width 32 height 19
click at [692, 143] on h2 "WM_TEST_290925" at bounding box center [670, 144] width 102 height 15
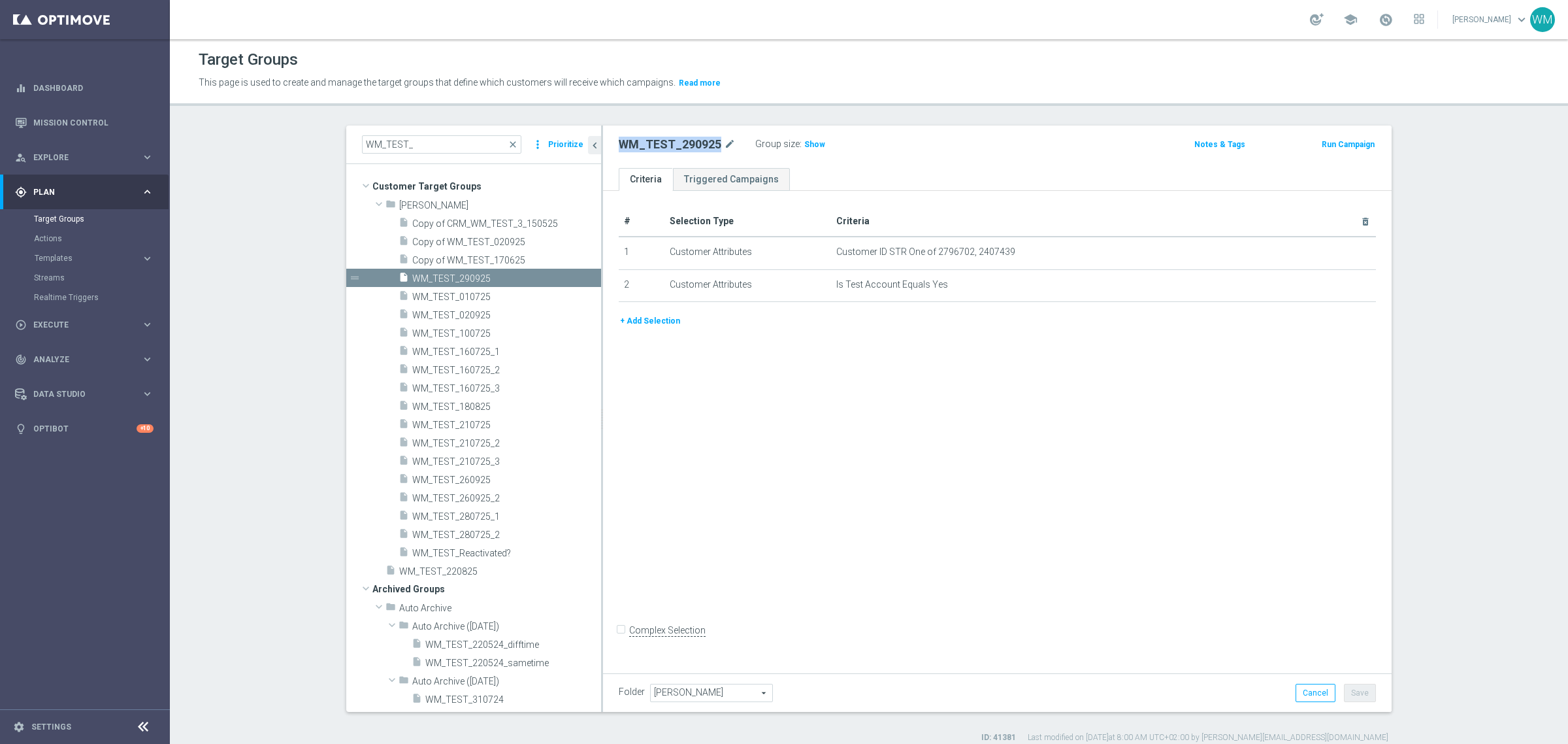
click at [693, 142] on h2 "WM_TEST_290925" at bounding box center [670, 144] width 102 height 15
drag, startPoint x: 668, startPoint y: 151, endPoint x: 667, endPoint y: 145, distance: 6.1
copy h2 "WM_TEST_290925"
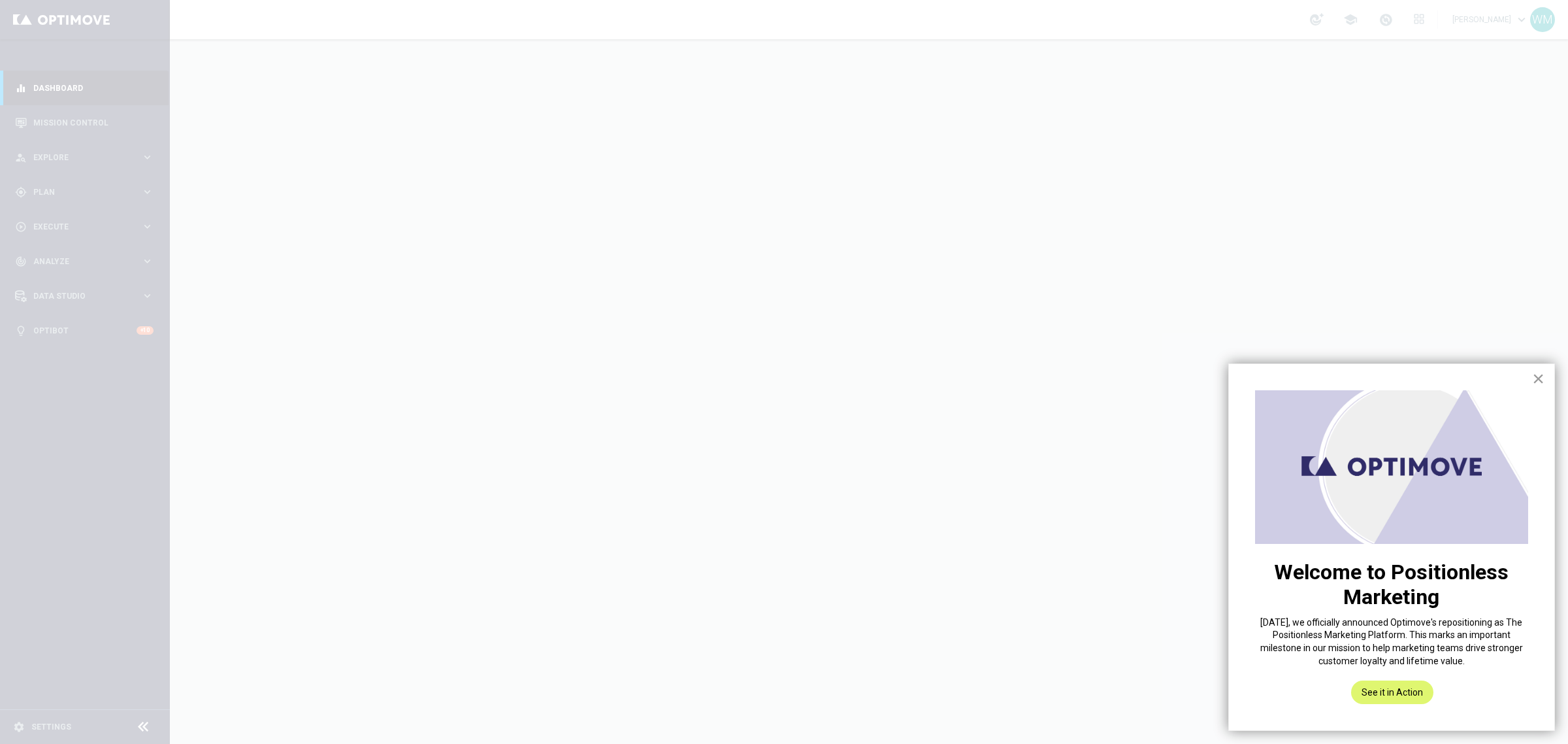
click at [1533, 373] on button "×" at bounding box center [1537, 378] width 12 height 21
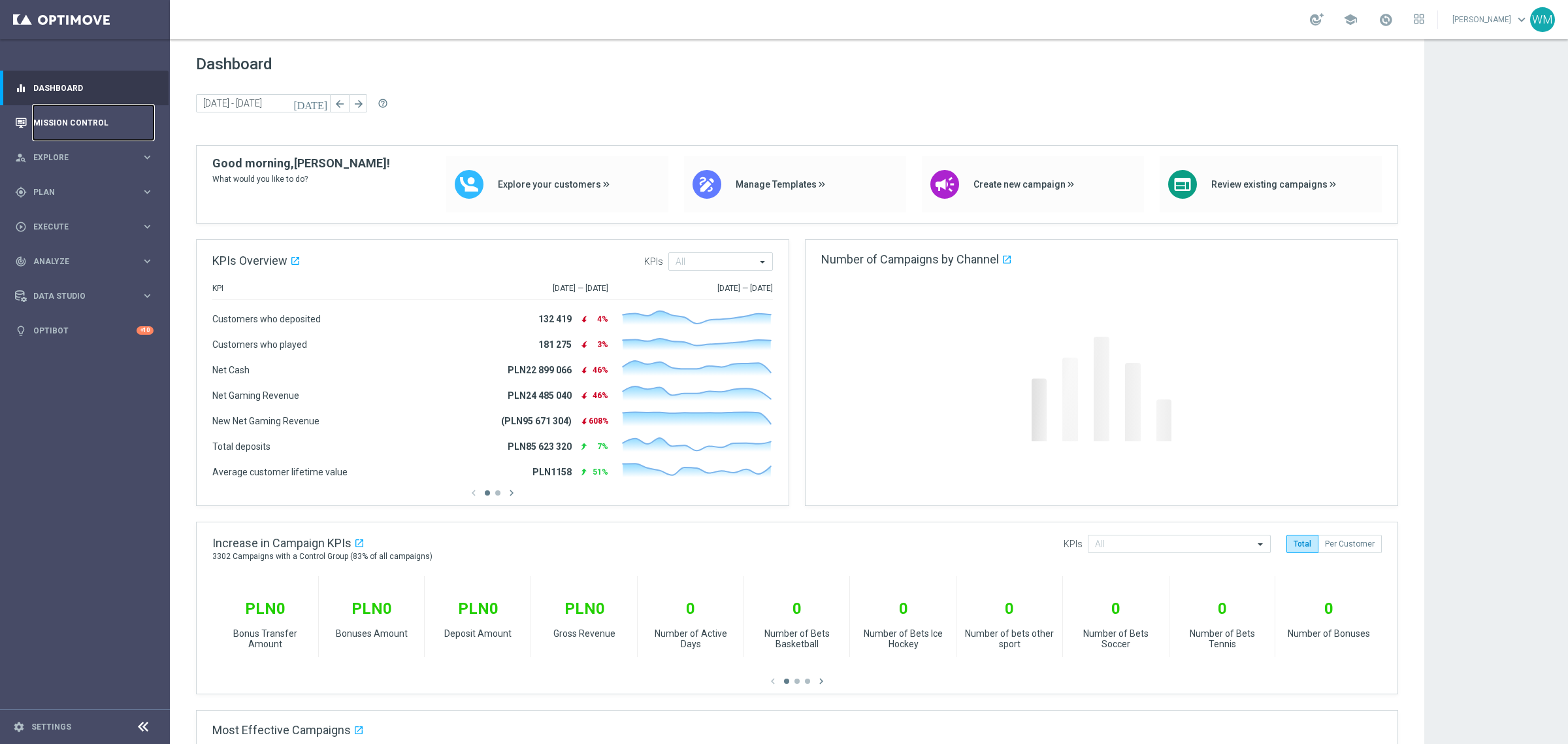
click at [93, 130] on link "Mission Control" at bounding box center [93, 122] width 120 height 35
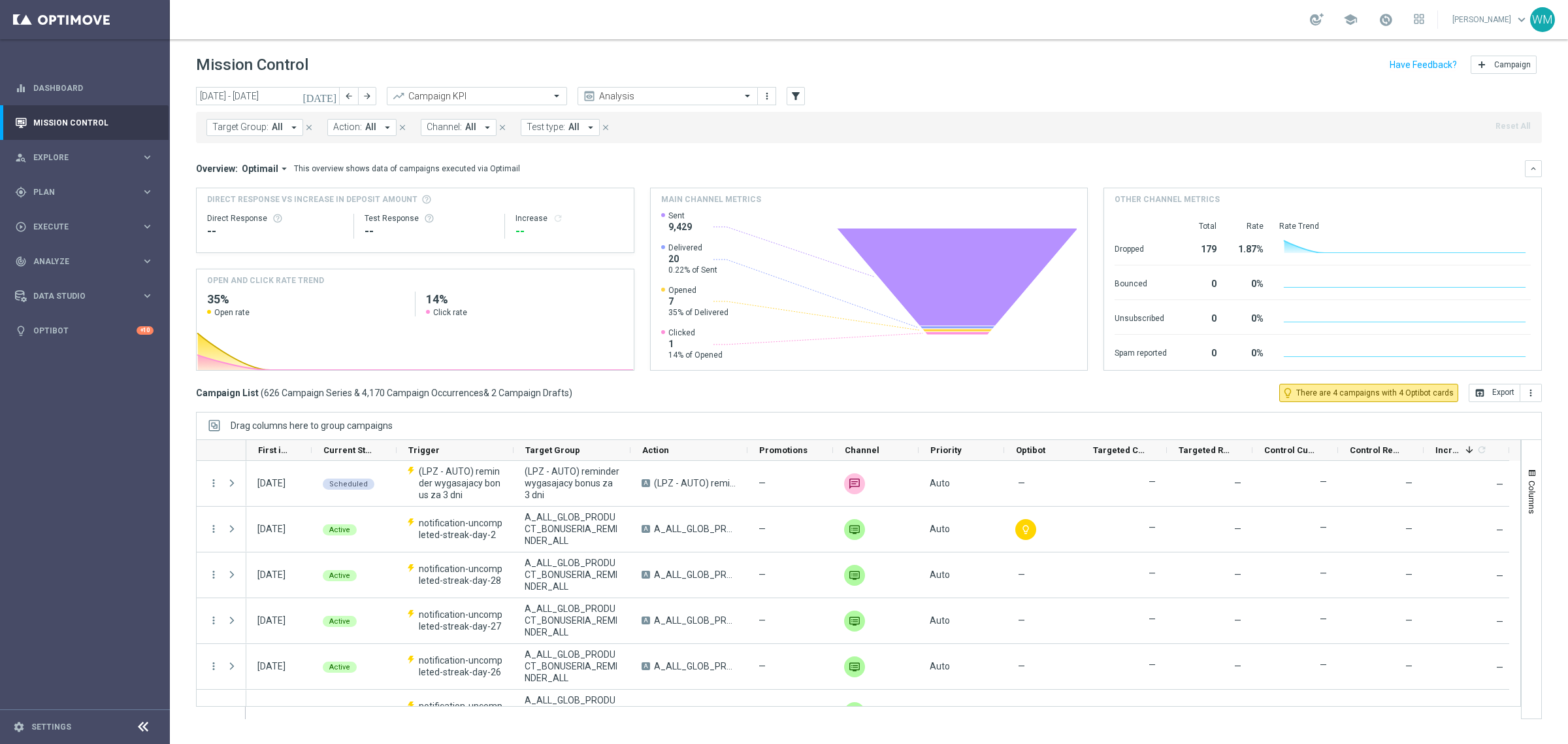
click at [368, 130] on span "All" at bounding box center [371, 127] width 11 height 11
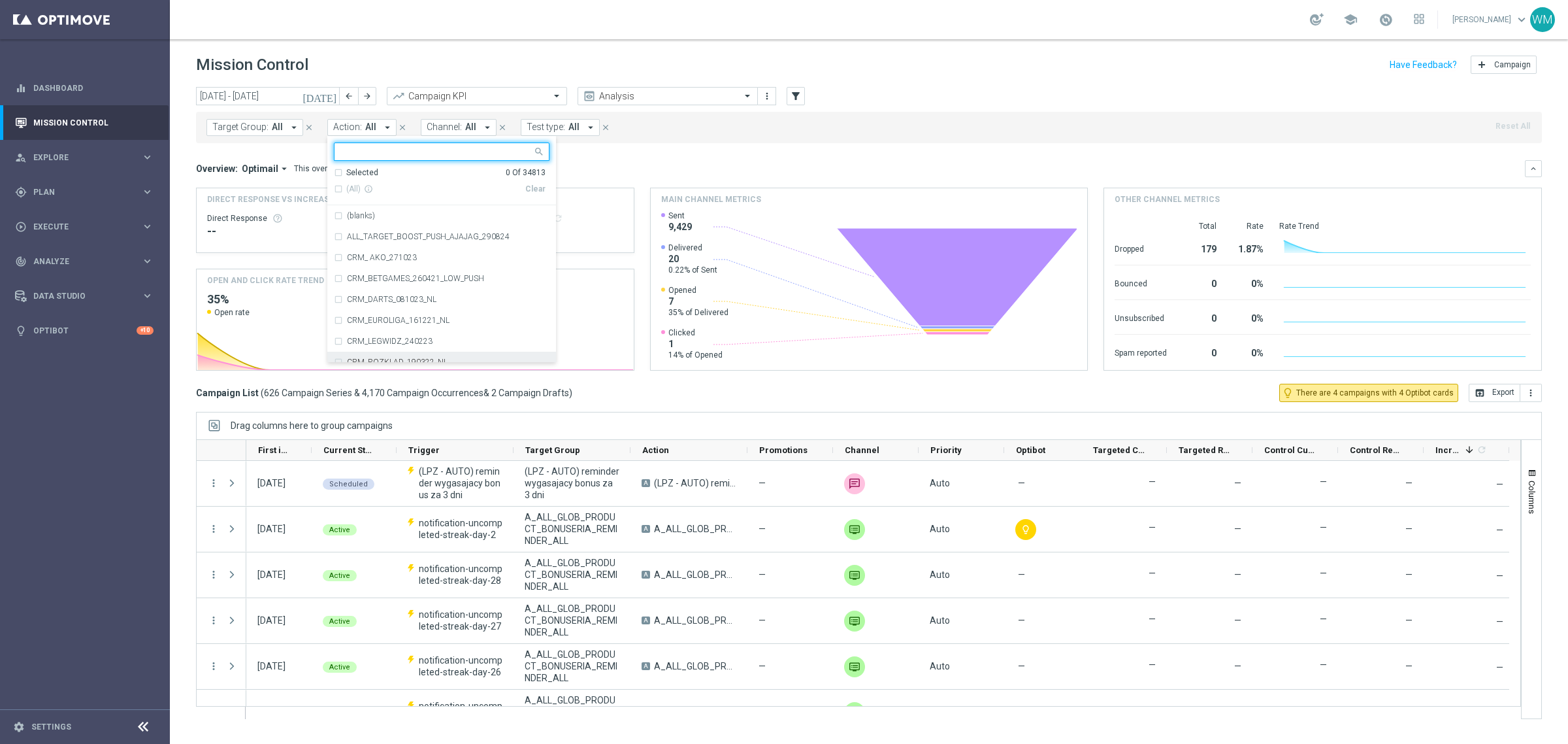
click at [477, 155] on input "text" at bounding box center [437, 152] width 192 height 11
click at [386, 188] on span "(All Search Results)" at bounding box center [382, 189] width 72 height 11
type input "premium"
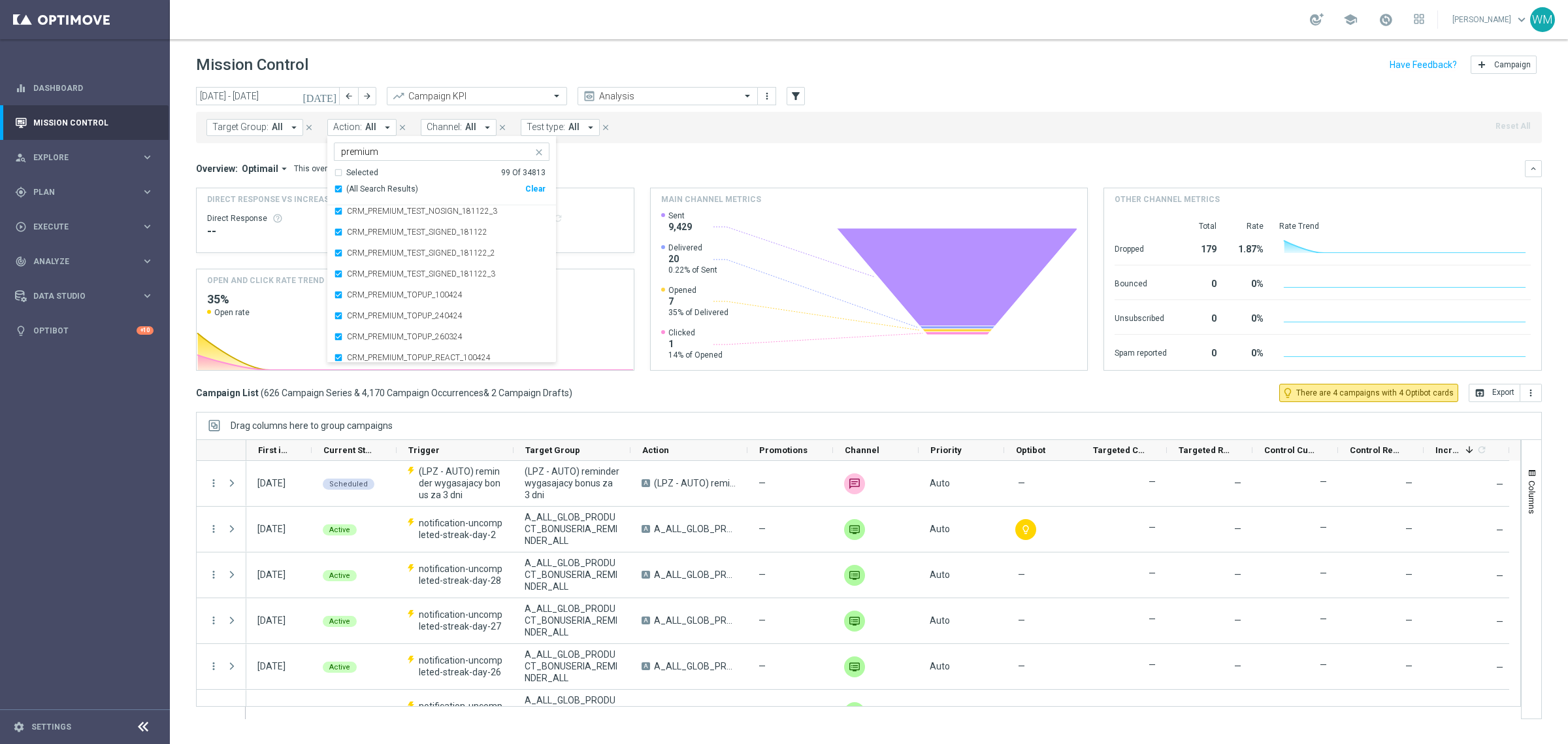
click at [720, 157] on mini-dashboard "Overview: Optimail arrow_drop_down This overview shows data of campaigns execut…" at bounding box center [869, 263] width 1346 height 241
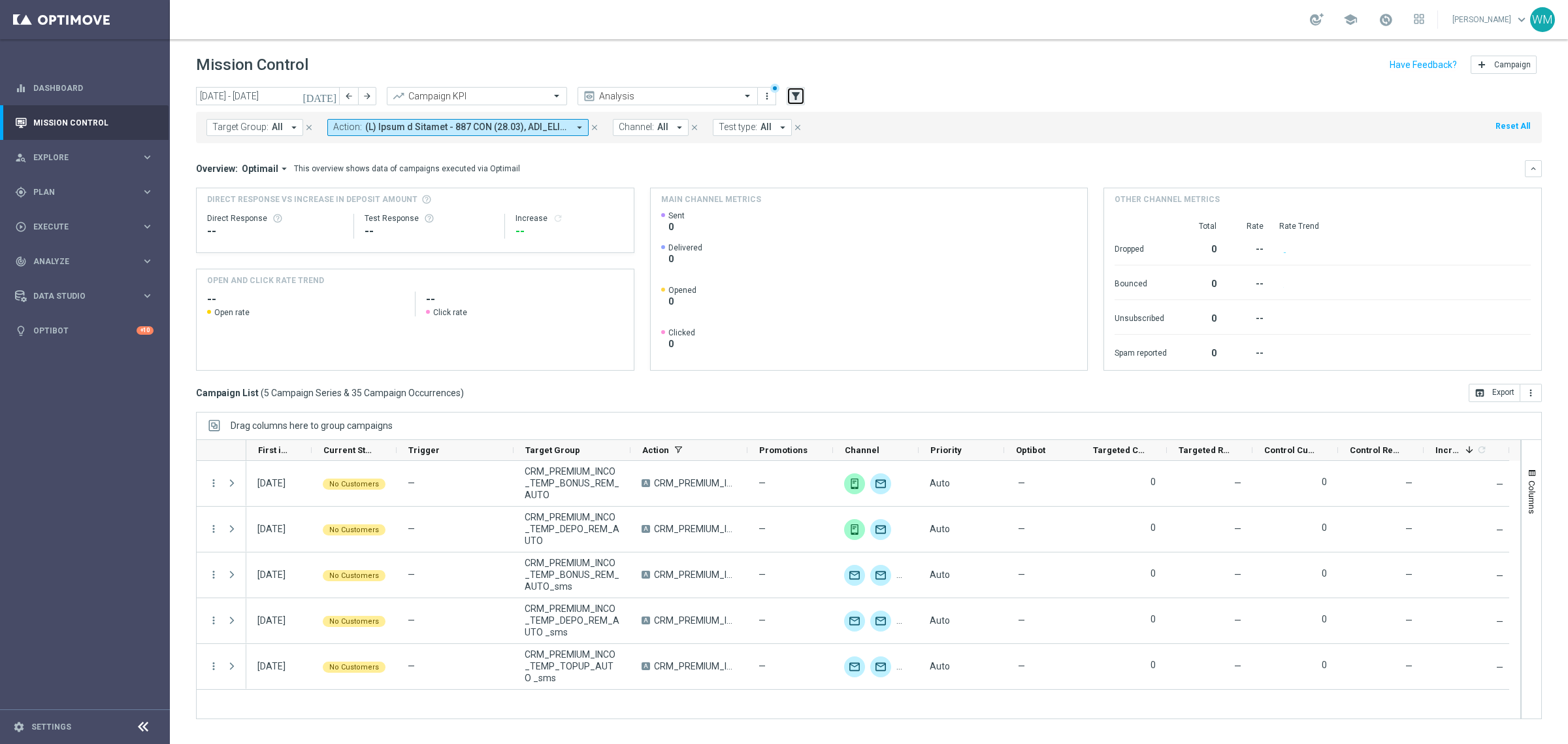
click at [794, 92] on icon "filter_alt" at bounding box center [795, 96] width 12 height 12
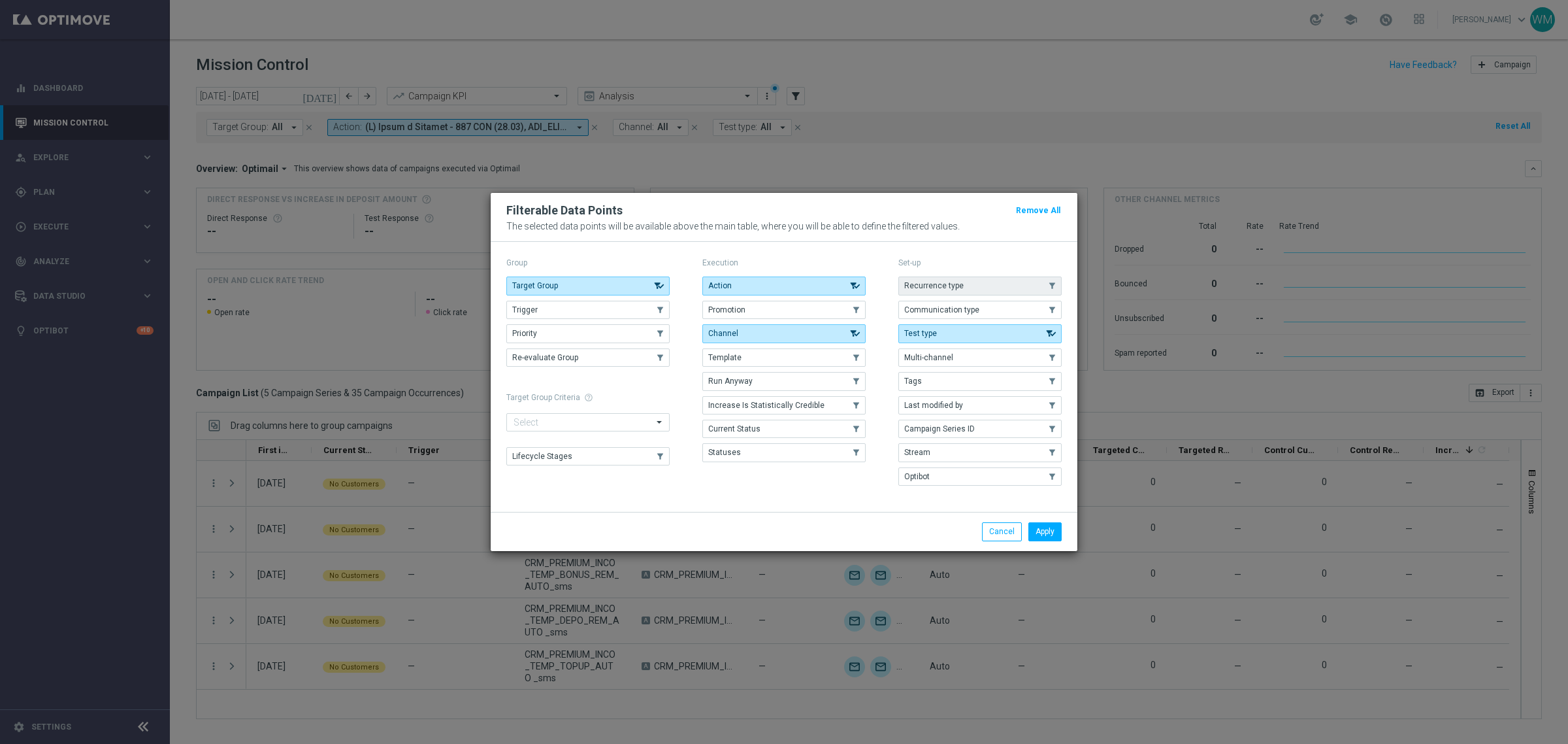
click at [997, 291] on button "Recurrence type" at bounding box center [980, 285] width 163 height 19
click at [1034, 521] on div "Apply Cancel" at bounding box center [784, 531] width 587 height 39
click at [1039, 527] on button "Apply" at bounding box center [1045, 531] width 33 height 19
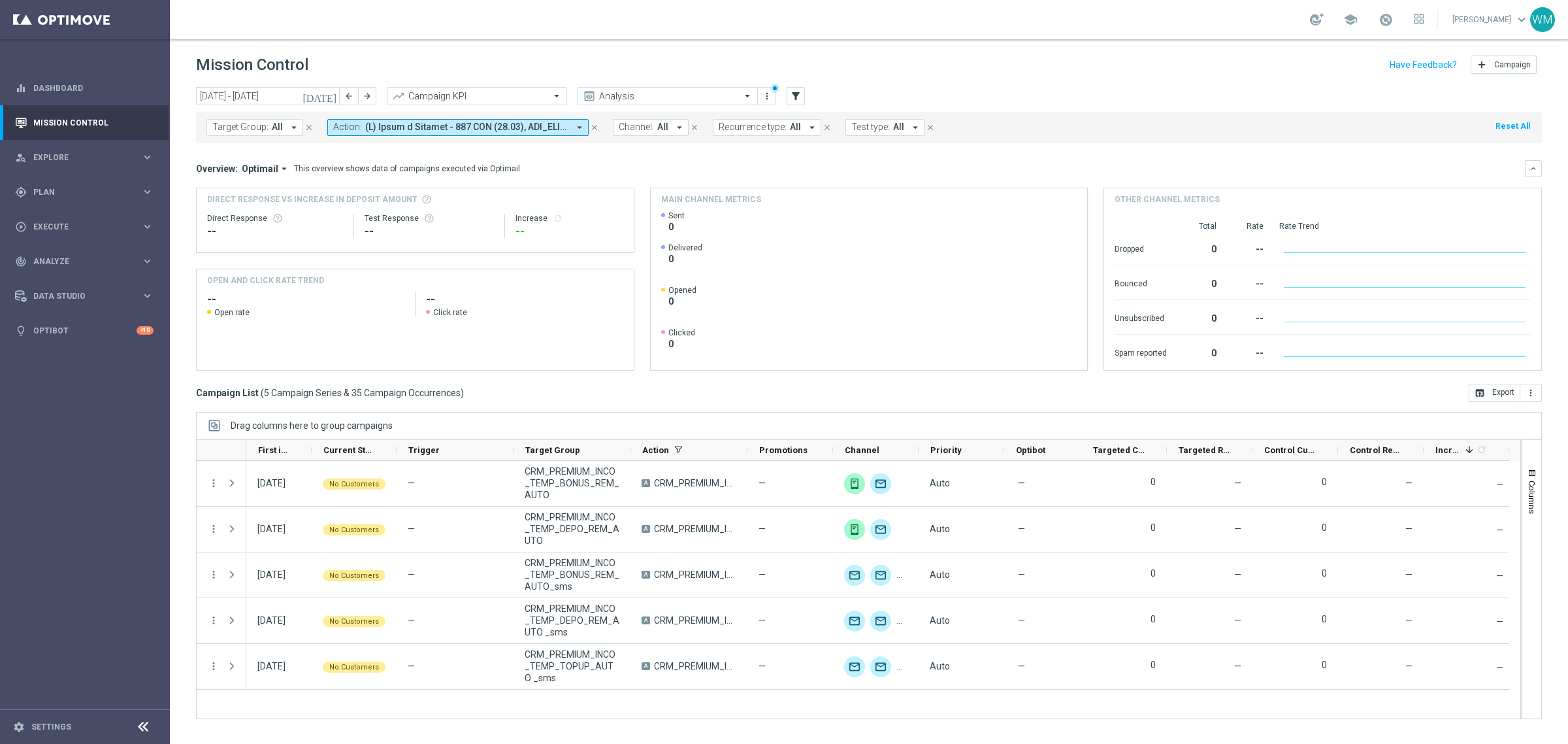
click at [766, 128] on span "Recurrence type:" at bounding box center [753, 127] width 68 height 11
click at [745, 221] on div "Recurring" at bounding box center [766, 226] width 93 height 21
click at [1095, 119] on div "Target Group: All arrow_drop_down close Action: arrow_drop_down close Channel: …" at bounding box center [869, 127] width 1346 height 31
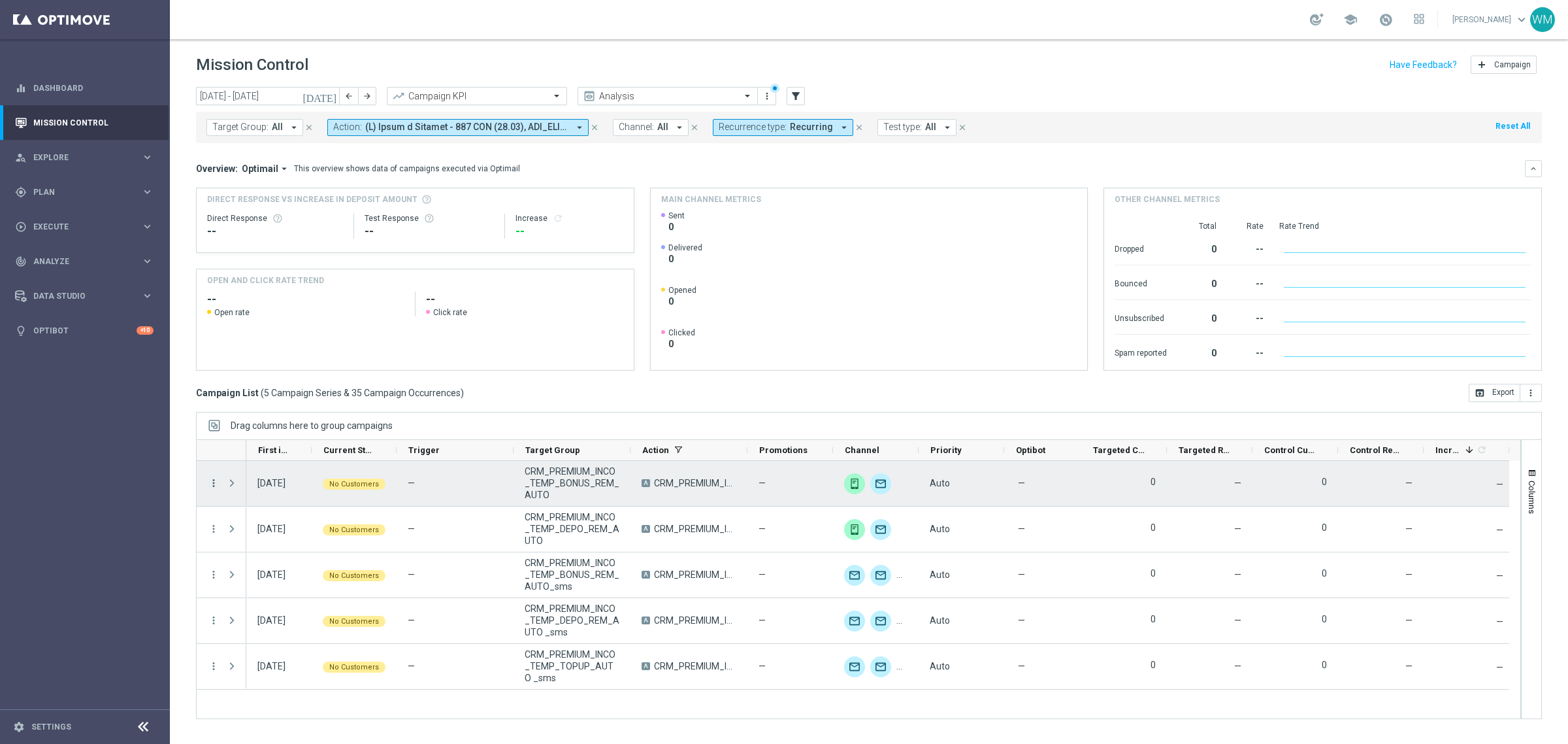
click at [213, 481] on icon "more_vert" at bounding box center [213, 483] width 12 height 12
click at [229, 490] on icon "list" at bounding box center [229, 491] width 9 height 9
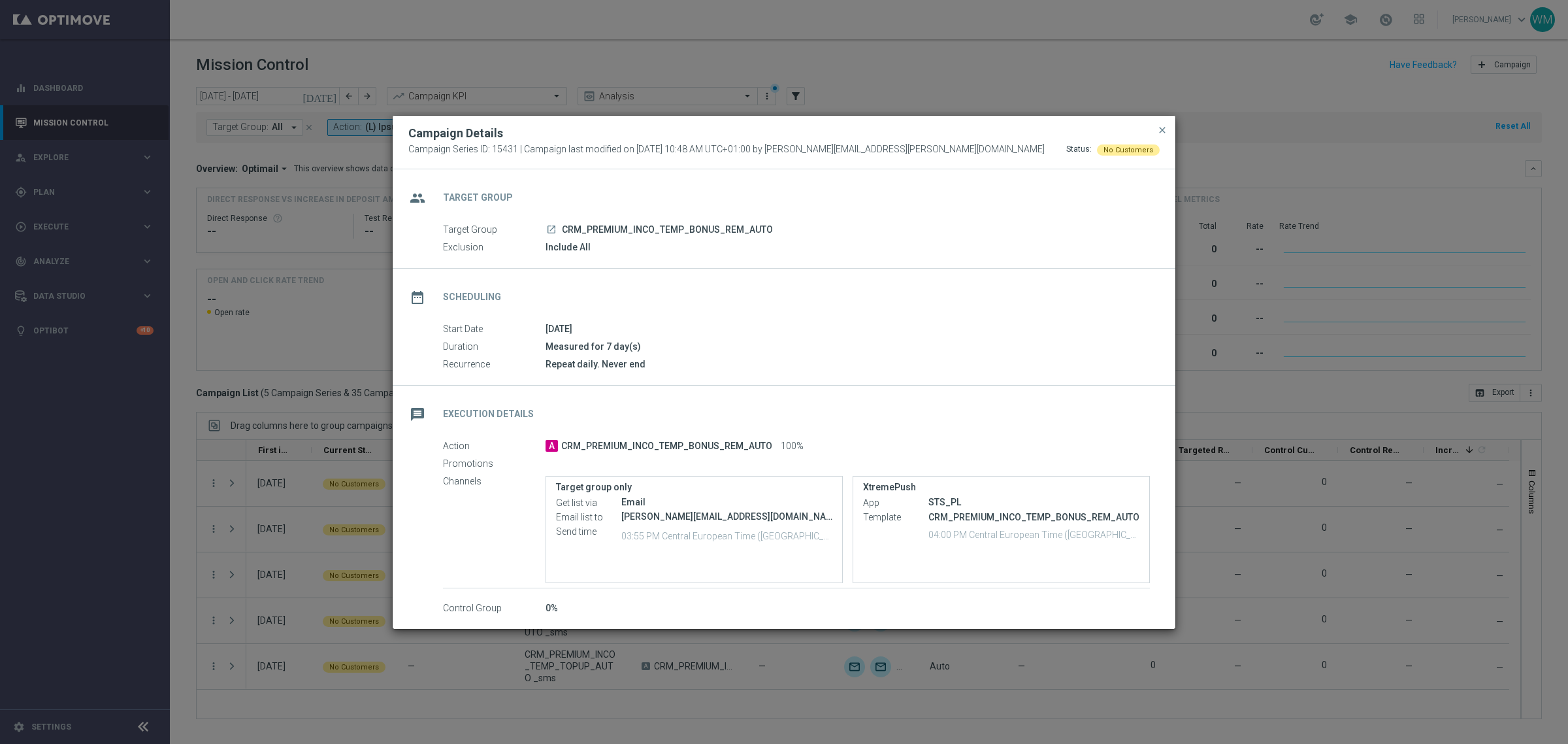
drag, startPoint x: 676, startPoint y: 242, endPoint x: 703, endPoint y: 436, distance: 195.9
click at [703, 436] on div "group Target Group Target Group launch CRM_PREMIUM_INCO_TEMP_BONUS_REM_AUTO Exc…" at bounding box center [784, 392] width 782 height 446
click at [703, 436] on div "message Execution Details" at bounding box center [784, 412] width 782 height 54
drag, startPoint x: 735, startPoint y: 439, endPoint x: 621, endPoint y: 234, distance: 234.6
click at [621, 234] on div "group Target Group Target Group launch CRM_PREMIUM_INCO_TEMP_BONUS_REM_AUTO Exc…" at bounding box center [784, 392] width 782 height 446
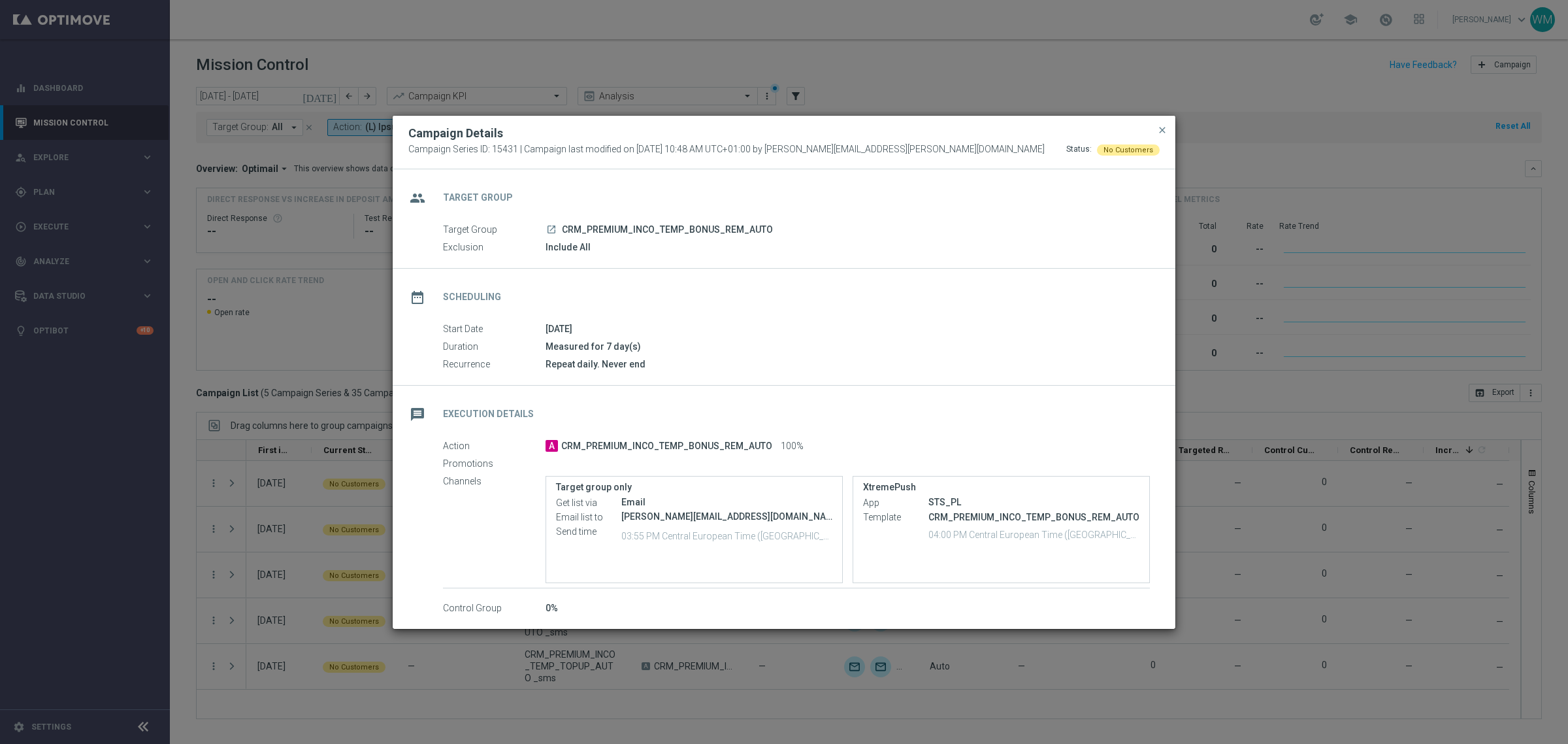
click at [621, 234] on span "CRM_PREMIUM_INCO_TEMP_BONUS_REM_AUTO" at bounding box center [667, 229] width 211 height 12
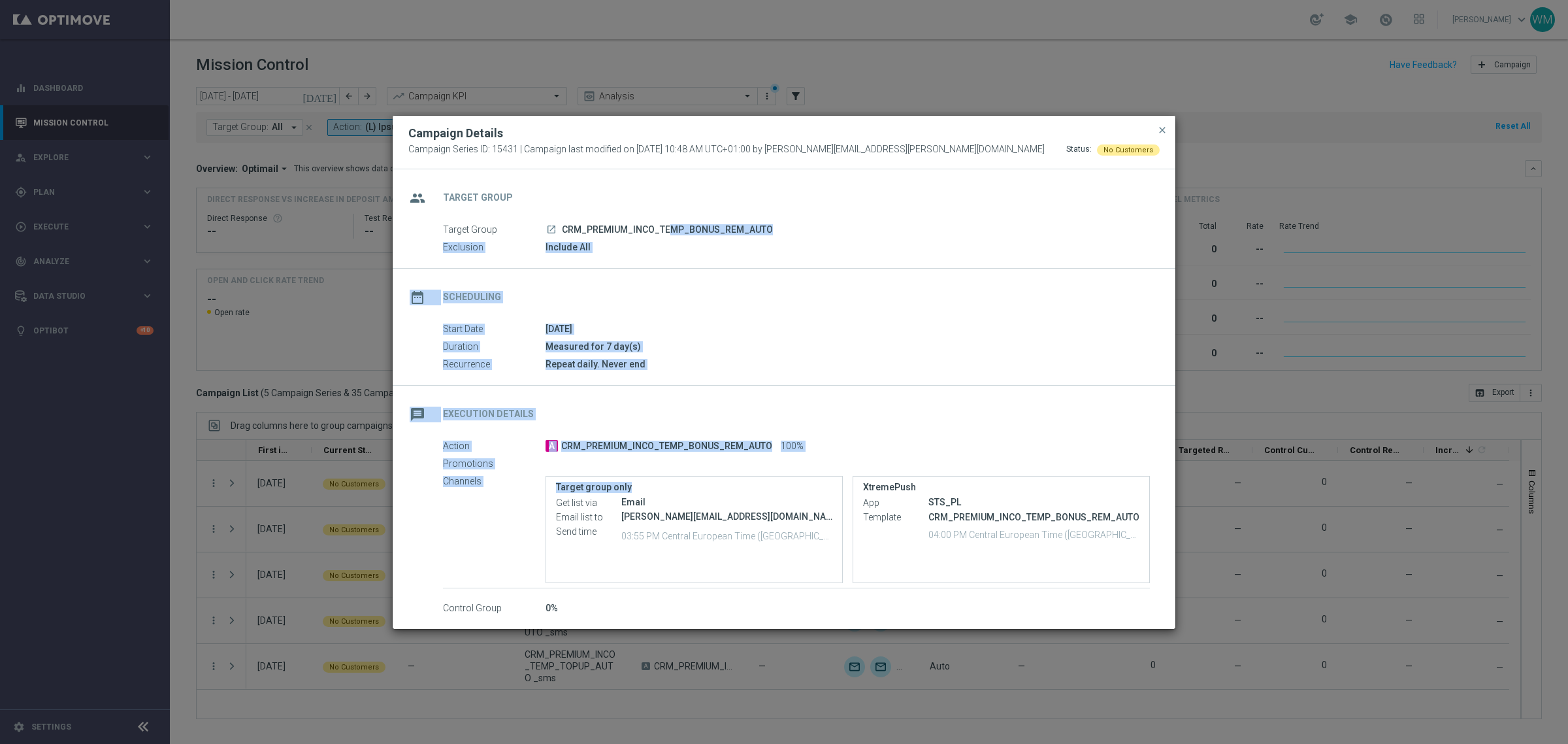
drag, startPoint x: 634, startPoint y: 258, endPoint x: 723, endPoint y: 487, distance: 245.7
click at [723, 487] on div "group Target Group Target Group launch CRM_PREMIUM_INCO_TEMP_BONUS_REM_AUTO Exc…" at bounding box center [784, 392] width 782 height 446
click at [723, 487] on label "Target group only" at bounding box center [694, 487] width 276 height 11
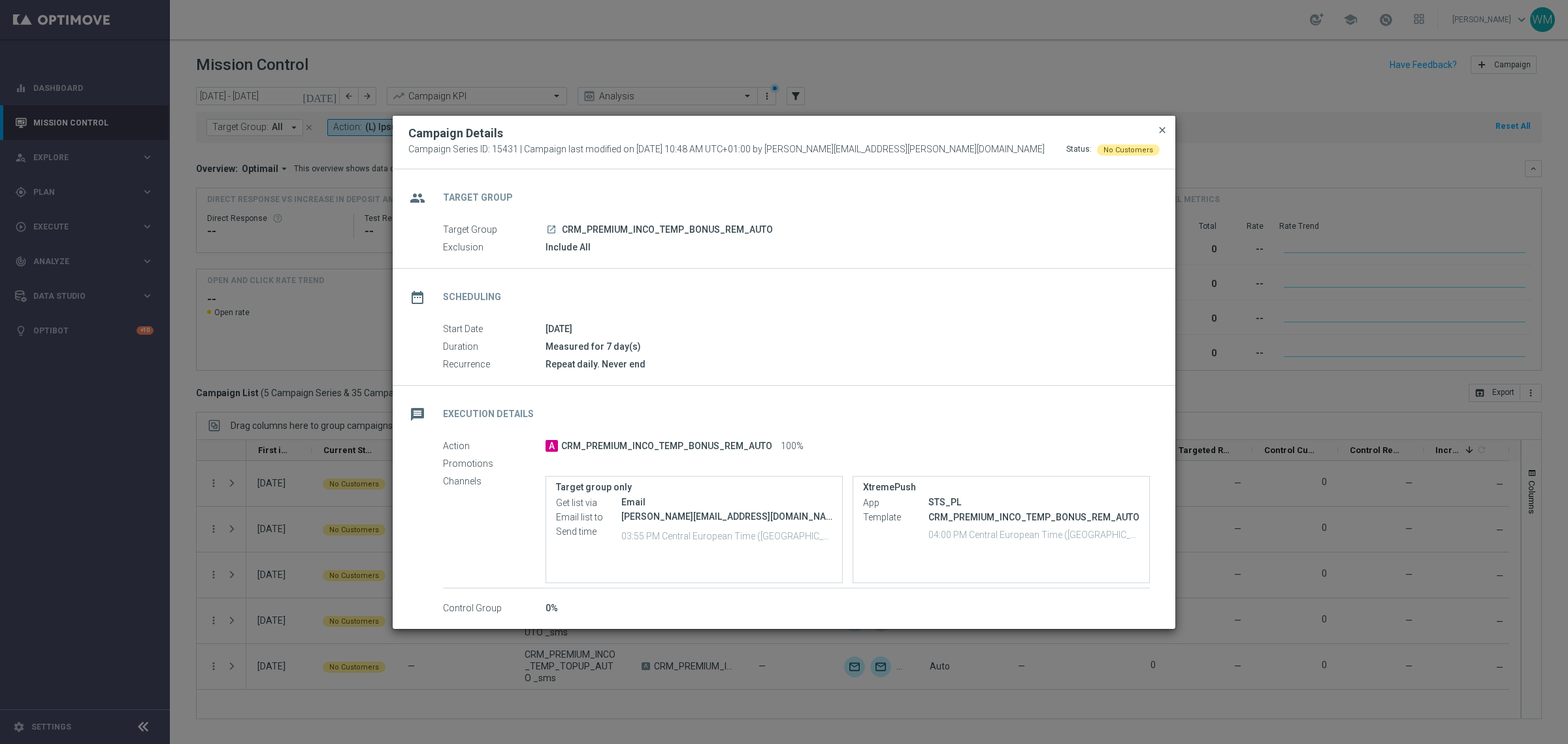
click at [1164, 130] on span "close" at bounding box center [1162, 130] width 10 height 10
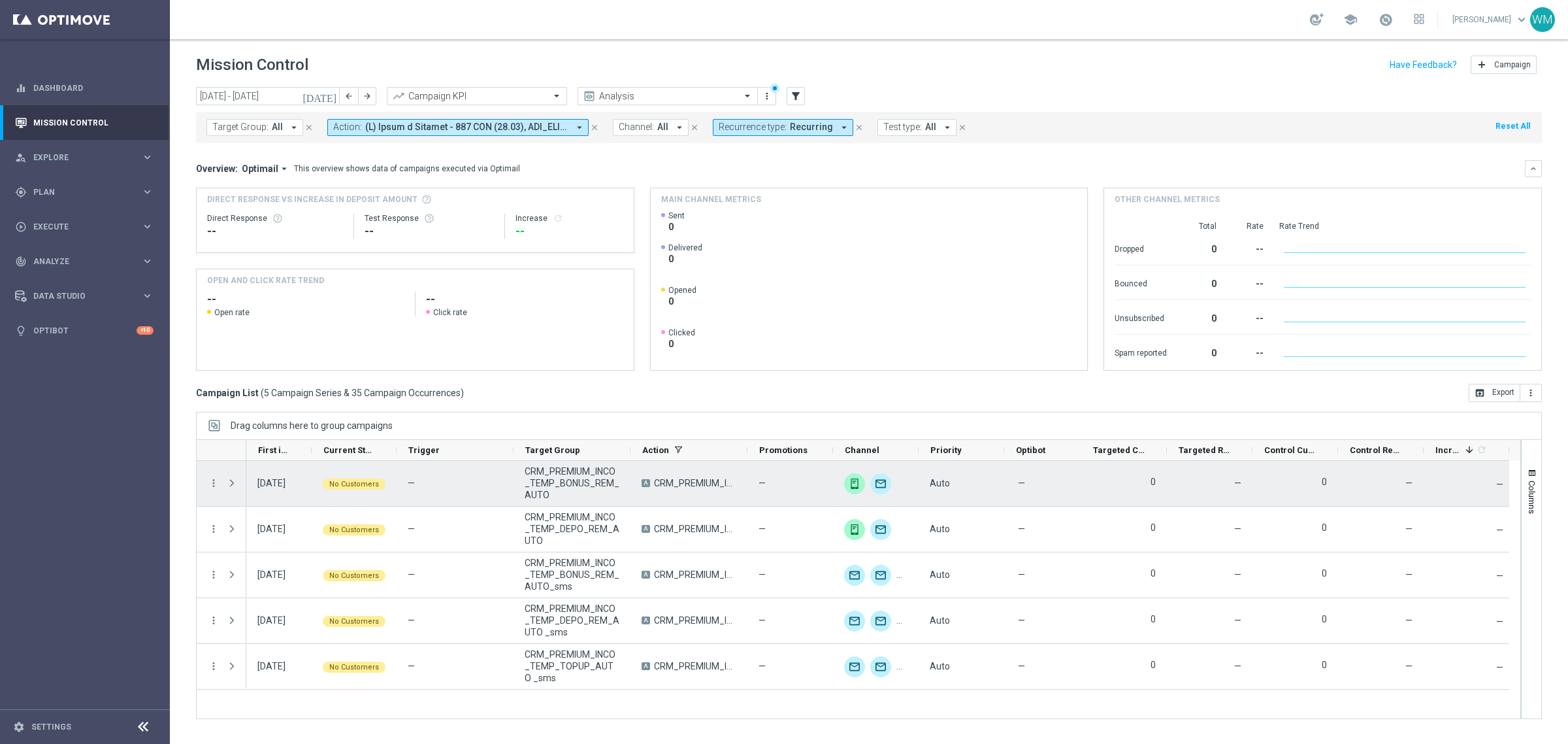
click at [235, 490] on span "Press SPACE to select this row." at bounding box center [233, 483] width 14 height 26
click at [233, 482] on span "Press SPACE to select this row." at bounding box center [232, 482] width 12 height 10
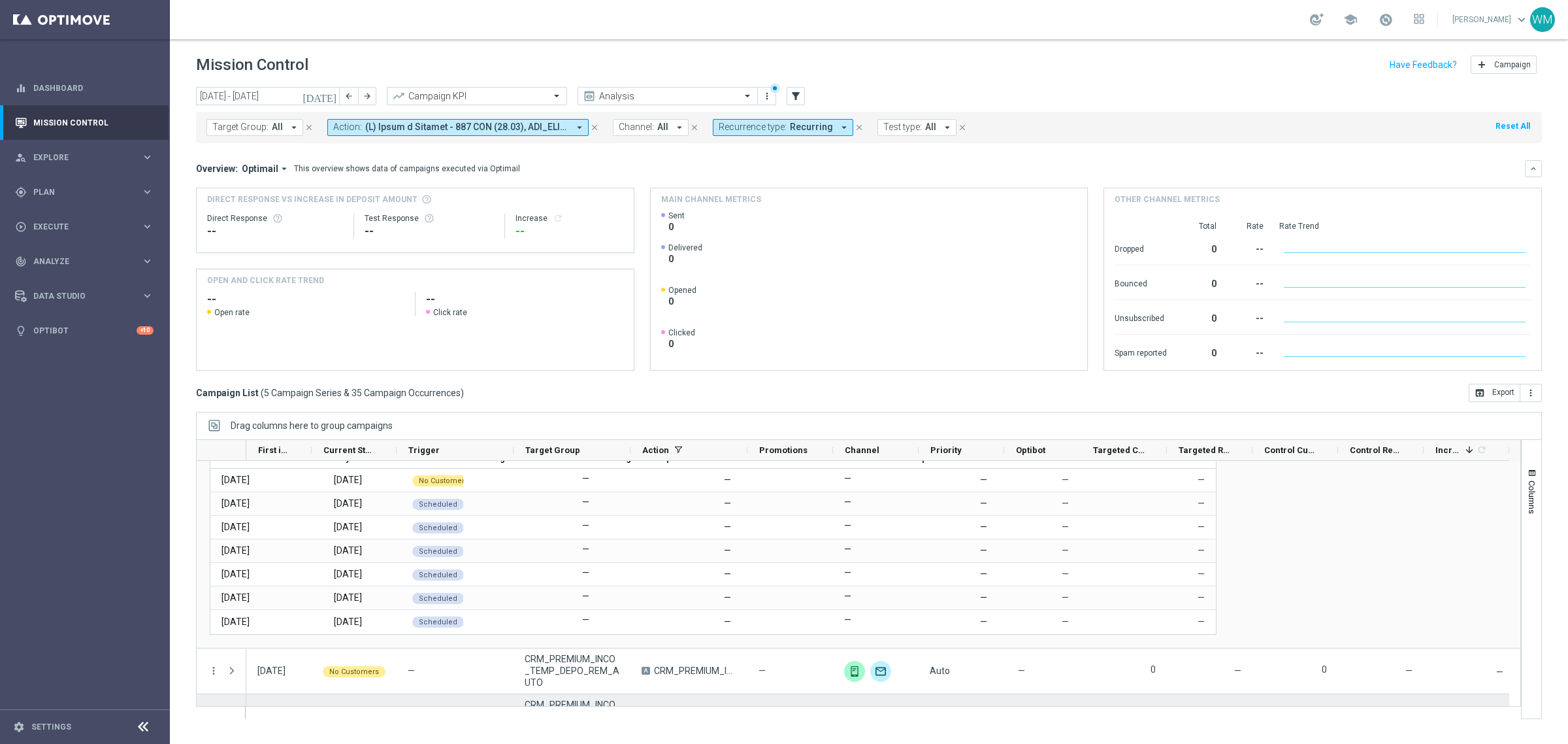
scroll to position [0, 0]
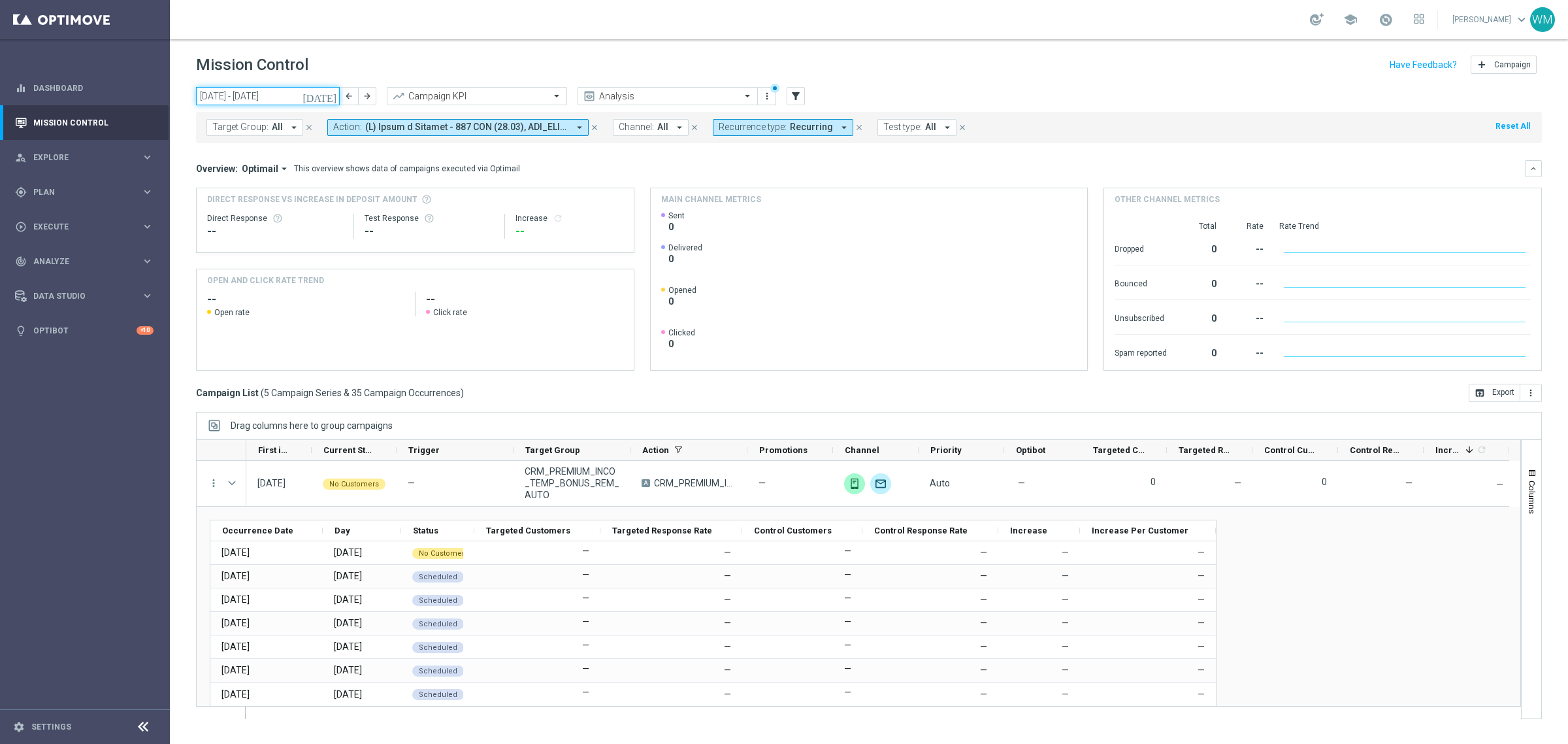
click at [285, 95] on input "29 Sep 2025 - 05 Oct 2025" at bounding box center [267, 96] width 144 height 19
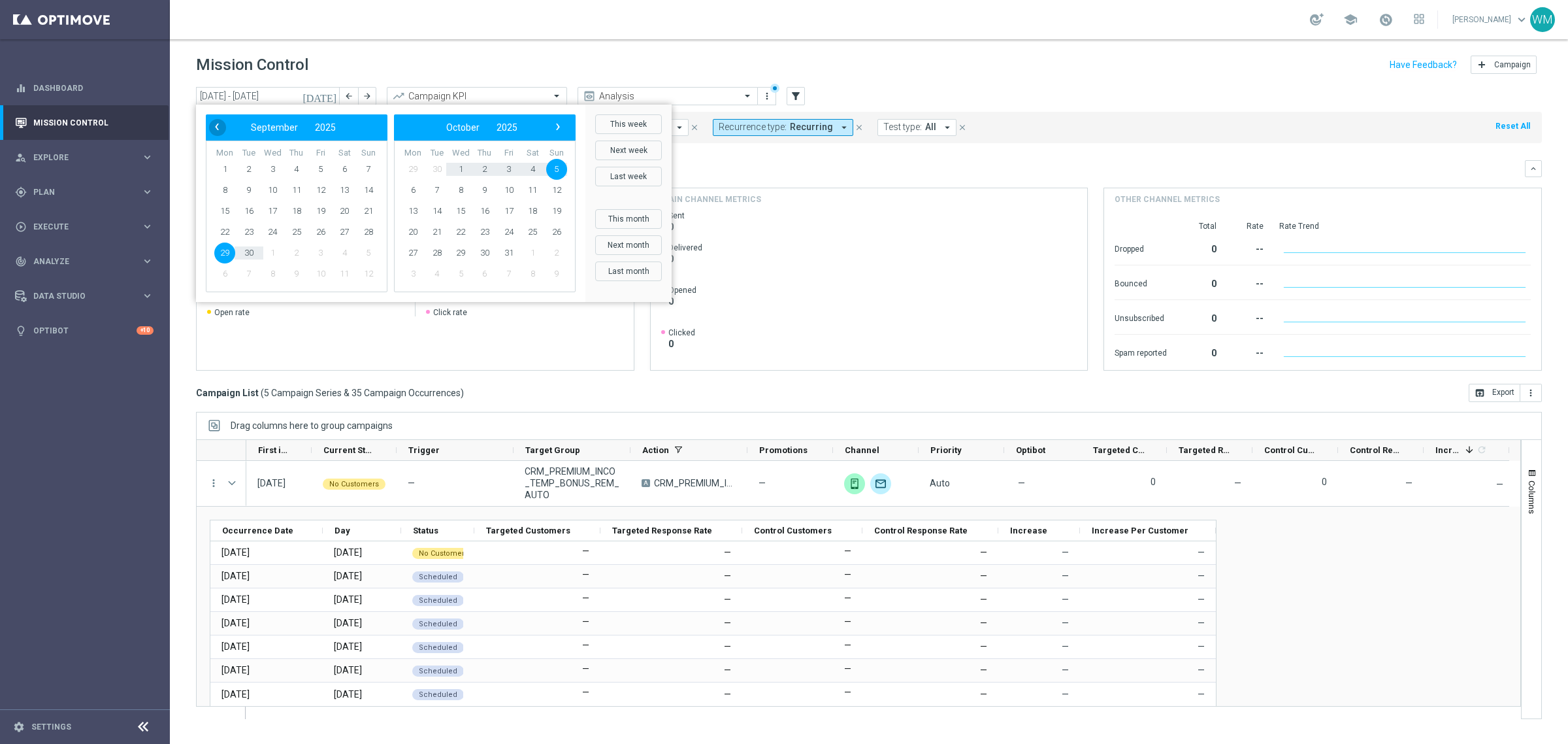
click at [223, 130] on span "‹" at bounding box center [217, 126] width 17 height 17
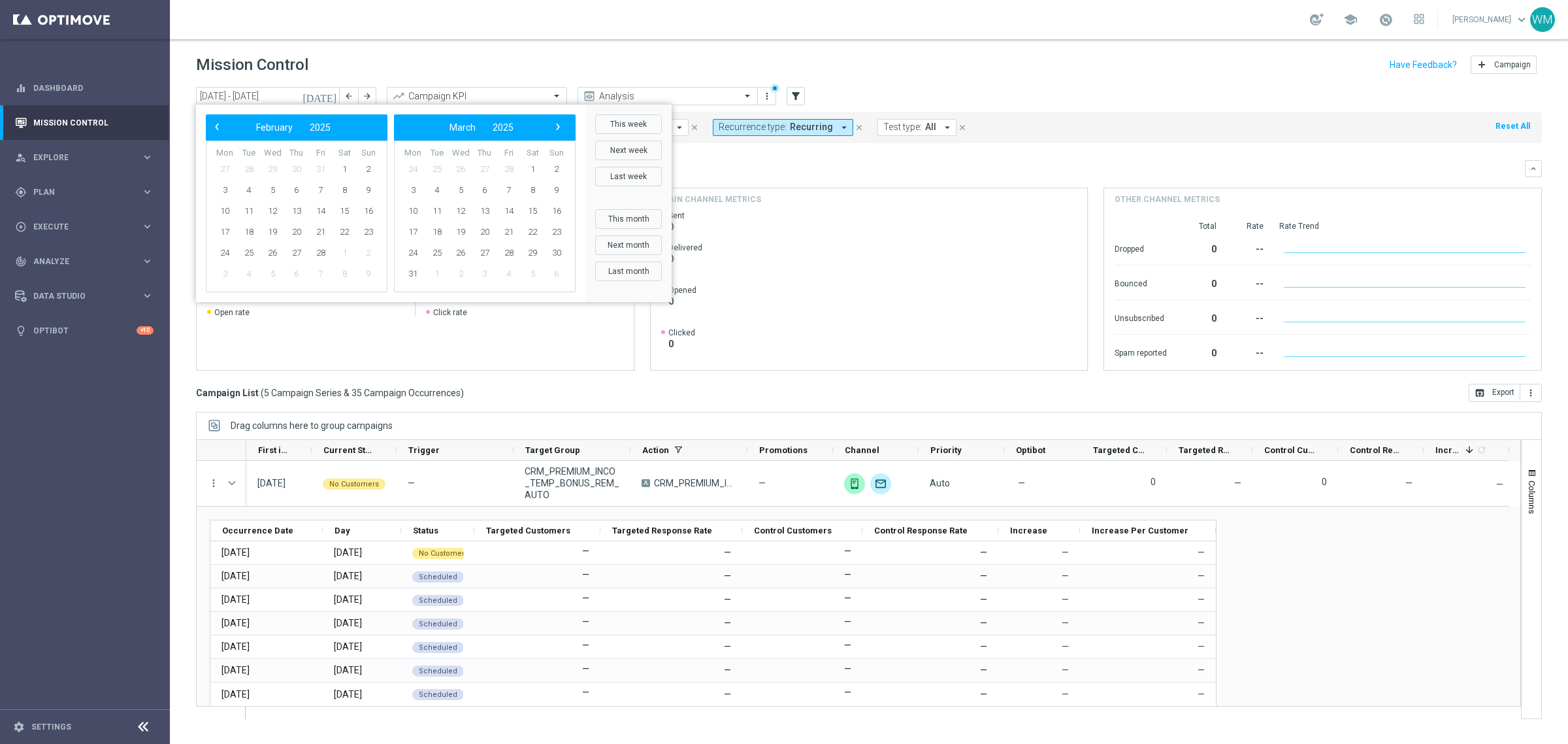
click at [223, 130] on span "‹" at bounding box center [217, 126] width 17 height 17
click at [269, 168] on span "1" at bounding box center [272, 169] width 21 height 21
click at [560, 126] on span "›" at bounding box center [558, 126] width 17 height 17
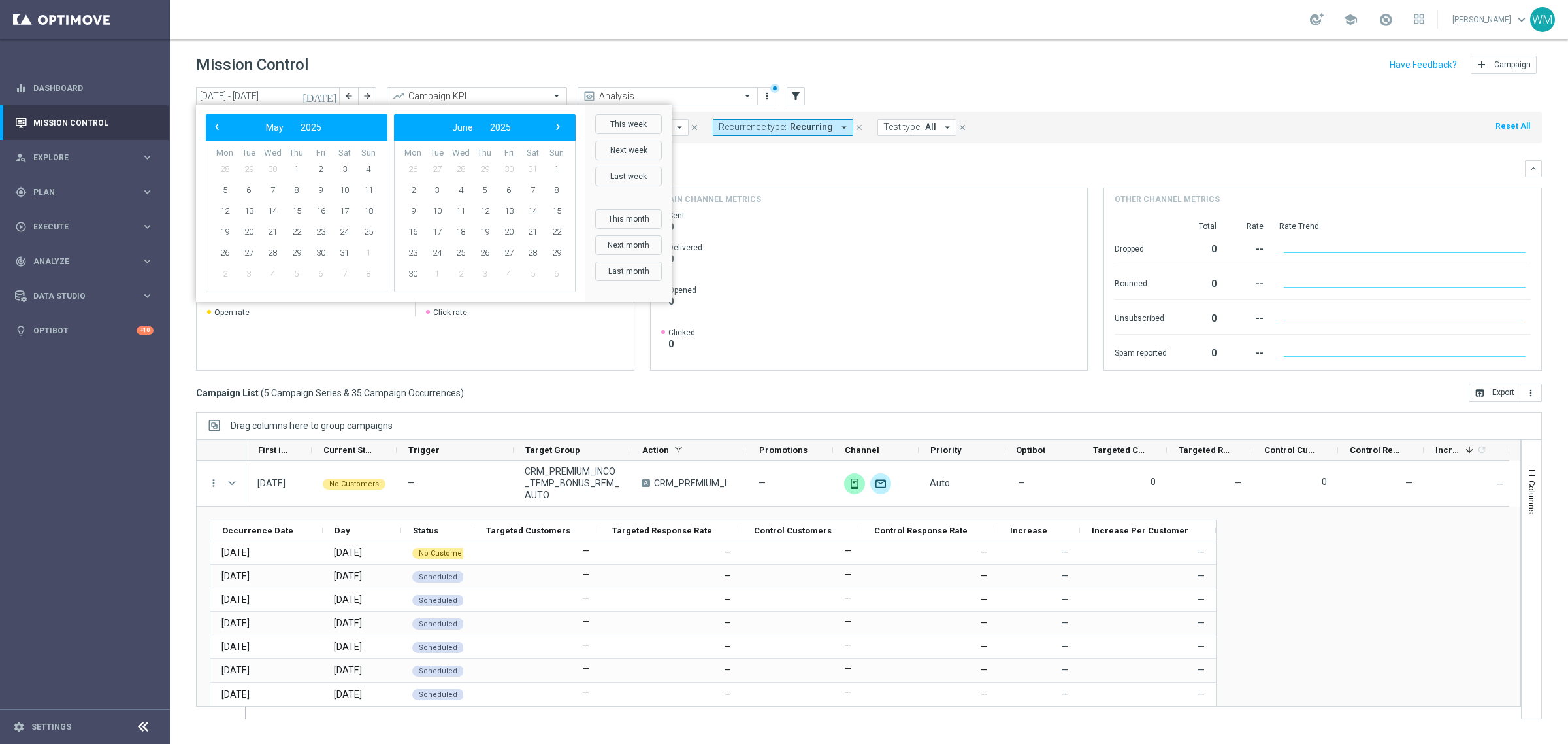
click at [560, 126] on span "›" at bounding box center [558, 126] width 17 height 17
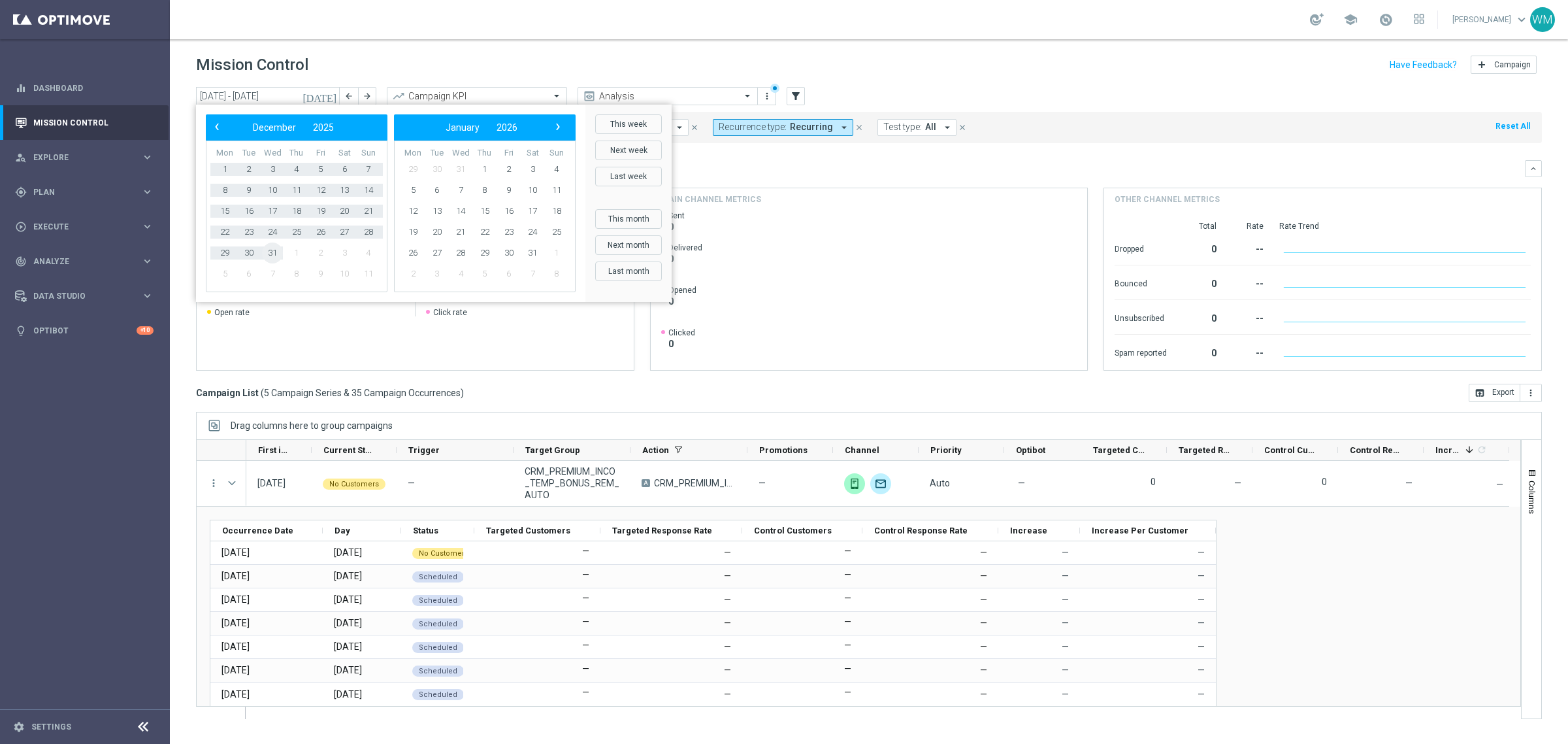
click at [271, 255] on span "31" at bounding box center [272, 253] width 21 height 21
type input "01 Jan 2025 - 31 Dec 2025"
